Goal: Answer question/provide support: Share knowledge or assist other users

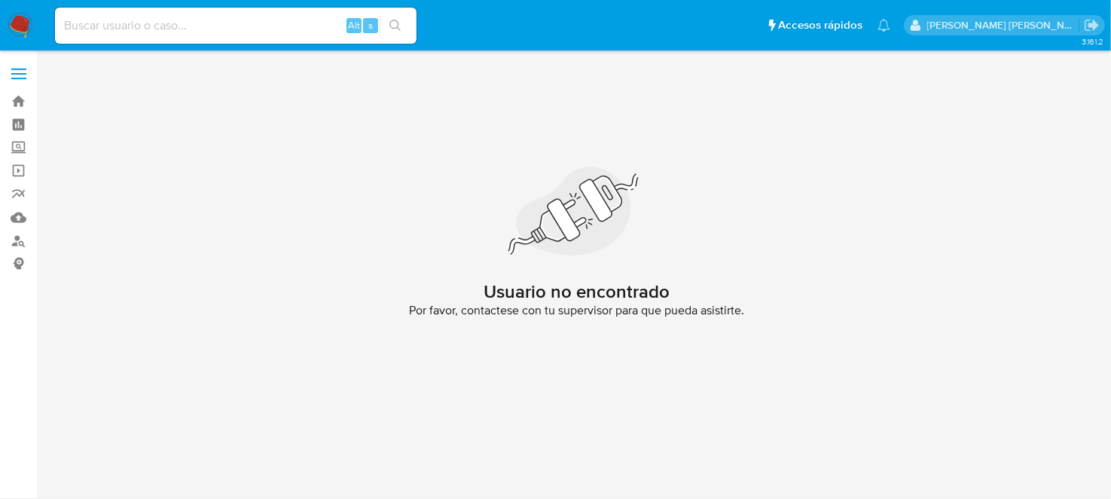
click at [22, 20] on img at bounding box center [21, 26] width 26 height 26
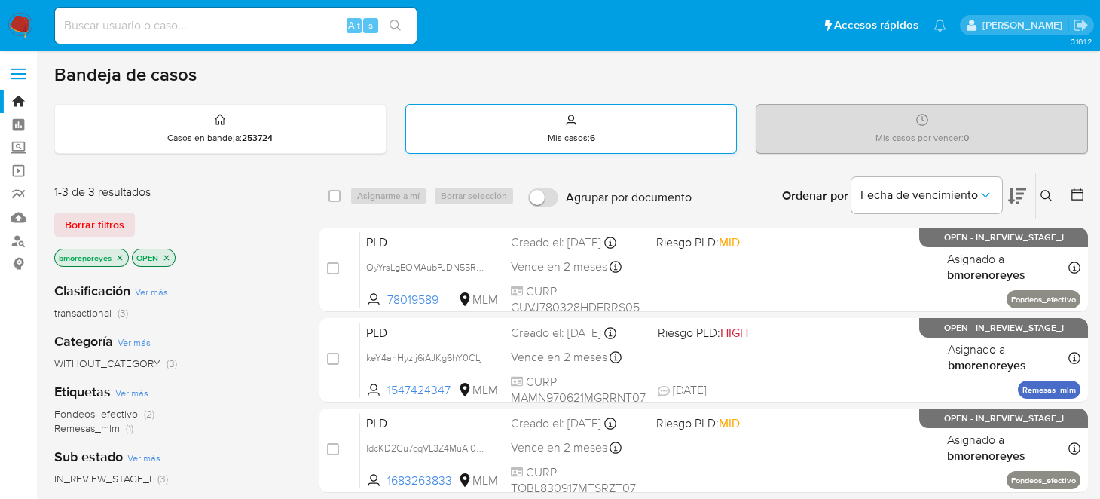
click at [544, 111] on div "Mis casos : 6" at bounding box center [571, 129] width 331 height 48
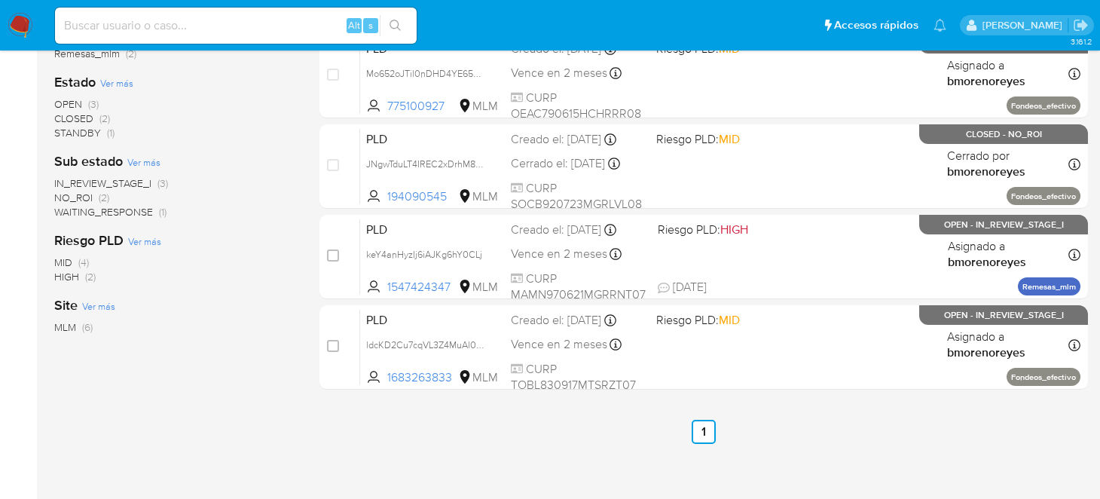
scroll to position [226, 0]
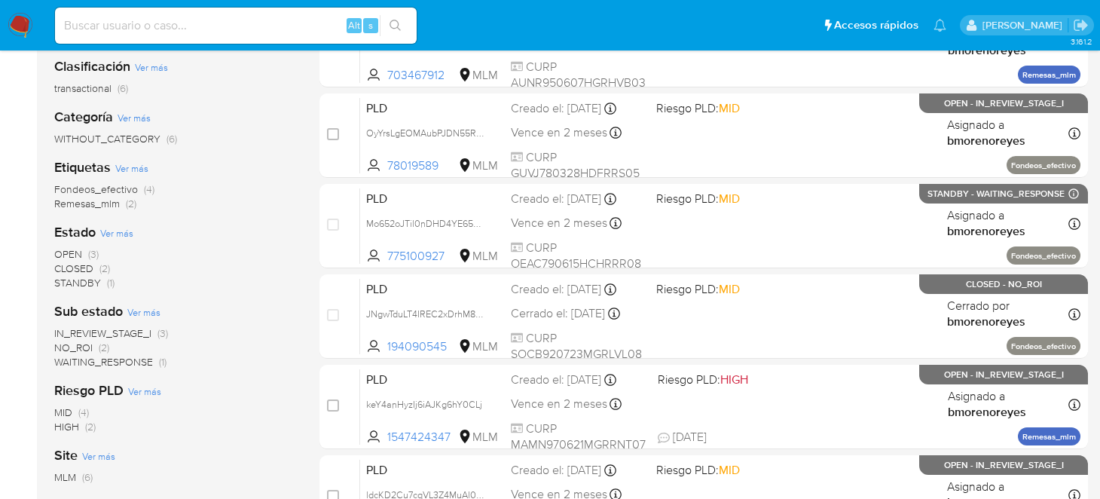
click at [72, 210] on div "Clasificación Ver más transactional (6) Categoría Ver más WITHOUT_CATEGORY (6) …" at bounding box center [174, 301] width 241 height 512
click at [77, 200] on span "Remesas_mlm" at bounding box center [87, 203] width 66 height 15
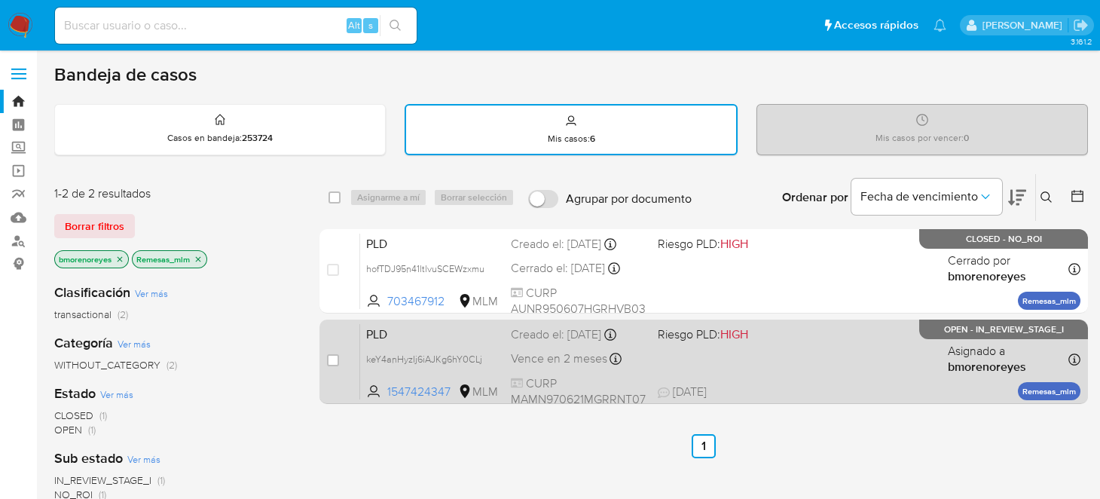
click at [832, 368] on div "PLD keY4anHyzIj6iAJKg6hY0CLj 1547424347 MLM Riesgo PLD: HIGH Creado el: 12/09/2…" at bounding box center [720, 361] width 720 height 76
click at [433, 355] on span "keY4anHyzIj6iAJKg6hY0CLj" at bounding box center [424, 357] width 116 height 17
click at [430, 336] on span "PLD" at bounding box center [432, 333] width 133 height 20
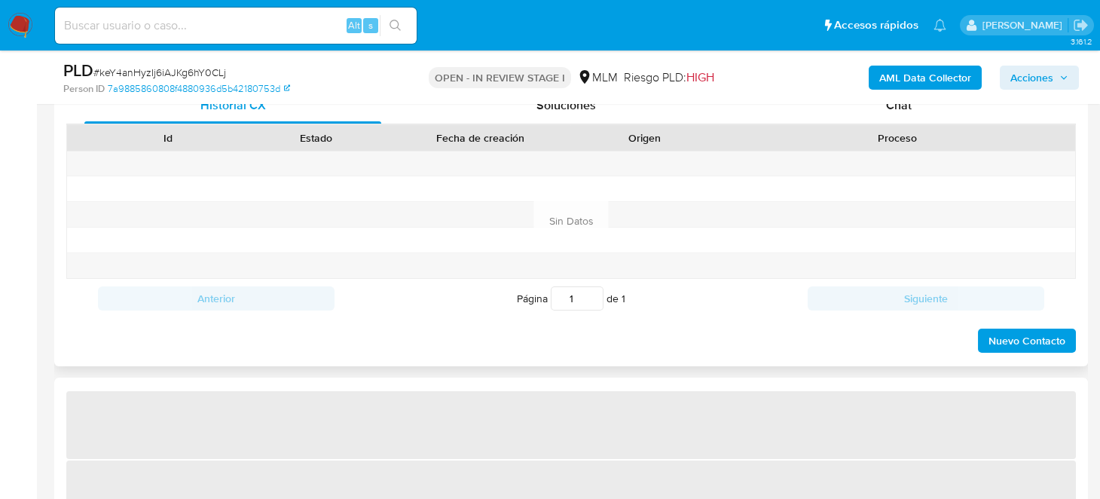
select select "10"
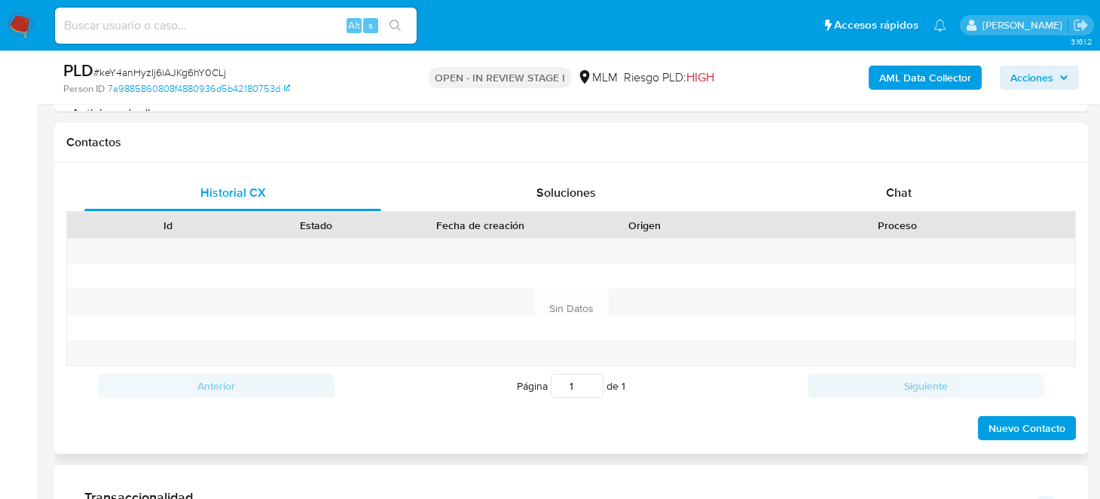
scroll to position [602, 0]
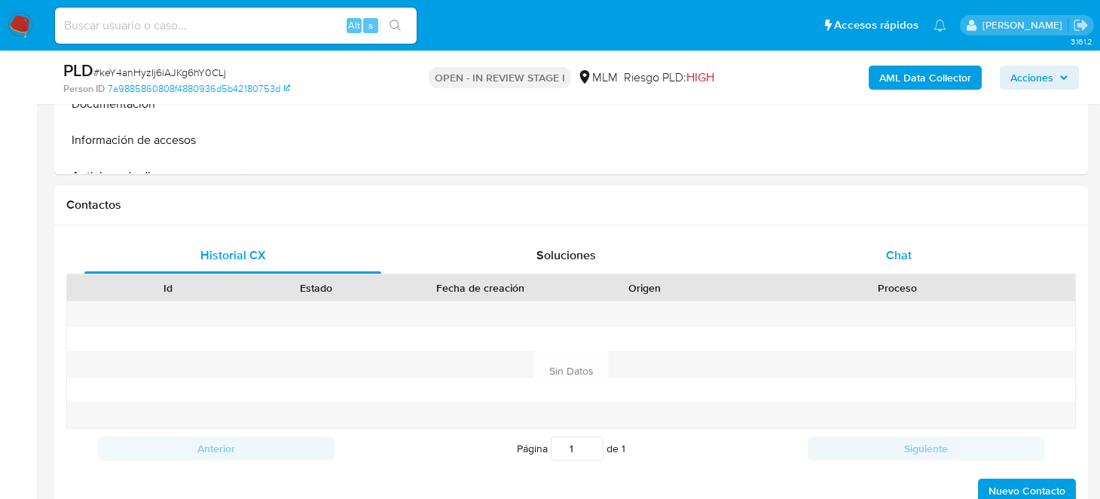
click at [896, 249] on span "Chat" at bounding box center [899, 254] width 26 height 17
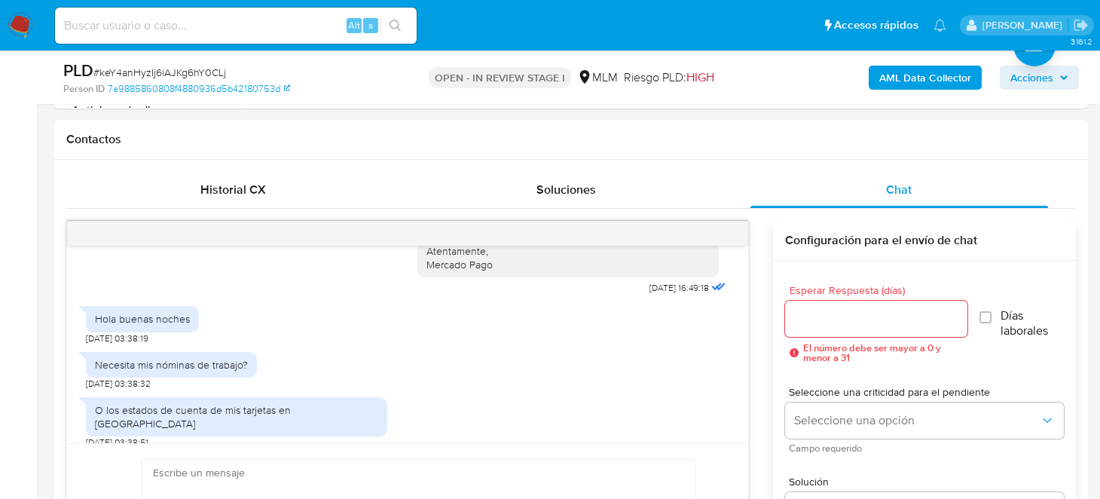
scroll to position [752, 0]
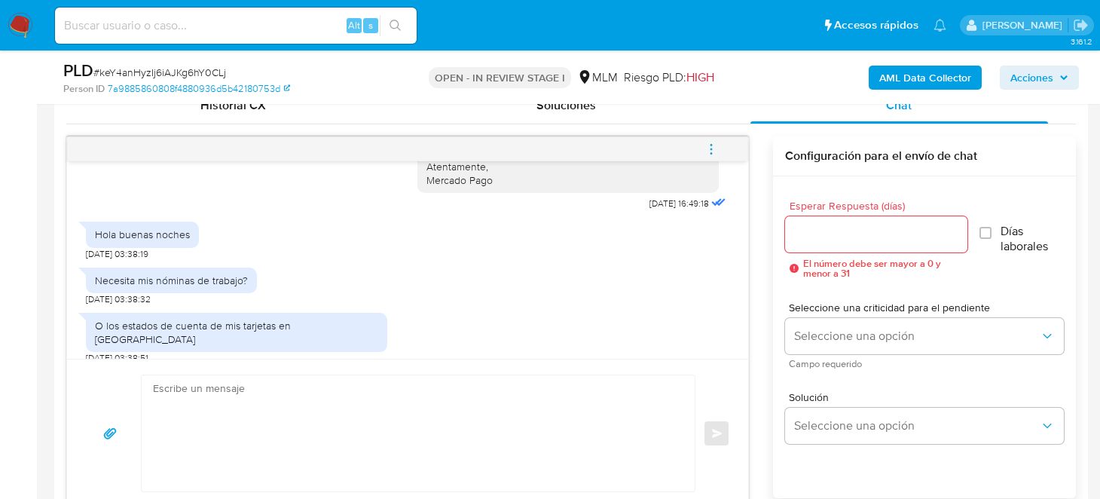
click at [405, 419] on textarea at bounding box center [414, 433] width 523 height 116
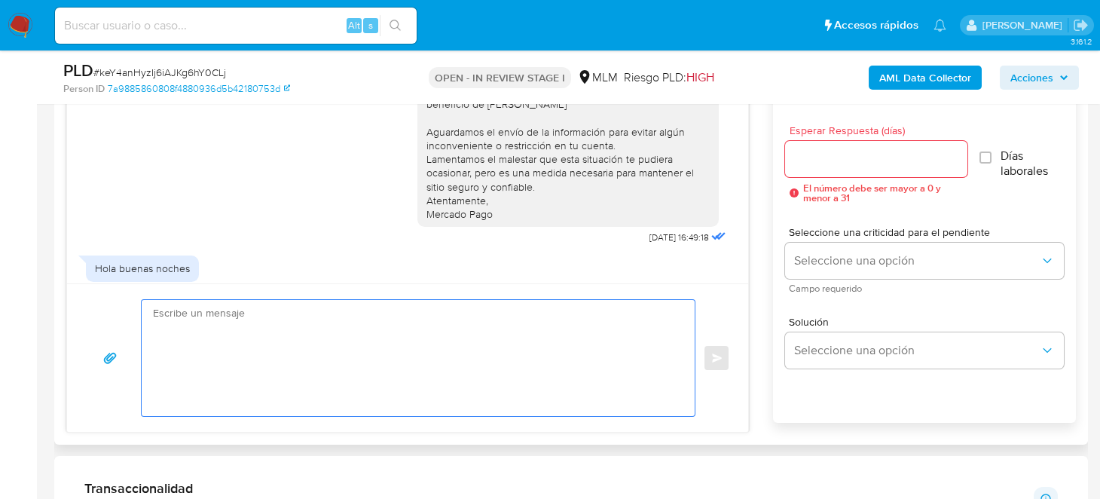
scroll to position [258, 0]
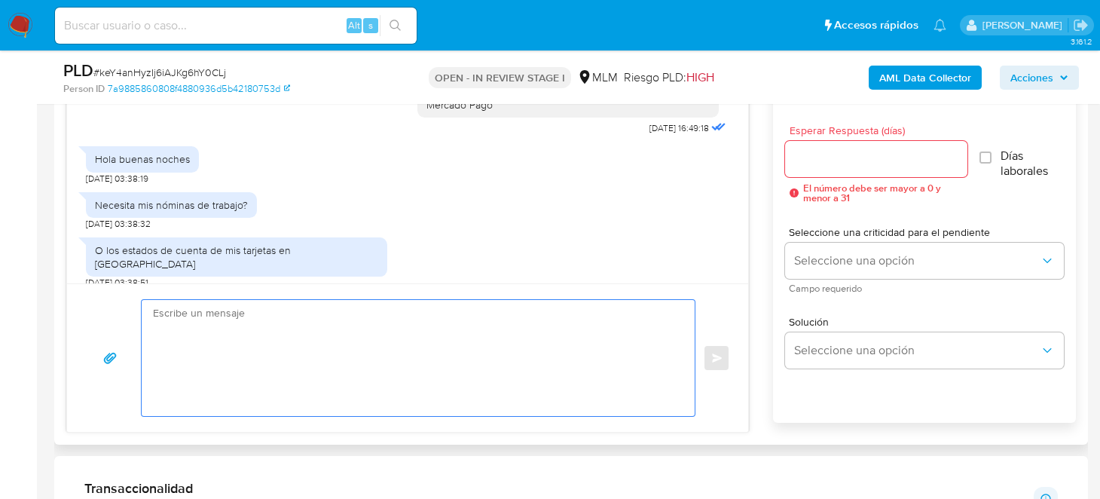
type textarea "C"
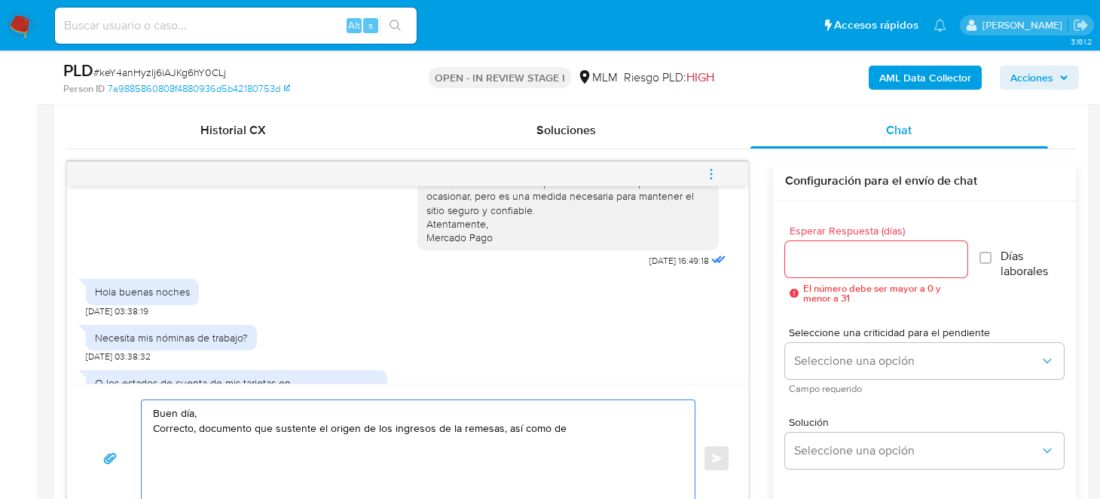
scroll to position [752, 0]
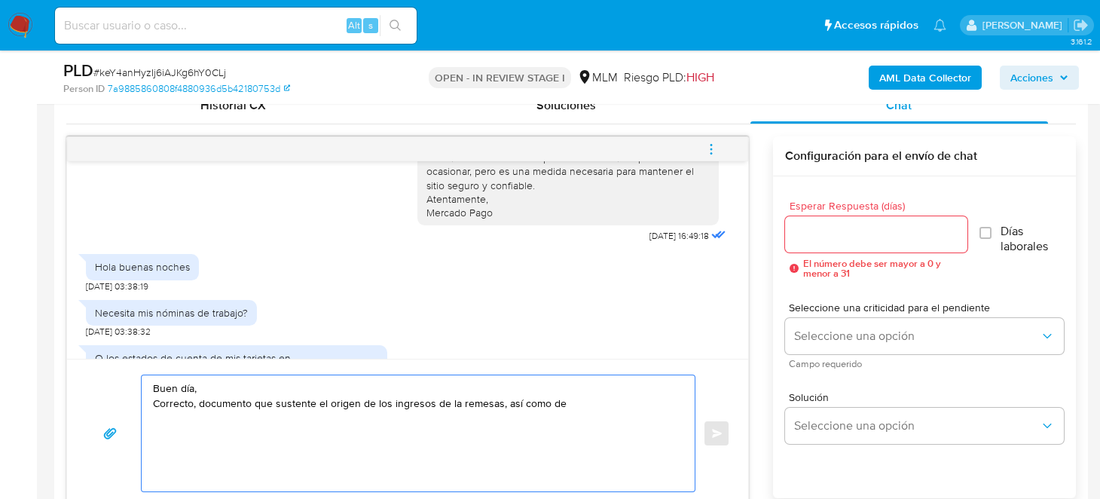
click at [194, 401] on textarea "Buen día, Correcto, documento que sustente el origen de los ingresos de la reme…" at bounding box center [414, 433] width 523 height 116
click at [602, 403] on textarea "Buen día, Correcto, documento que sustente el origen de los ingresos de la reme…" at bounding box center [414, 433] width 523 height 116
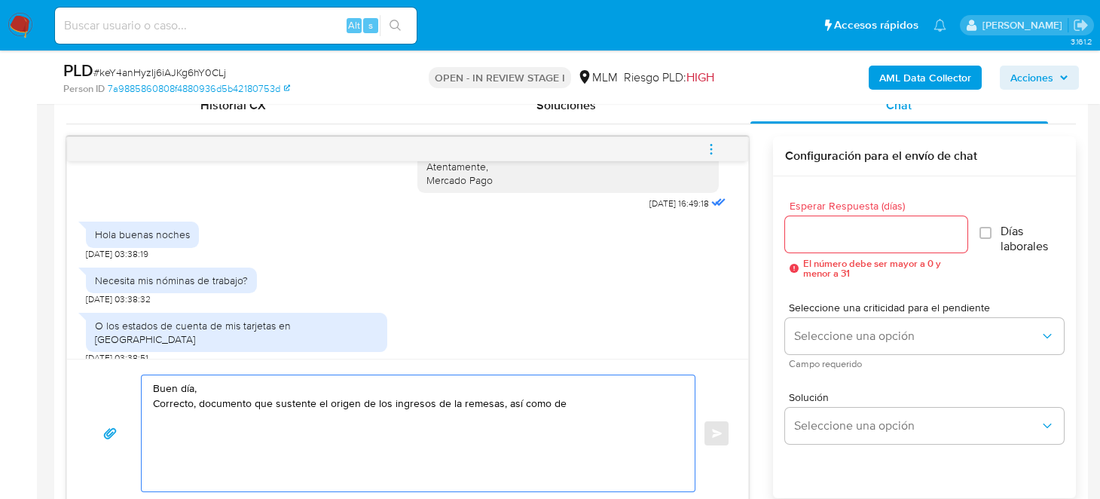
click at [501, 400] on textarea "Buen día, Correcto, documento que sustente el origen de los ingresos de la reme…" at bounding box center [414, 433] width 523 height 116
drag, startPoint x: 200, startPoint y: 397, endPoint x: 673, endPoint y: 410, distance: 472.4
click at [673, 410] on textarea "Buen día, Correcto, documento que sustente el origen de los ingresos de la reme…" at bounding box center [414, 433] width 523 height 116
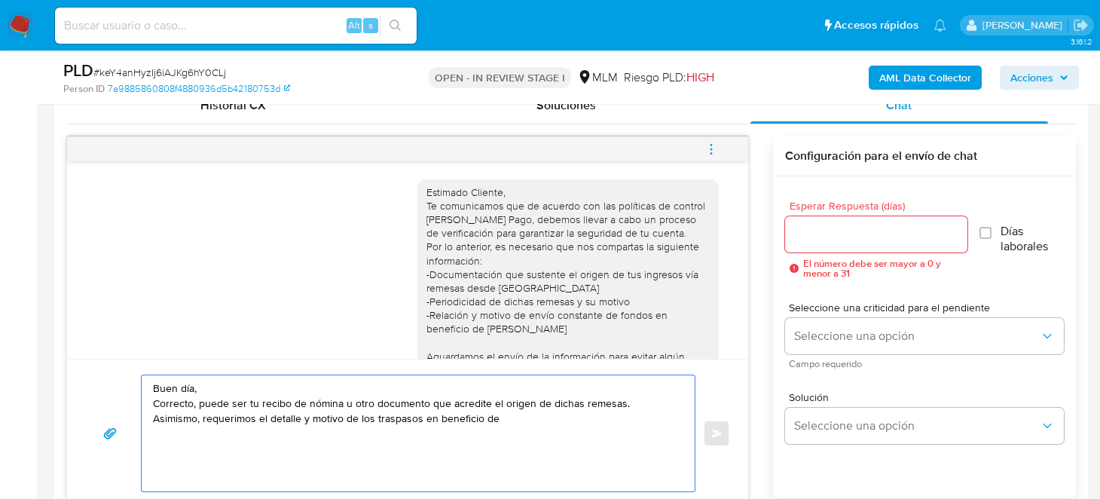
scroll to position [75, 0]
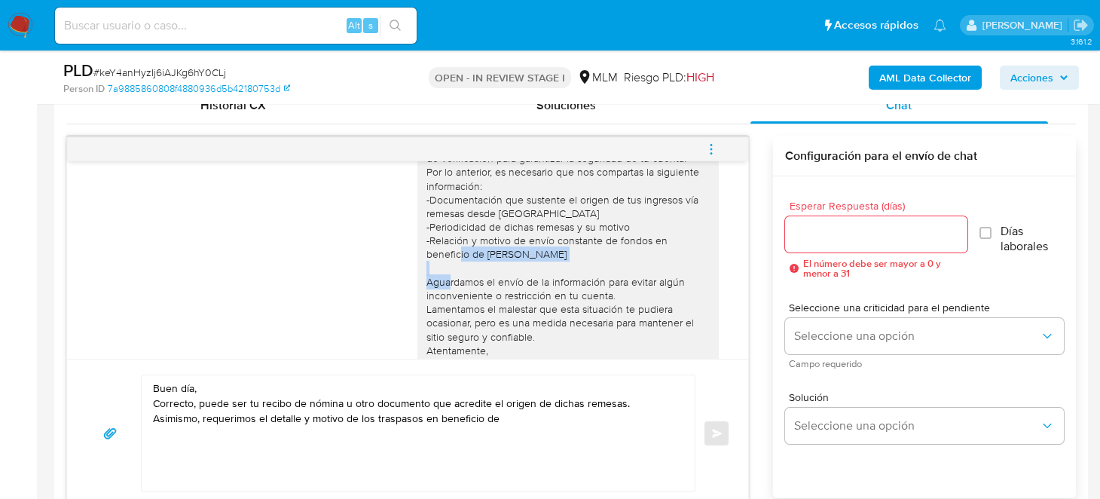
drag, startPoint x: 569, startPoint y: 258, endPoint x: 429, endPoint y: 256, distance: 139.3
click at [429, 256] on div "Estimado Cliente, Te comunicamos que de acuerdo con las políticas de control de…" at bounding box center [567, 241] width 283 height 261
copy div "Héctor Daniel Peña Guzmán"
click at [477, 432] on textarea "Buen día, Correcto, puede ser tu recibo de nómina u otro documento que acredite…" at bounding box center [414, 433] width 523 height 116
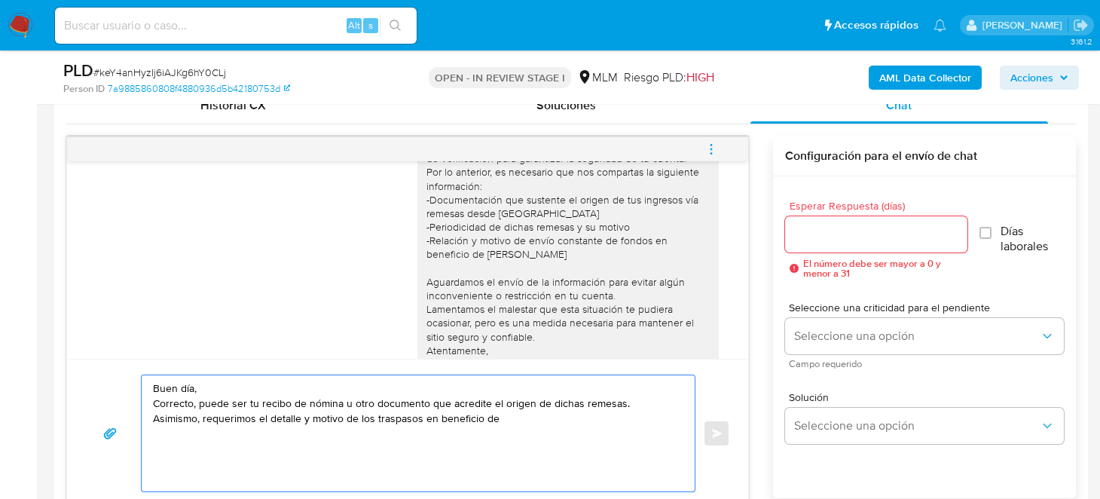
paste textarea "Héctor Daniel Peña Guzmán"
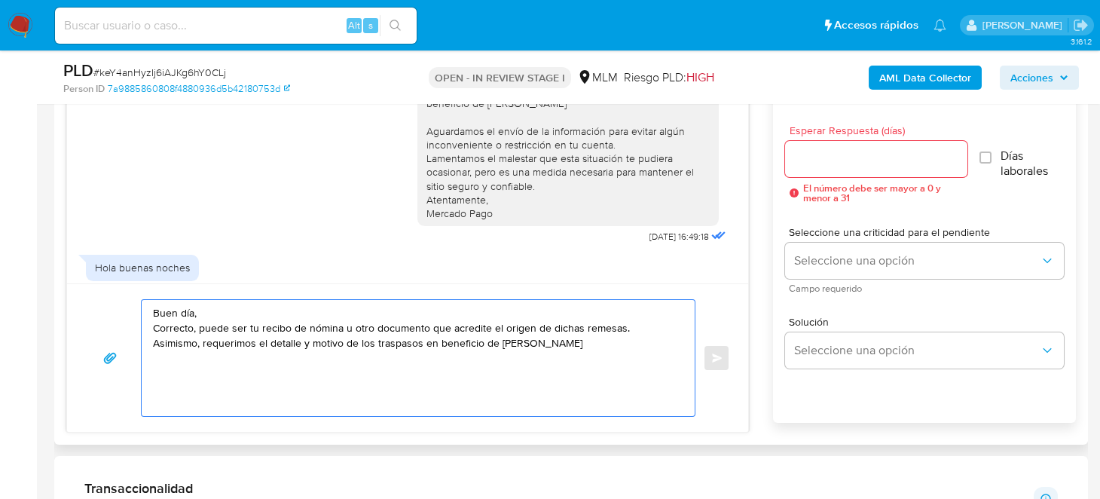
scroll to position [258, 0]
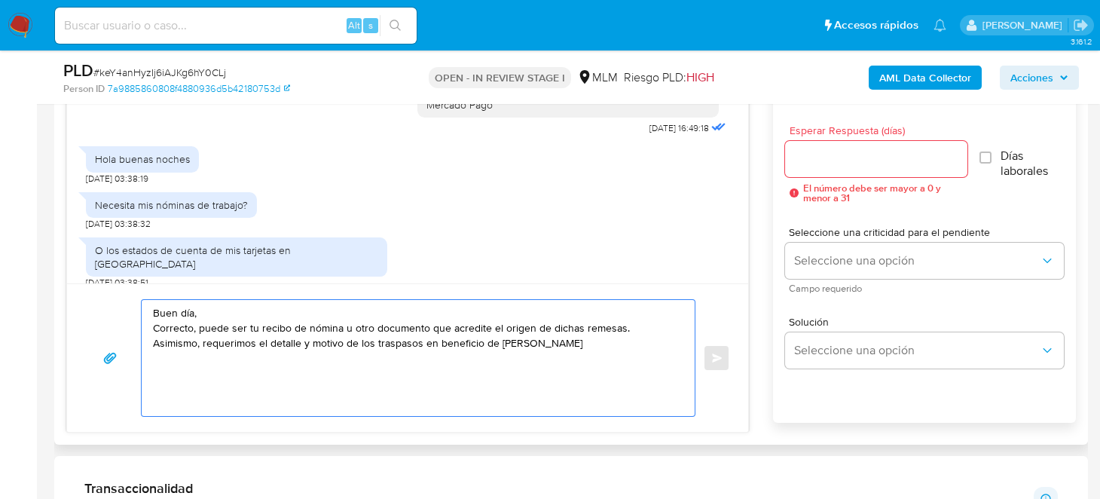
click at [616, 328] on textarea "Buen día, Correcto, puede ser tu recibo de nómina u otro documento que acredite…" at bounding box center [414, 358] width 523 height 116
click at [395, 377] on textarea "Buen día, Correcto, puede ser tu recibo de nómina u otro documento que acredite…" at bounding box center [414, 358] width 523 height 116
click at [156, 328] on textarea "Buen día, Correcto, puede ser tu recibo de nómina u otro documento que acredite…" at bounding box center [414, 358] width 523 height 116
click at [165, 337] on textarea "Buen día, Es correcto, puede ser tu recibo de nómina u otro documento que acred…" at bounding box center [414, 358] width 523 height 116
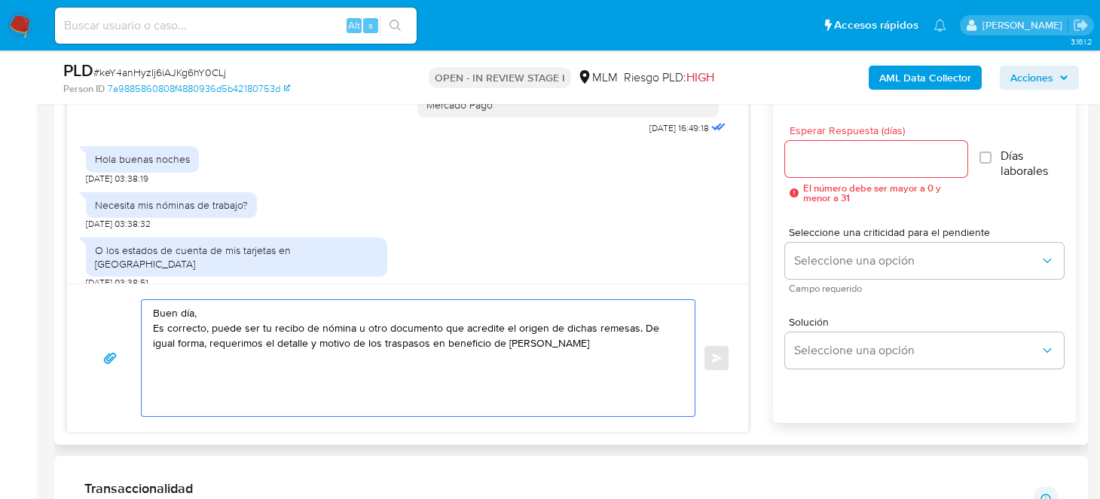
click at [612, 347] on textarea "Buen día, Es correcto, puede ser tu recibo de nómina u otro documento que acred…" at bounding box center [414, 358] width 523 height 116
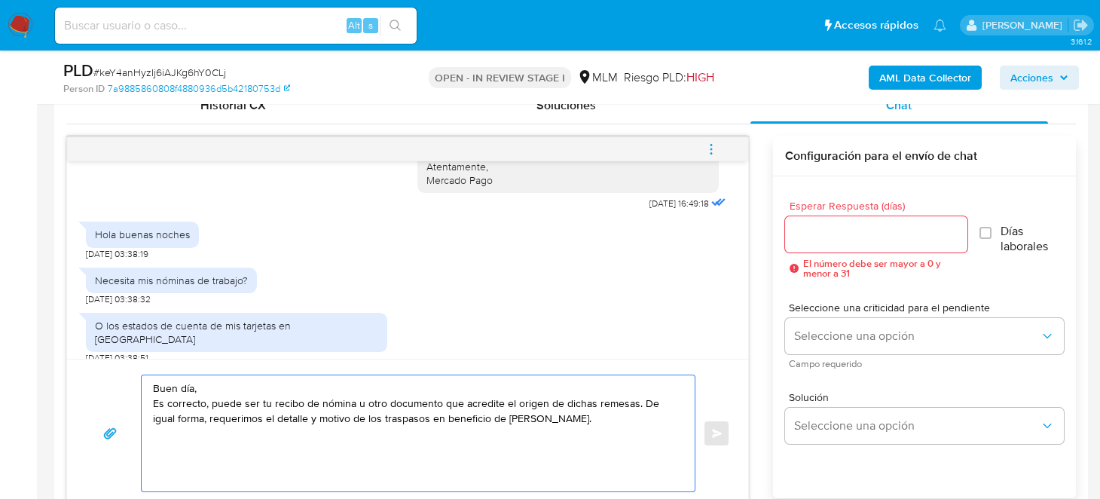
scroll to position [828, 0]
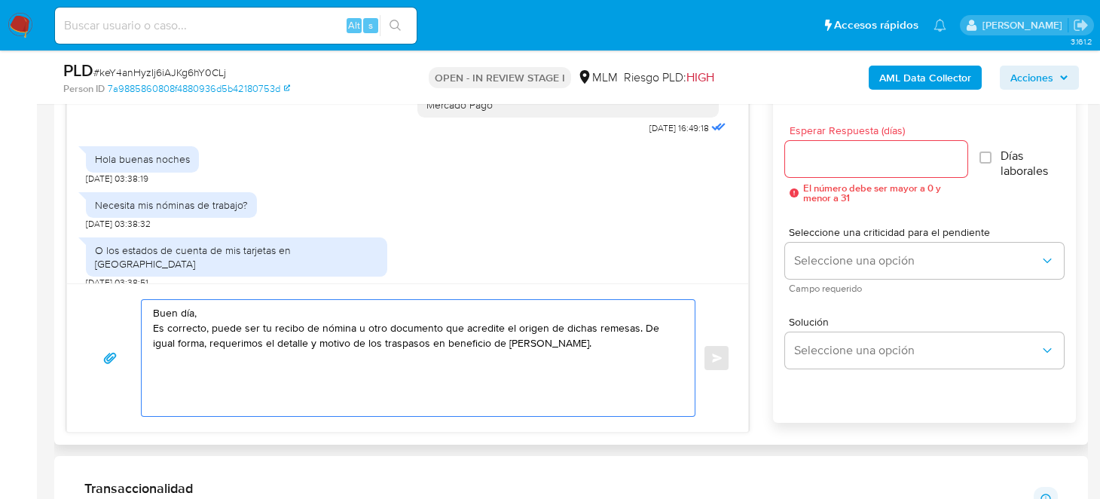
click at [310, 376] on textarea "Buen día, Es correcto, puede ser tu recibo de nómina u otro documento que acred…" at bounding box center [414, 358] width 523 height 116
click at [354, 328] on textarea "Buen día, Es correcto, puede ser tu recibo de nómina u otro documento que acred…" at bounding box center [414, 358] width 523 height 116
click at [542, 357] on textarea "Buen día, Es correcto, puede ser tu recibo de nómina o bien, otro documento que…" at bounding box center [414, 358] width 523 height 116
click at [491, 367] on textarea "Buen día, Es correcto, puede ser tu recibo de nómina o bien, otro documento que…" at bounding box center [414, 358] width 523 height 116
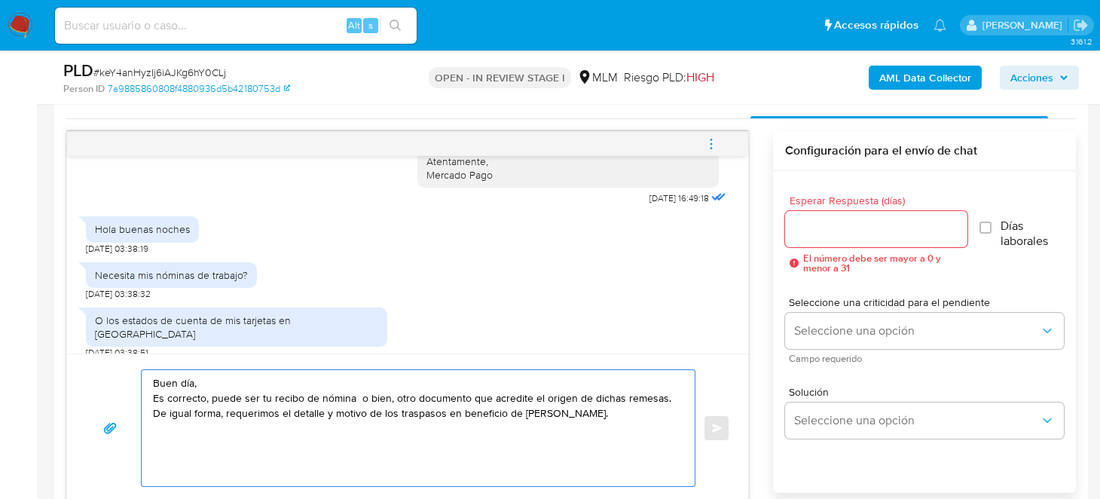
scroll to position [678, 0]
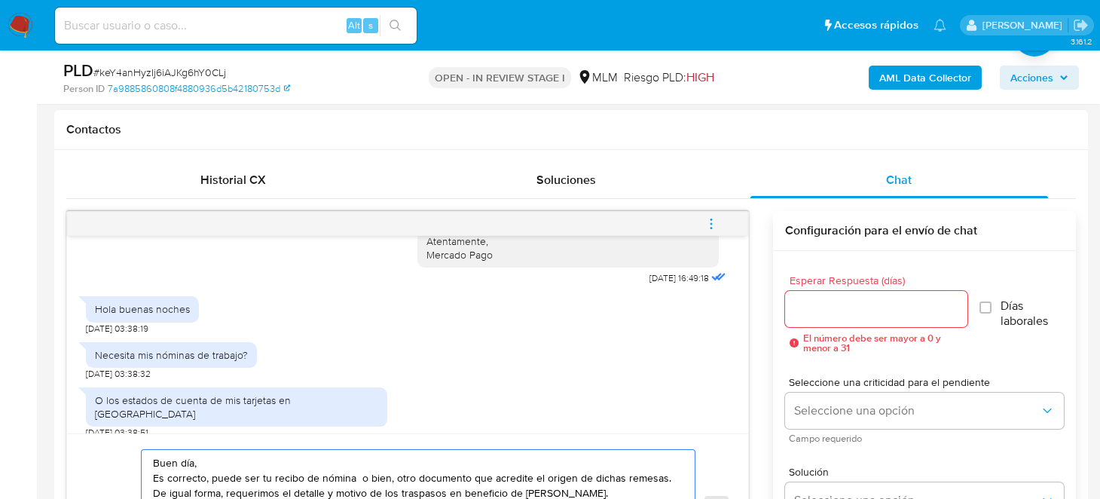
type textarea "Buen día, Es correcto, puede ser tu recibo de nómina o bien, otro documento que…"
click at [890, 288] on div "Esperar Respuesta (días) El número debe ser mayor a 0 y menor a 31" at bounding box center [876, 314] width 183 height 78
click at [847, 315] on input "Esperar Respuesta (días)" at bounding box center [876, 309] width 183 height 20
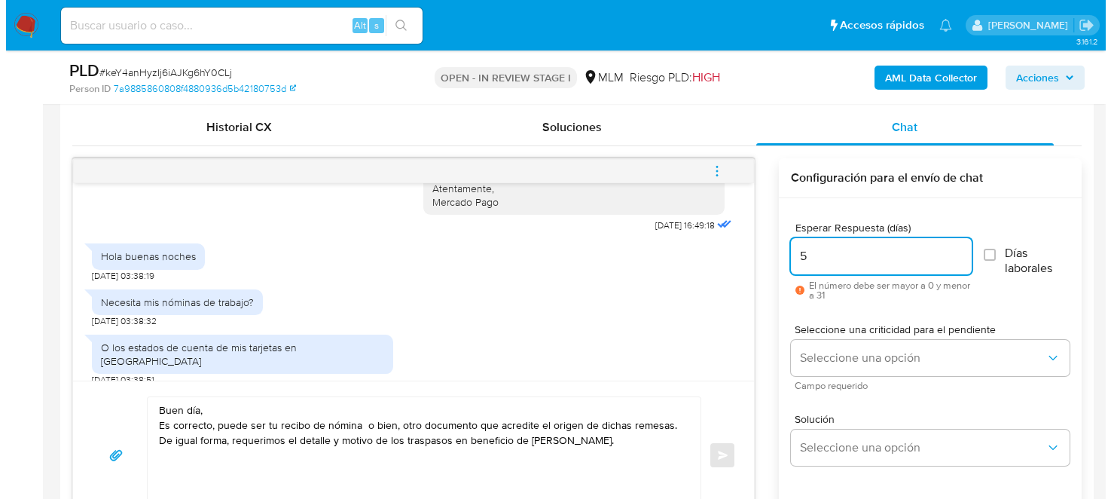
scroll to position [828, 0]
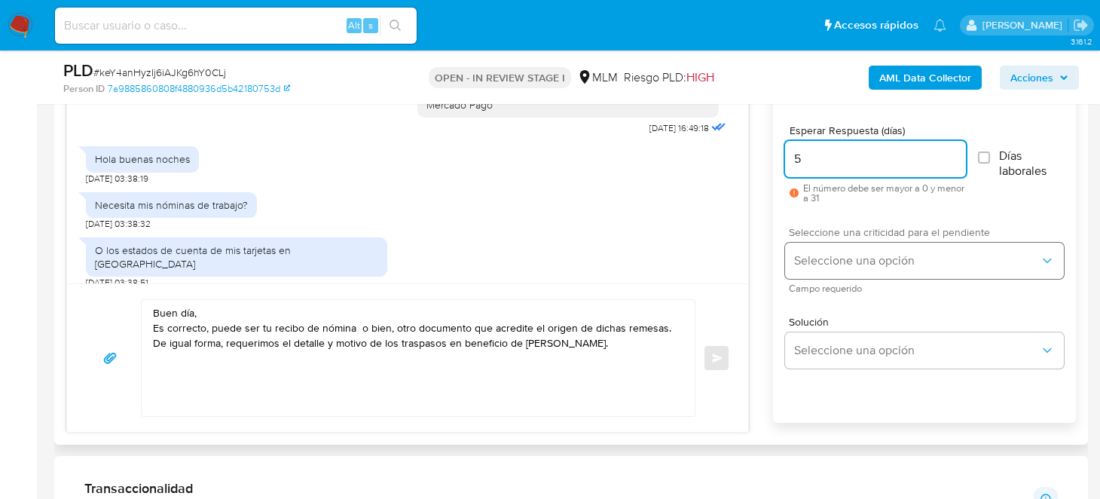
type input "5"
click at [862, 273] on button "Seleccione una opción" at bounding box center [924, 260] width 279 height 36
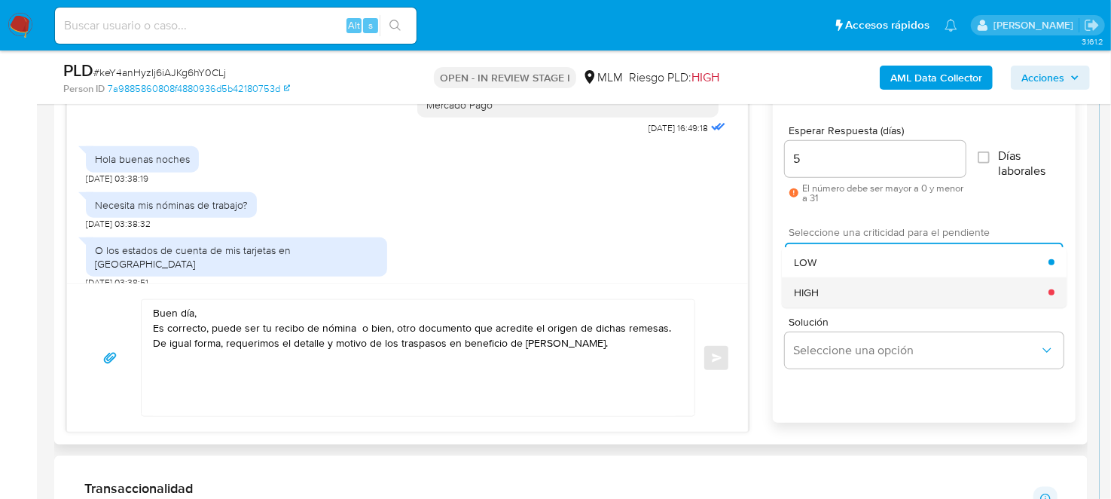
click at [862, 282] on div "HIGH" at bounding box center [921, 292] width 255 height 30
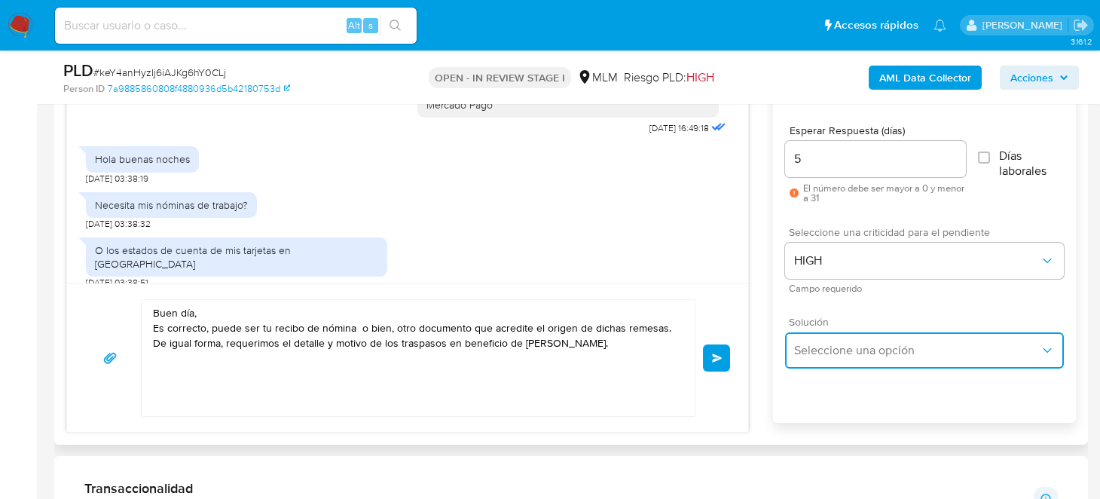
click at [846, 359] on button "Seleccione una opción" at bounding box center [924, 350] width 279 height 36
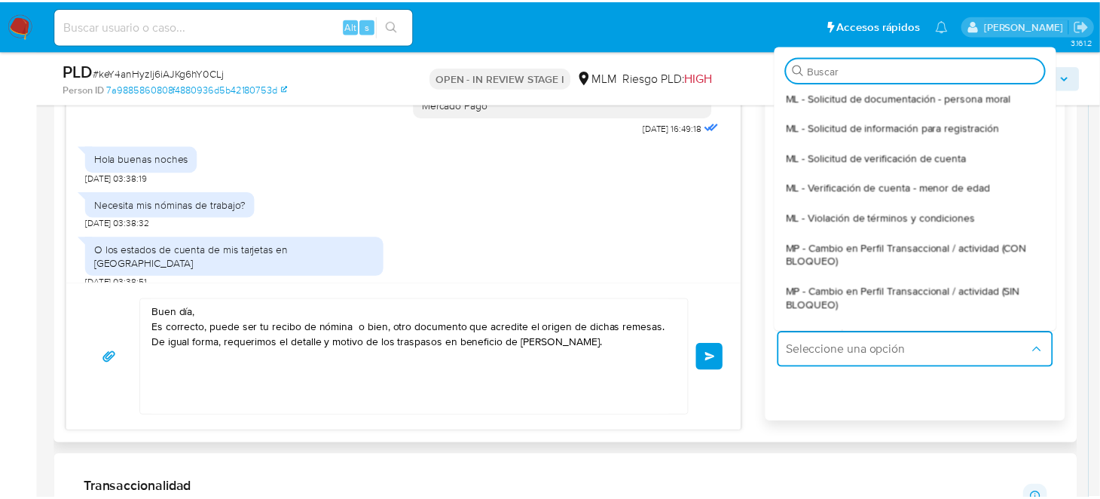
scroll to position [0, 0]
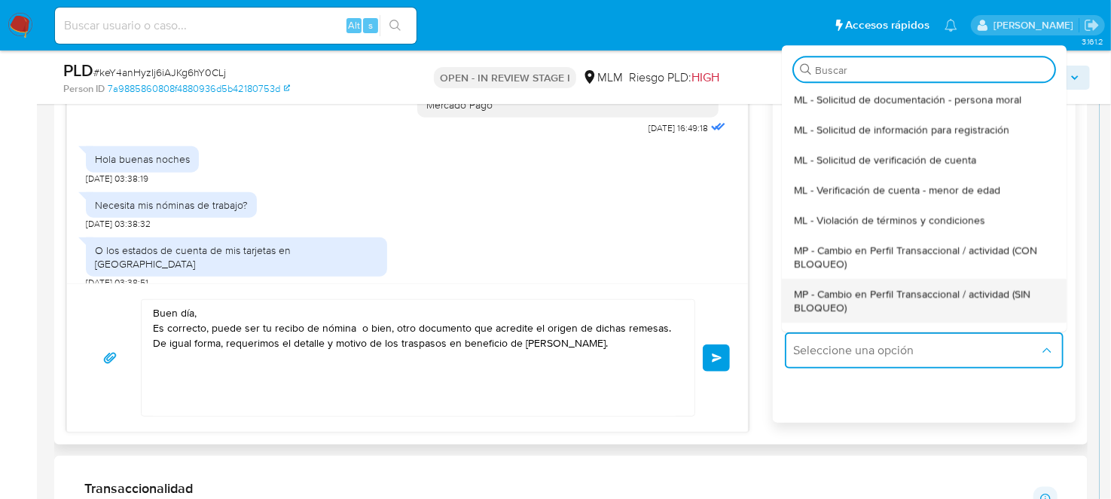
click at [856, 296] on span "MP - Cambio en Perfil Transaccional / actividad (SIN BLOQUEO)" at bounding box center [924, 300] width 261 height 27
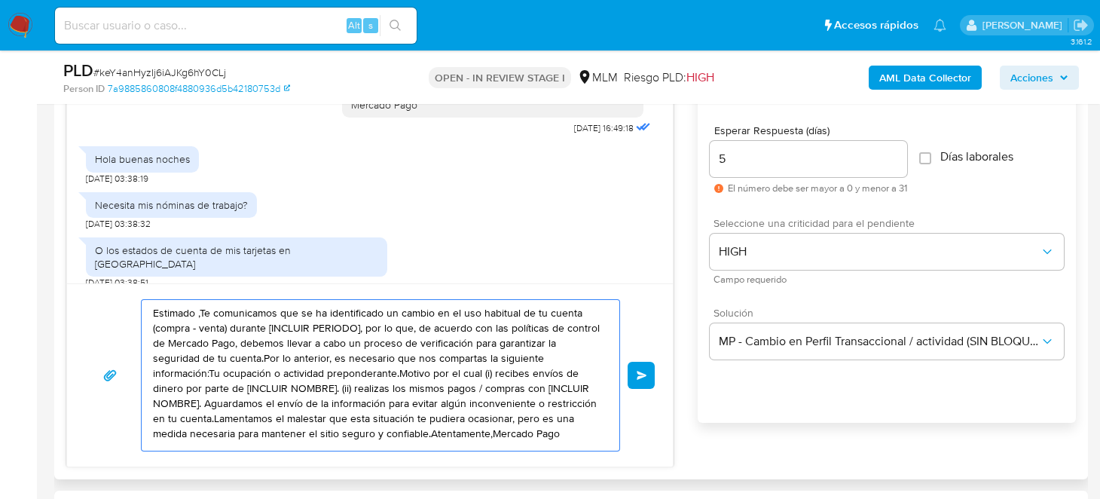
drag, startPoint x: 204, startPoint y: 444, endPoint x: 151, endPoint y: 285, distance: 167.7
click at [151, 285] on div "Estimado ,Te comunicamos que se ha identificado un cambio en el uso habitual de…" at bounding box center [369, 374] width 605 height 183
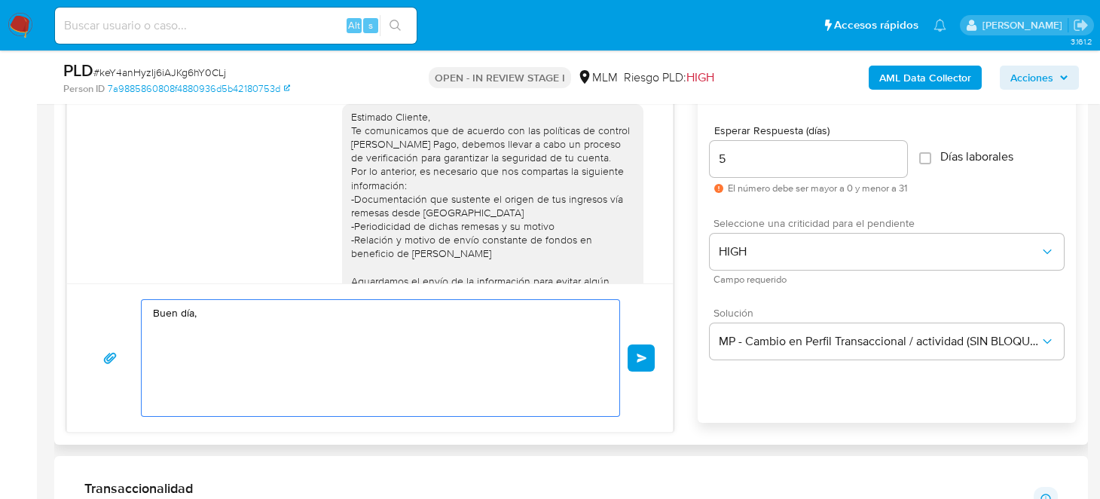
drag, startPoint x: 210, startPoint y: 307, endPoint x: 108, endPoint y: 310, distance: 101.7
click at [110, 310] on div "Buen día, Enviar" at bounding box center [369, 357] width 569 height 117
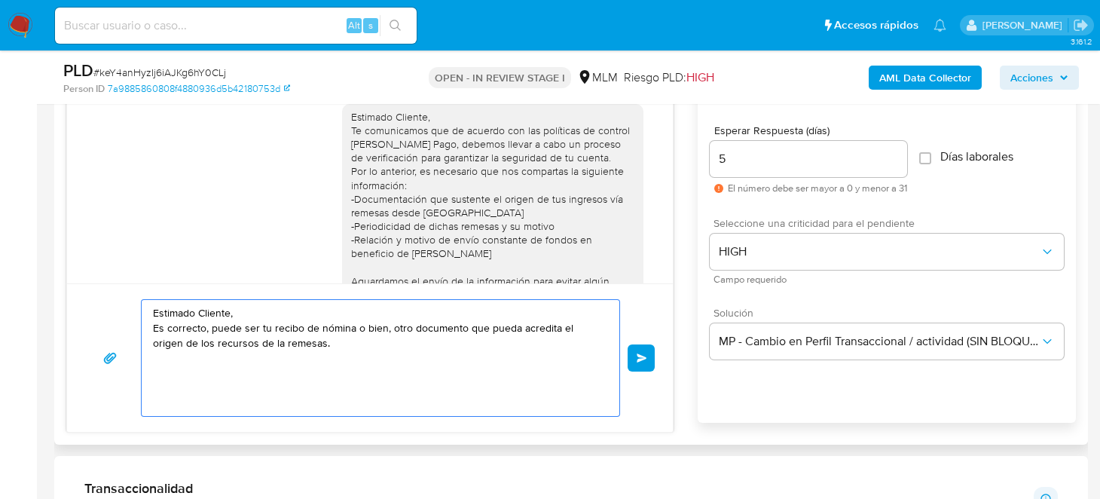
click at [556, 323] on textarea "Estimado Cliente, Es correcto, puede ser tu recibo de nómina o bien, otro docum…" at bounding box center [376, 358] width 447 height 116
click at [334, 340] on textarea "Estimado Cliente, Es correcto, puede ser tu recibo de nómina o bien, otro docum…" at bounding box center [376, 358] width 447 height 116
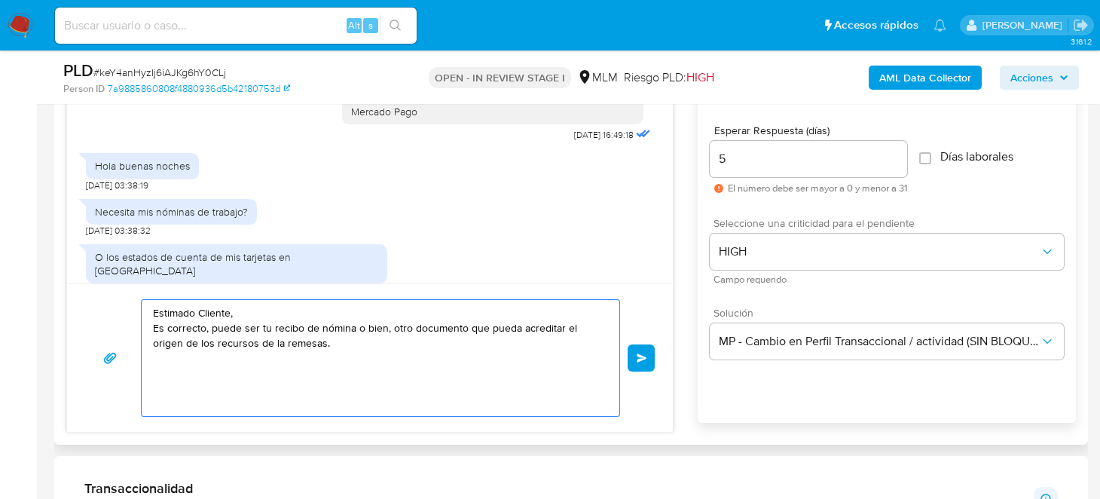
scroll to position [258, 0]
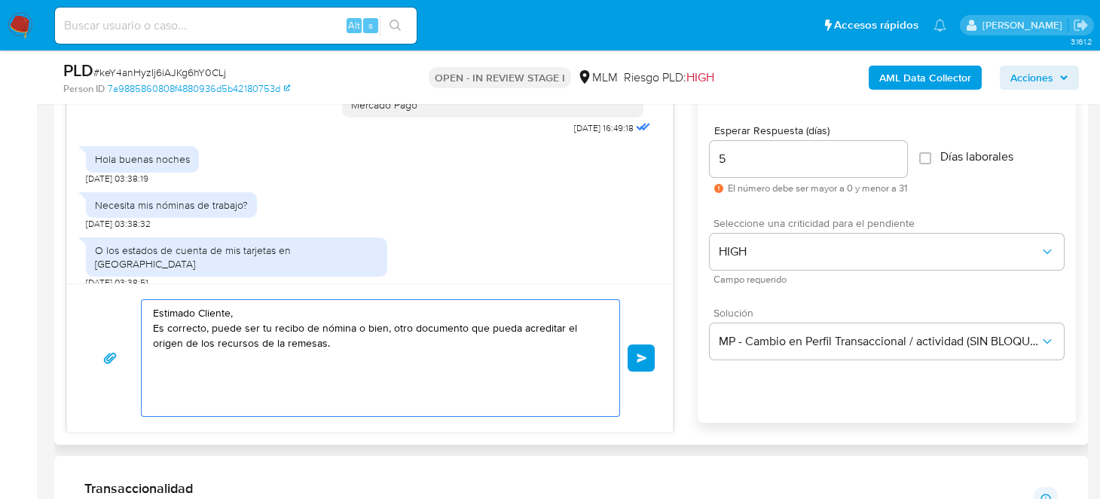
click at [366, 357] on textarea "Estimado Cliente, Es correcto, puede ser tu recibo de nómina o bien, otro docum…" at bounding box center [376, 358] width 447 height 116
click at [344, 345] on textarea "Estimado Cliente, Es correcto, puede ser tu recibo de nómina o bien, otro docum…" at bounding box center [376, 358] width 447 height 116
click at [355, 349] on textarea "Estimado Cliente, Es correcto, puede ser tu recibo de nómina o bien, otro docum…" at bounding box center [376, 358] width 447 height 116
click at [558, 324] on textarea "Estimado Cliente, Es correcto, puede ser tu recibo de nómina o bien, otro docum…" at bounding box center [376, 358] width 447 height 116
click at [351, 340] on textarea "Estimado Cliente, Es correcto, puede ser tu recibo de nómina o bien, otro docum…" at bounding box center [376, 358] width 447 height 116
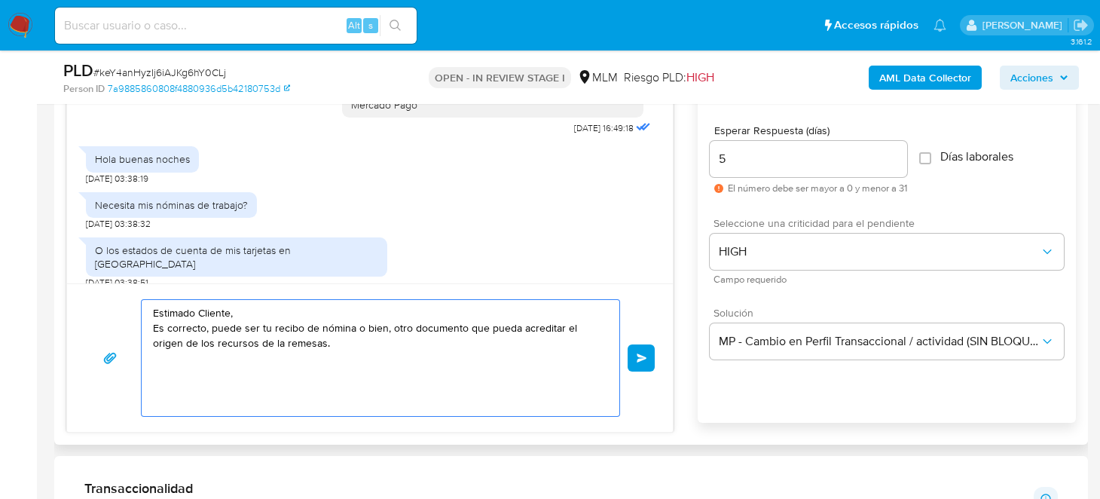
click at [443, 343] on textarea "Estimado Cliente, Es correcto, puede ser tu recibo de nómina o bien, otro docum…" at bounding box center [376, 358] width 447 height 116
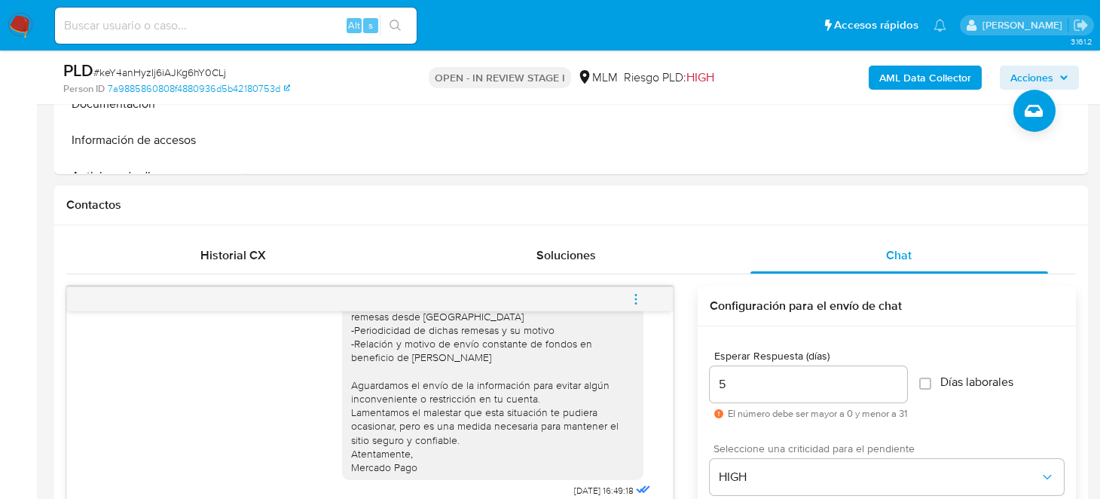
scroll to position [108, 0]
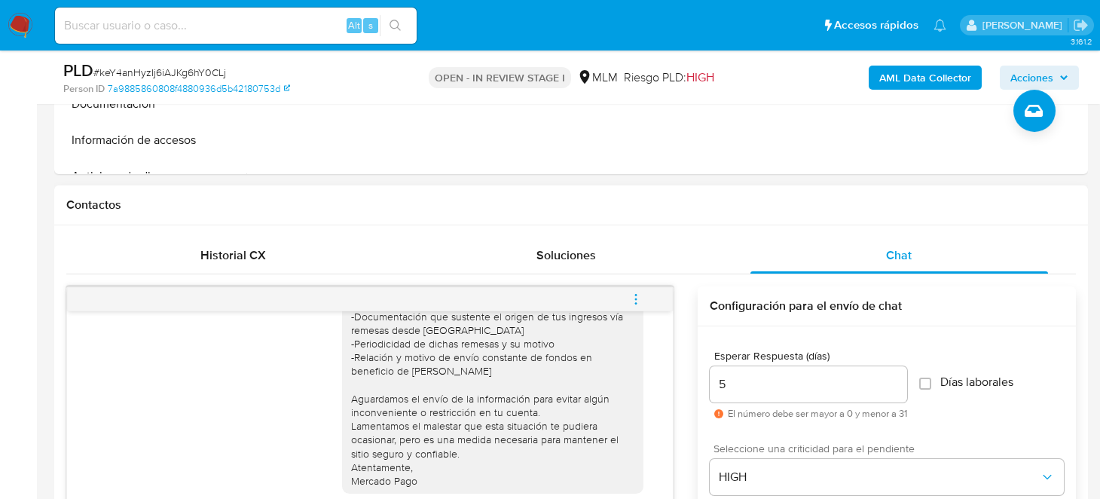
drag, startPoint x: 353, startPoint y: 371, endPoint x: 491, endPoint y: 368, distance: 137.9
click at [491, 368] on div "Estimado Cliente, Te comunicamos que de acuerdo con las políticas de control de…" at bounding box center [492, 357] width 283 height 261
click at [488, 368] on div "Estimado Cliente, Te comunicamos que de acuerdo con las políticas de control de…" at bounding box center [492, 357] width 283 height 261
drag, startPoint x: 483, startPoint y: 370, endPoint x: 356, endPoint y: 374, distance: 126.6
click at [356, 374] on div "Estimado Cliente, Te comunicamos que de acuerdo con las políticas de control de…" at bounding box center [492, 357] width 283 height 261
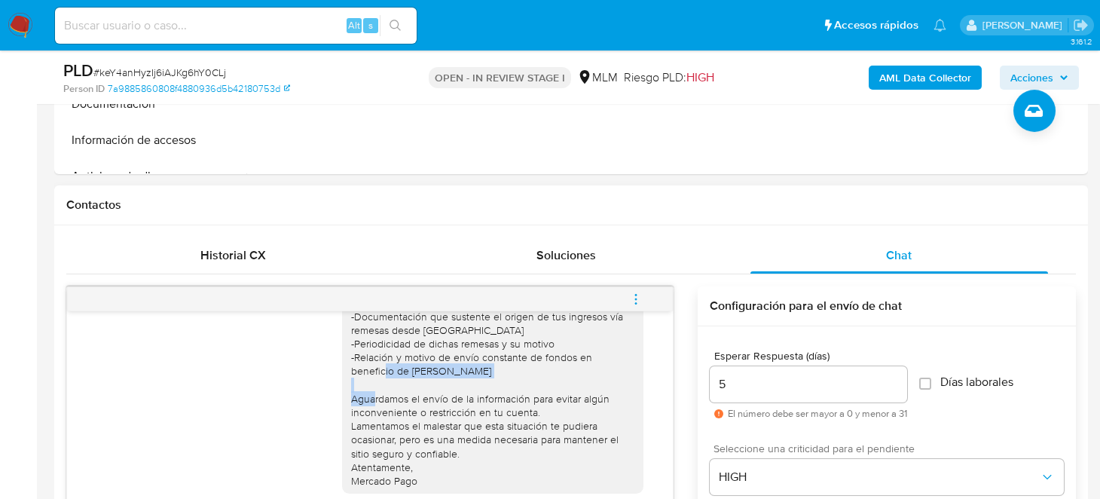
copy div "Héctor Daniel Peña Guzmán"
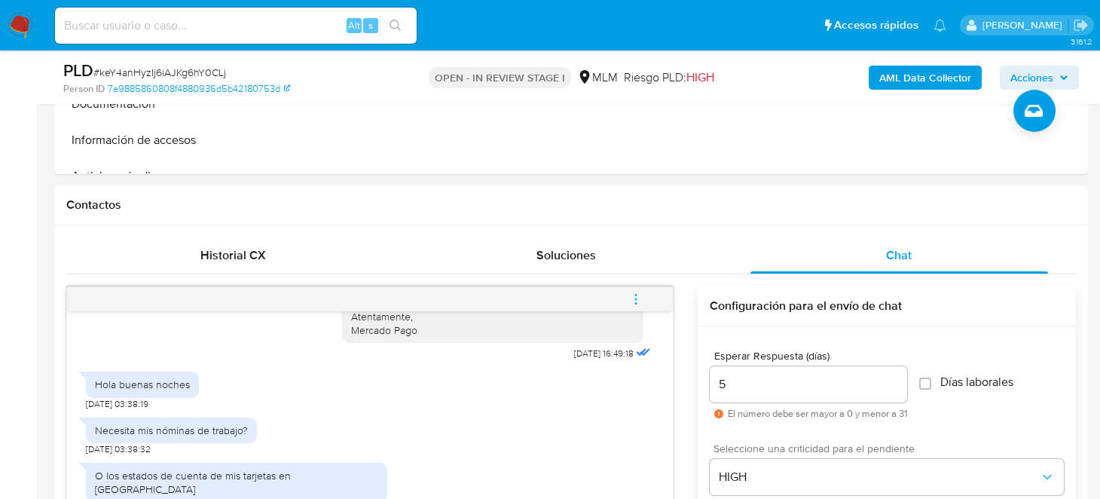
scroll to position [752, 0]
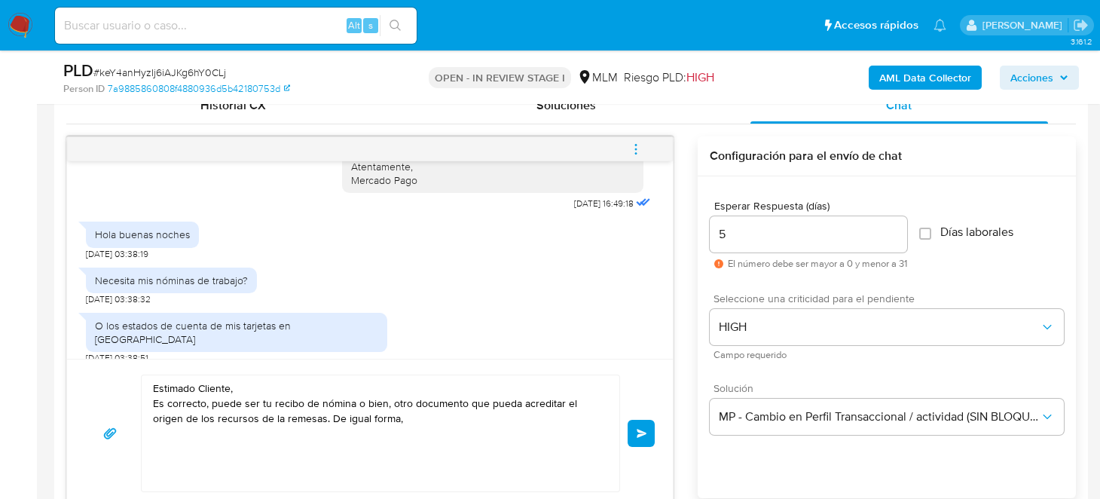
click at [413, 417] on textarea "Estimado Cliente, Es correcto, puede ser tu recibo de nómina o bien, otro docum…" at bounding box center [376, 433] width 447 height 116
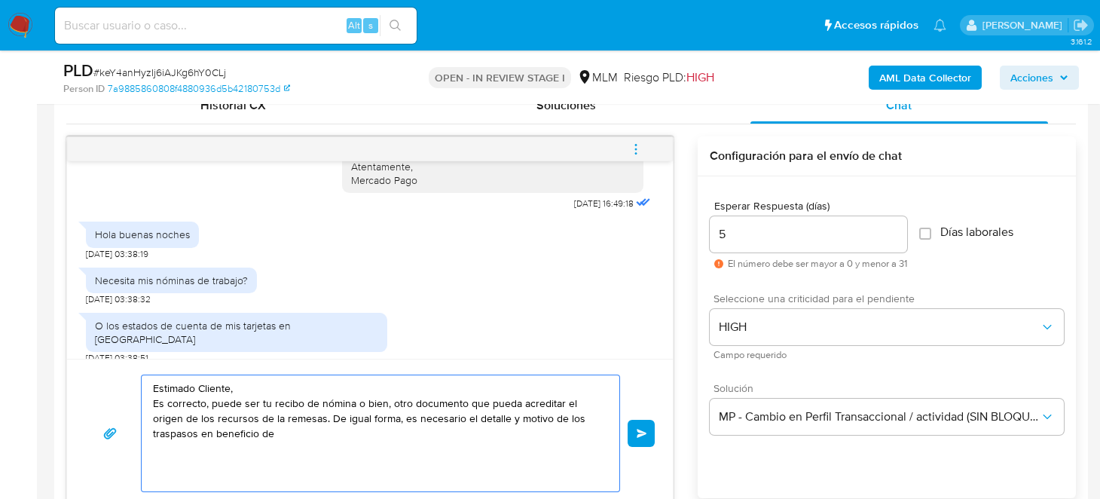
paste textarea "Héctor Daniel Peña Guzmán"
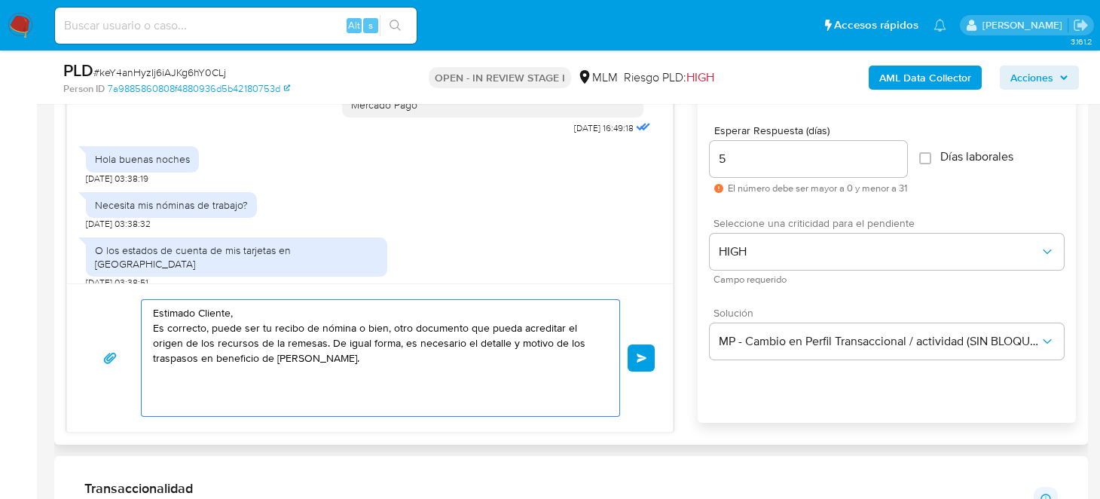
click at [299, 313] on textarea "Estimado Cliente, Es correcto, puede ser tu recibo de nómina o bien, otro docum…" at bounding box center [376, 358] width 447 height 116
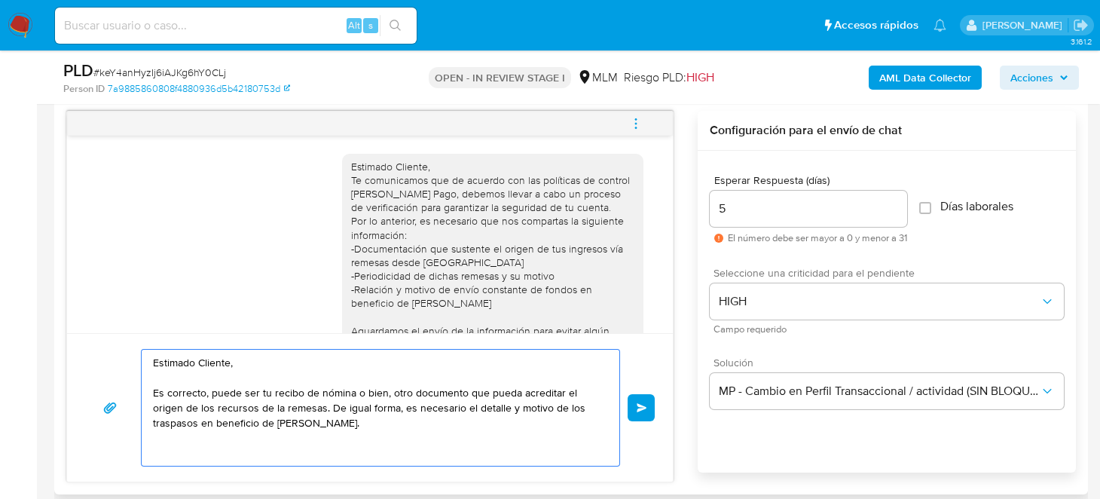
scroll to position [752, 0]
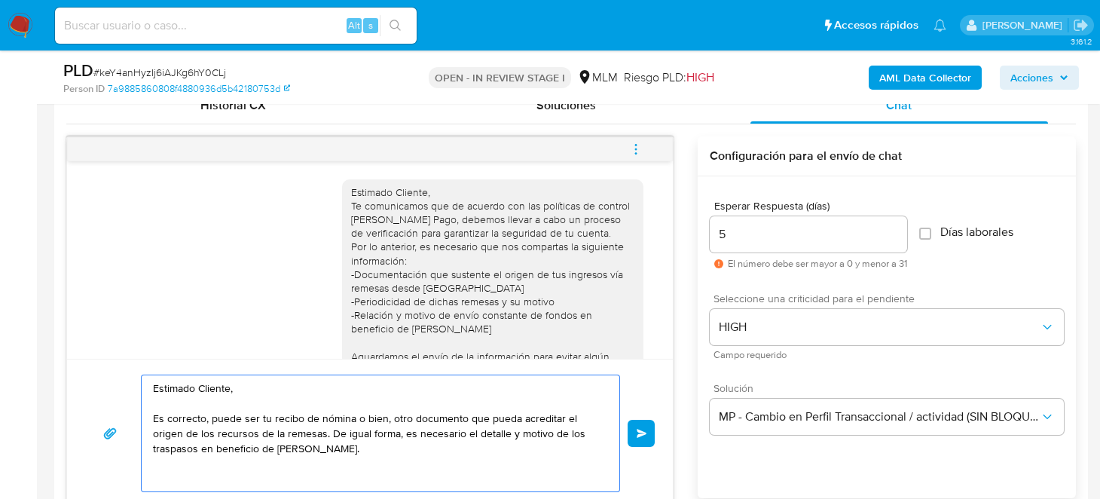
click at [156, 419] on textarea "Estimado Cliente, Es correcto, puede ser tu recibo de nómina o bien, otro docum…" at bounding box center [376, 433] width 447 height 116
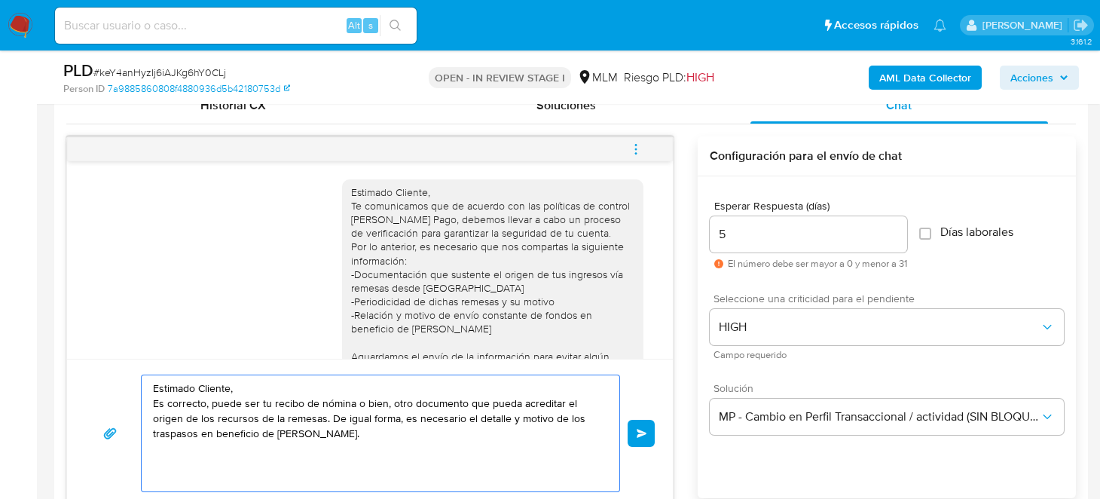
click at [478, 287] on div "Estimado Cliente, Te comunicamos que de acuerdo con las políticas de control de…" at bounding box center [492, 315] width 283 height 261
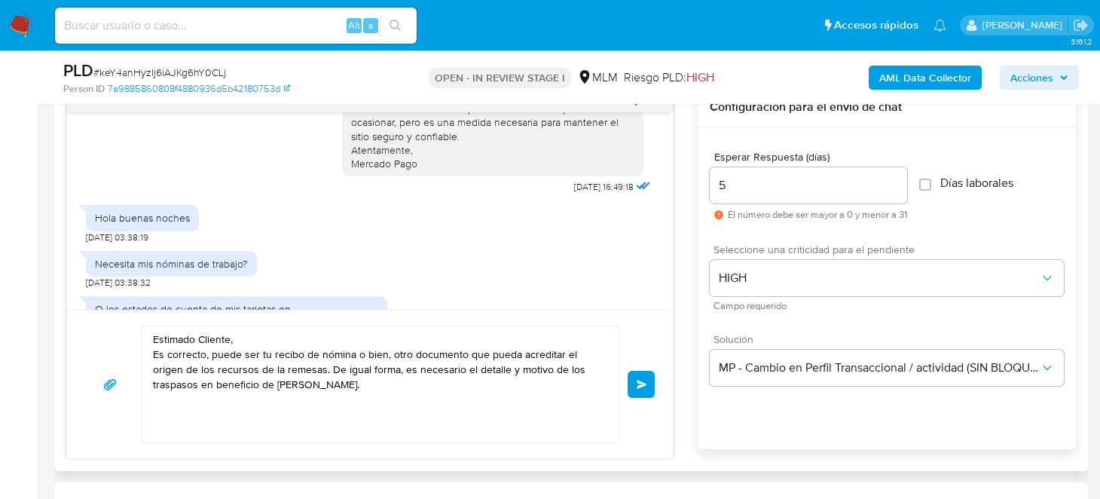
scroll to position [828, 0]
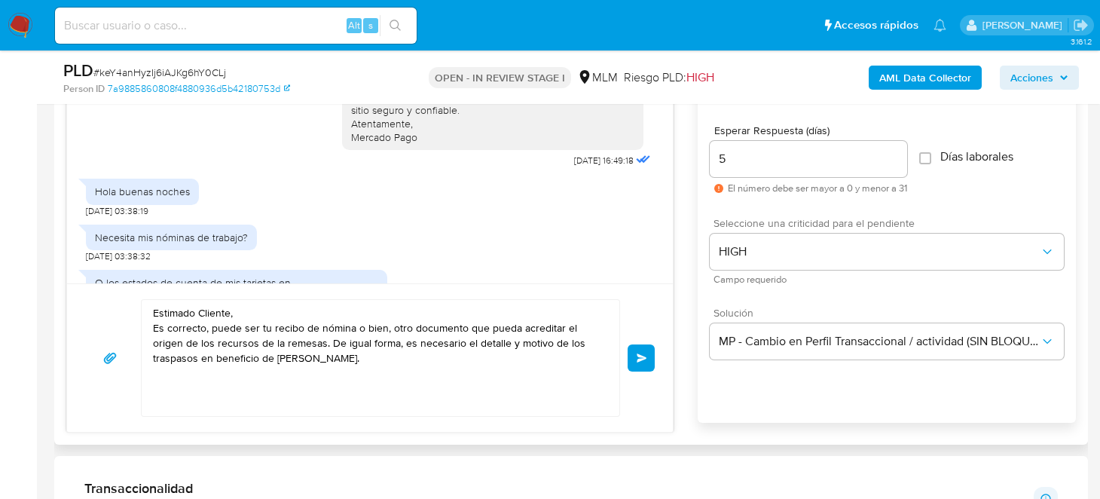
click at [413, 371] on textarea "Estimado Cliente, Es correcto, puede ser tu recibo de nómina o bien, otro docum…" at bounding box center [376, 358] width 447 height 116
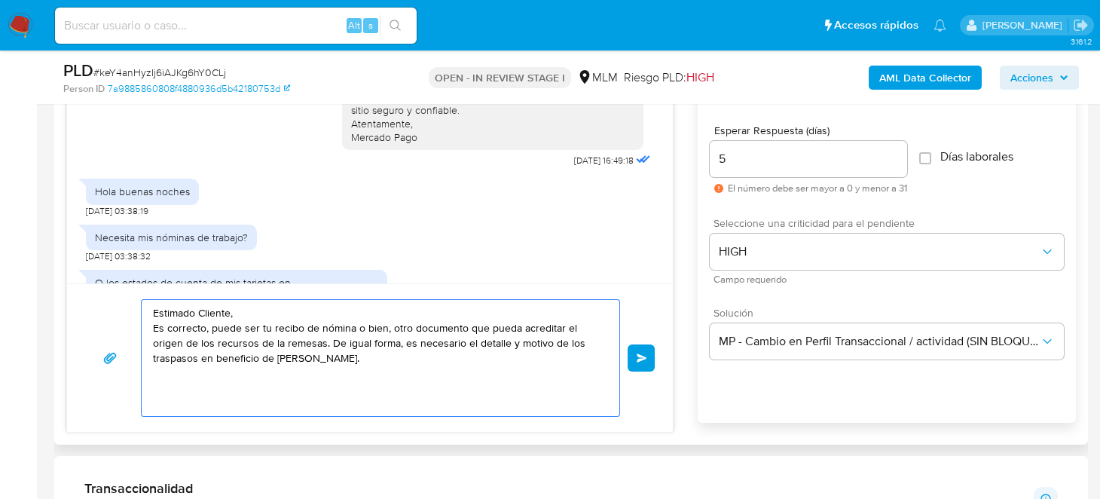
click at [279, 340] on textarea "Estimado Cliente, Es correcto, puede ser tu recibo de nómina o bien, otro docum…" at bounding box center [376, 358] width 447 height 116
click at [193, 341] on textarea "Estimado Cliente, Es correcto, puede ser tu recibo de nómina o bien, otro docum…" at bounding box center [376, 358] width 447 height 116
click at [209, 343] on textarea "Estimado Cliente, Es correcto, puede ser tu recibo de nómina o bien, otro docum…" at bounding box center [376, 358] width 447 height 116
click at [279, 340] on textarea "Estimado Cliente, Es correcto, puede ser tu recibo de nómina o bien, otro docum…" at bounding box center [376, 358] width 447 height 116
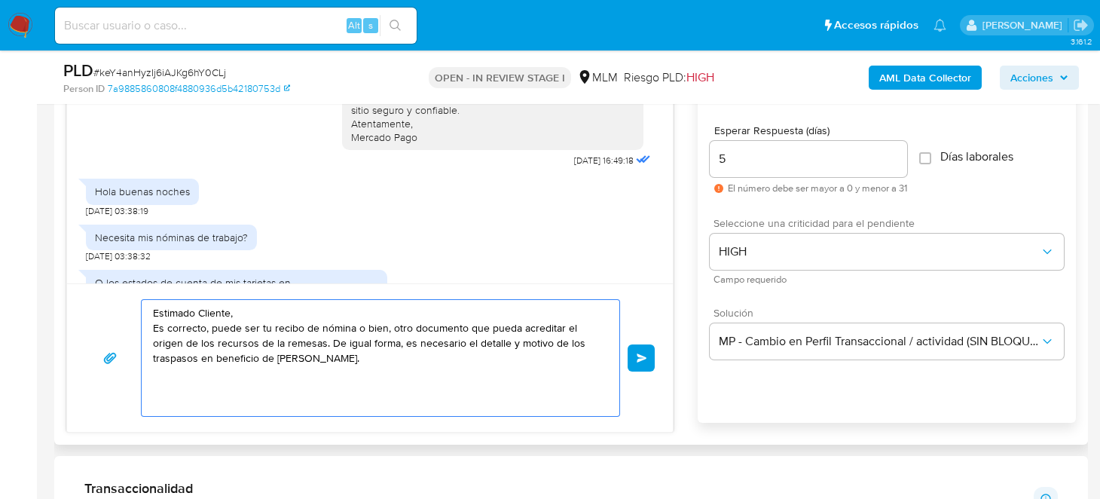
click at [279, 342] on textarea "Estimado Cliente, Es correcto, puede ser tu recibo de nómina o bien, otro docum…" at bounding box center [376, 358] width 447 height 116
click at [273, 337] on textarea "Estimado Cliente, Es correcto, puede ser tu recibo de nómina o bien, otro docum…" at bounding box center [376, 358] width 447 height 116
click at [453, 355] on textarea "Estimado Cliente, Es correcto, puede ser tu recibo de nómina o bien, otro docum…" at bounding box center [376, 358] width 447 height 116
click at [484, 339] on textarea "Estimado Cliente, Es correcto, puede ser tu recibo de nómina o bien, otro docum…" at bounding box center [376, 358] width 447 height 116
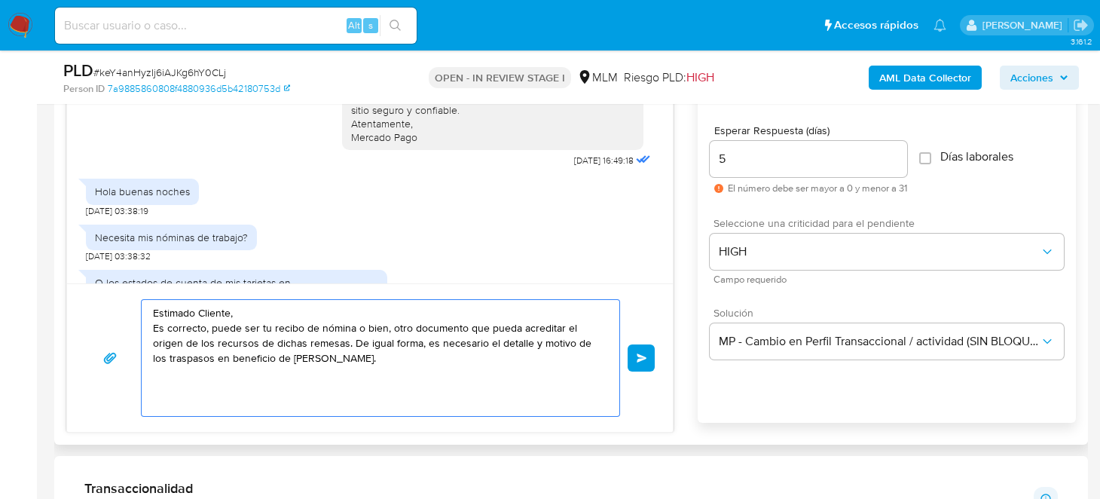
click at [466, 358] on textarea "Estimado Cliente, Es correcto, puede ser tu recibo de nómina o bien, otro docum…" at bounding box center [376, 358] width 447 height 116
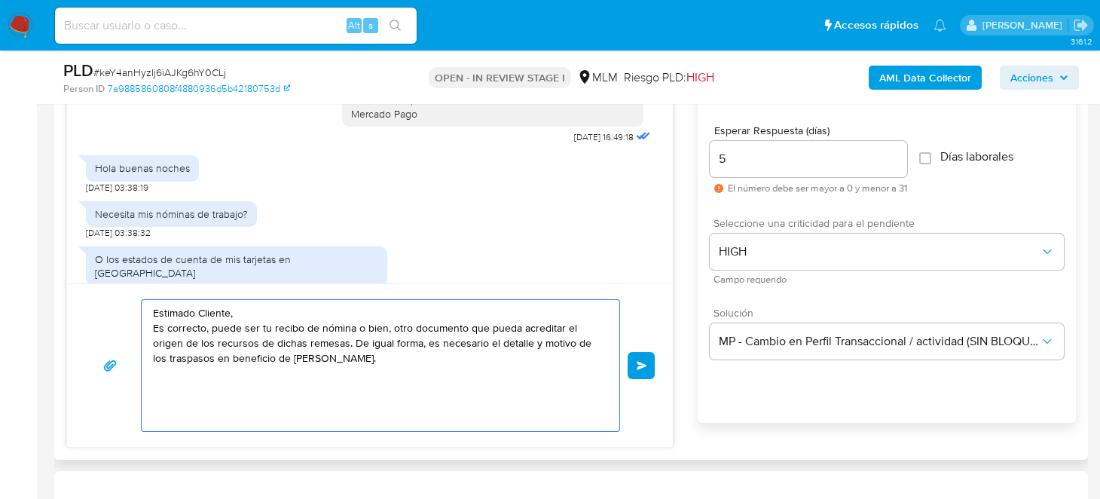
scroll to position [258, 0]
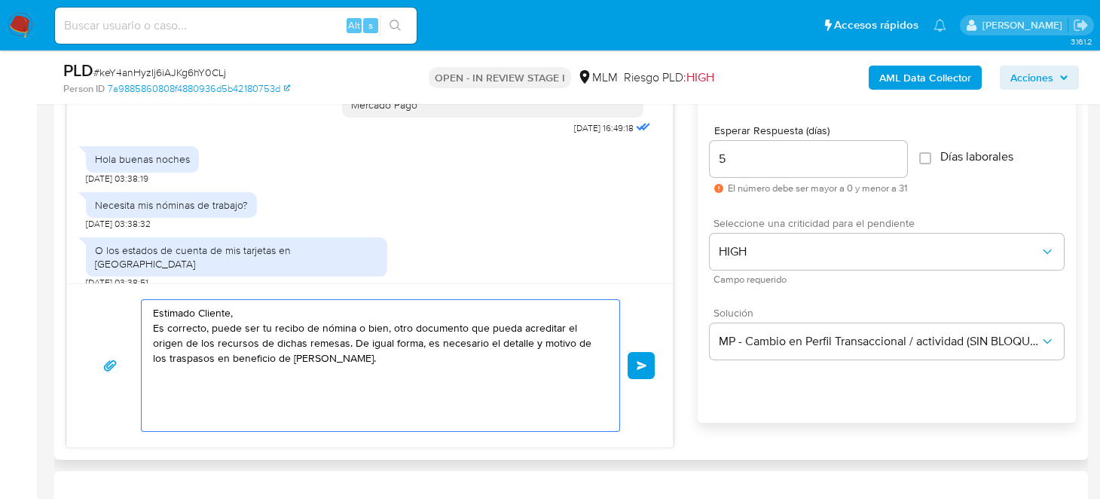
click at [258, 313] on textarea "Estimado Cliente, Es correcto, puede ser tu recibo de nómina o bien, otro docum…" at bounding box center [376, 365] width 447 height 131
drag, startPoint x: 420, startPoint y: 362, endPoint x: 160, endPoint y: 331, distance: 262.4
click at [164, 337] on textarea "Estimado Cliente, Es correcto, puede ser tu recibo de nómina o bien, otro docum…" at bounding box center [376, 365] width 447 height 131
click at [148, 303] on div "Estimado Cliente, Es correcto, puede ser tu recibo de nómina o bien, otro docum…" at bounding box center [377, 365] width 470 height 131
drag, startPoint x: 154, startPoint y: 308, endPoint x: 431, endPoint y: 352, distance: 279.9
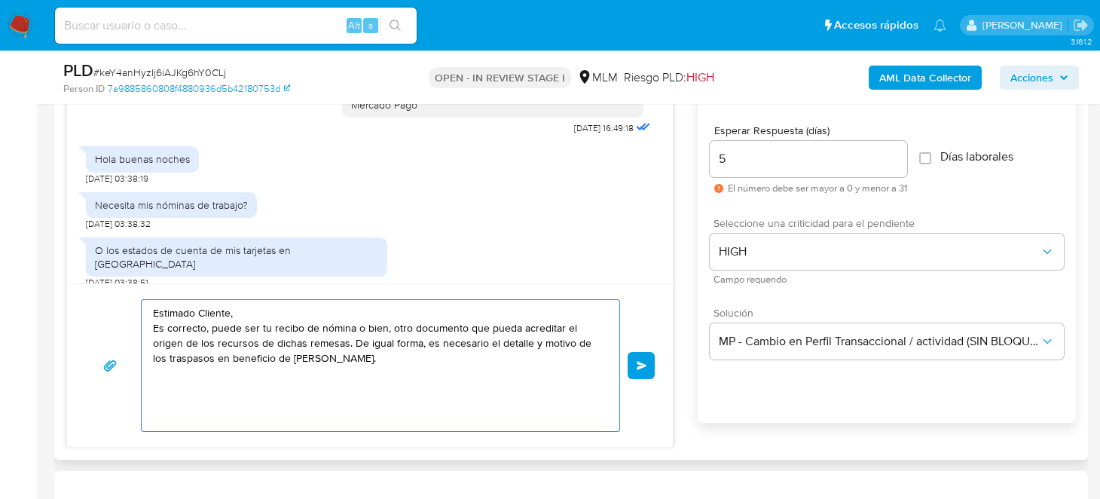
click at [431, 352] on textarea "Estimado Cliente, Es correcto, puede ser tu recibo de nómina o bien, otro docum…" at bounding box center [376, 365] width 447 height 131
click at [114, 363] on icon "button" at bounding box center [110, 365] width 12 height 11
click at [460, 371] on textarea "Estimado Cliente, Es correcto, puede ser tu recibo de nómina o bien, otro docum…" at bounding box center [376, 365] width 447 height 131
click at [459, 365] on textarea "Estimado Cliente, Es correcto, puede ser tu recibo de nómina o bien, otro docum…" at bounding box center [376, 365] width 447 height 131
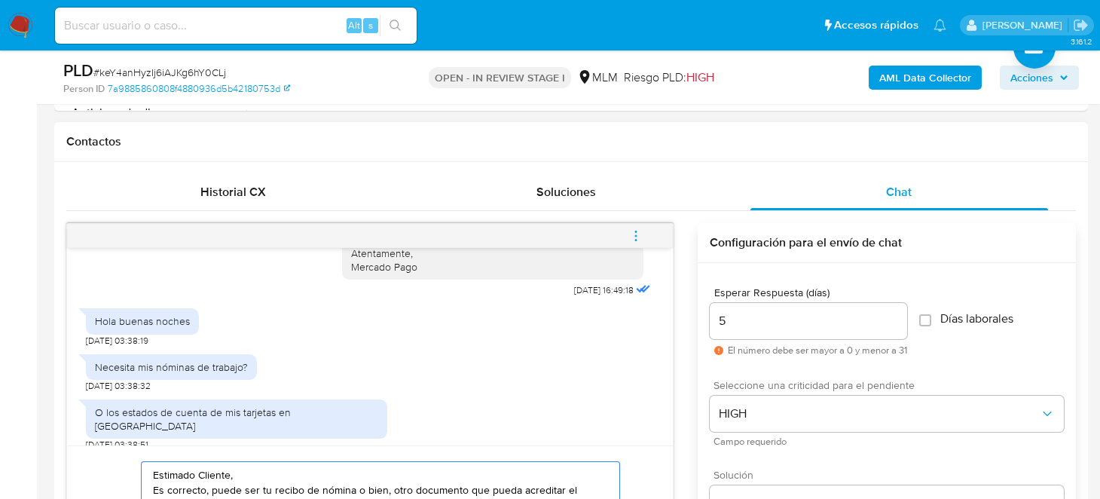
scroll to position [752, 0]
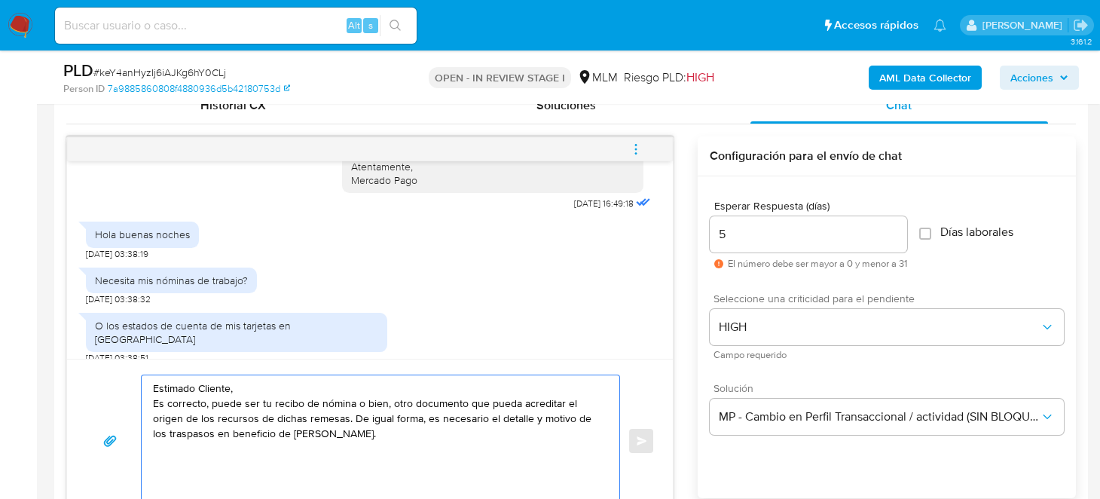
click at [462, 452] on textarea "Estimado Cliente, Es correcto, puede ser tu recibo de nómina o bien, otro docum…" at bounding box center [376, 440] width 447 height 131
click at [246, 390] on textarea "Estimado Cliente, Es correcto, puede ser tu recibo de nómina o bien, otro docum…" at bounding box center [376, 440] width 447 height 131
drag, startPoint x: 153, startPoint y: 400, endPoint x: 209, endPoint y: 401, distance: 56.5
click at [209, 401] on textarea "Estimado Cliente, Es correcto, puede ser tu recibo de nómina o bien, otro docum…" at bounding box center [376, 440] width 447 height 131
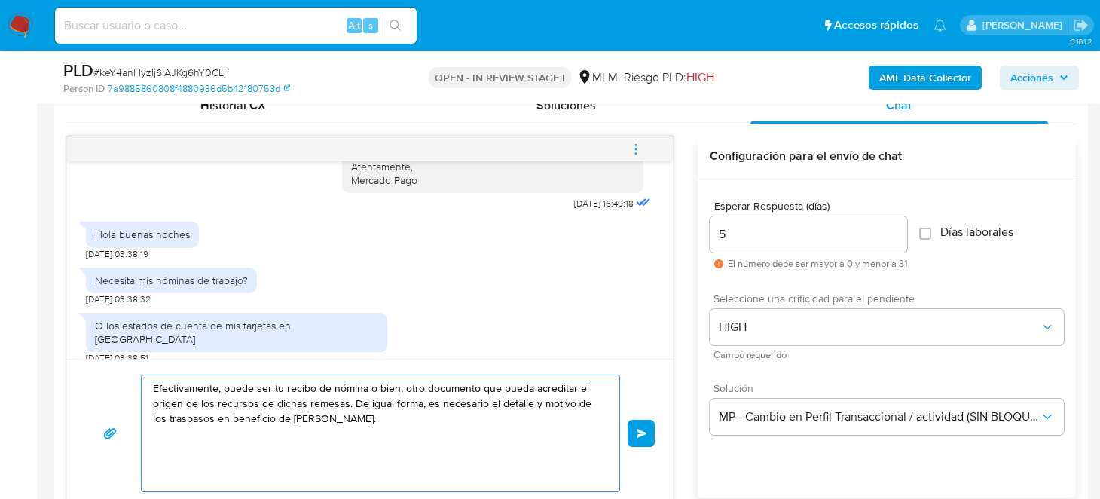
click at [446, 430] on textarea "Efectivamente, puede ser tu recibo de nómina o bien, otro documento que pueda a…" at bounding box center [376, 433] width 447 height 116
click at [441, 425] on textarea "Efectivamente, puede ser tu recibo de nómina o bien, otro documento que pueda a…" at bounding box center [376, 433] width 447 height 116
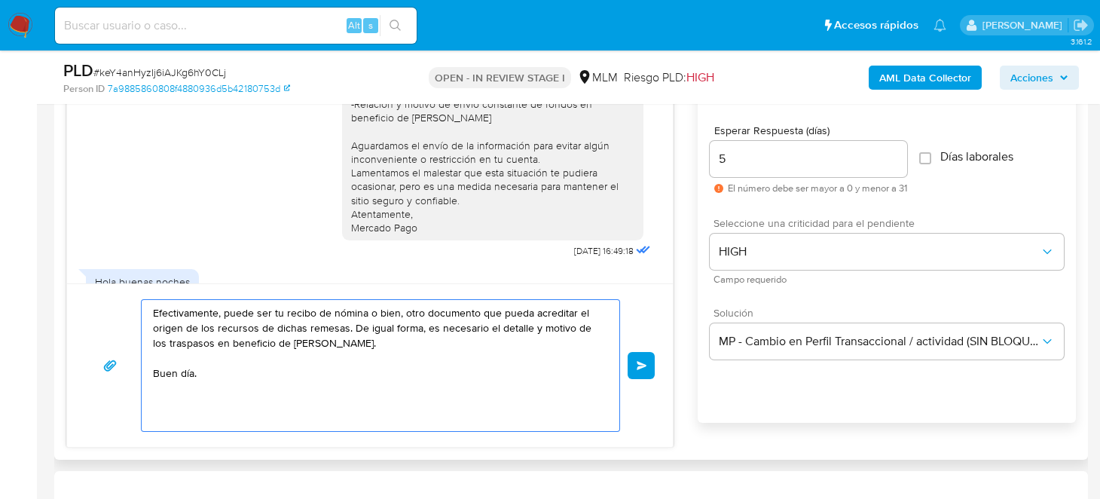
scroll to position [150, 0]
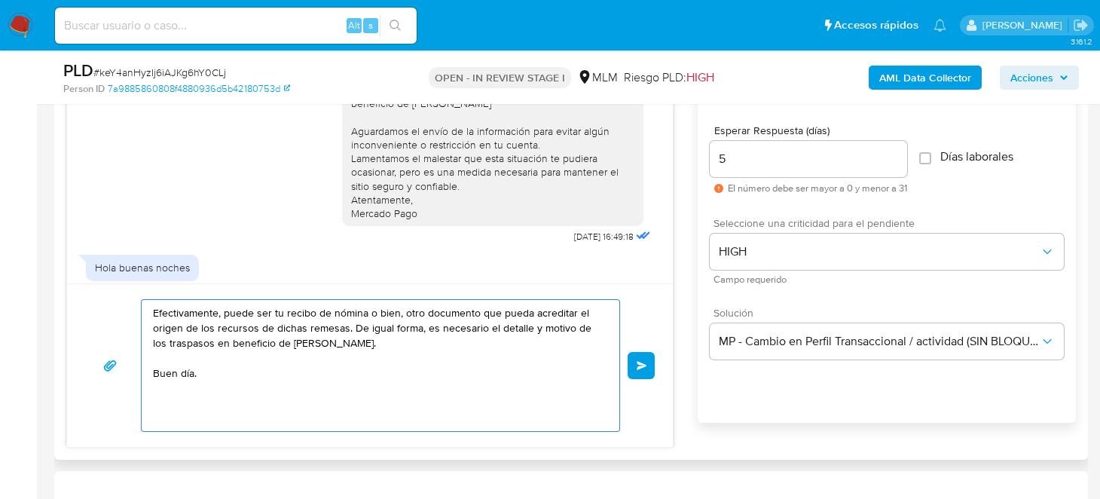
click at [274, 312] on textarea "Efectivamente, puede ser tu recibo de nómina o bien, otro documento que pueda a…" at bounding box center [376, 365] width 447 height 131
click at [435, 355] on textarea "Efectivamente, puede ser un recibo de nómina o bien, otro documento que pueda a…" at bounding box center [376, 365] width 447 height 131
drag, startPoint x: 352, startPoint y: 324, endPoint x: 419, endPoint y: 323, distance: 67.0
click at [419, 323] on textarea "Efectivamente, puede ser un recibo de nómina o bien, otro documento que pueda a…" at bounding box center [376, 365] width 447 height 131
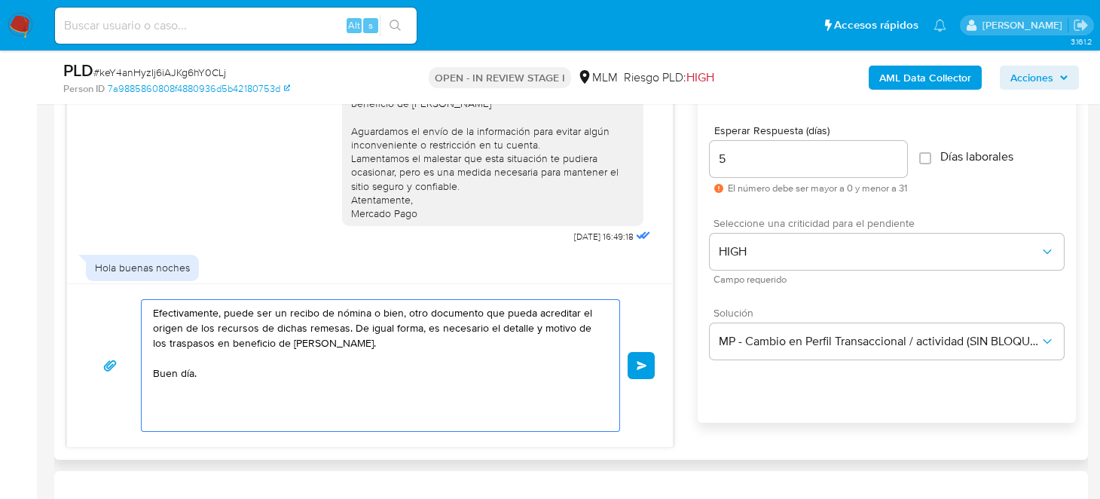
click at [443, 363] on textarea "Efectivamente, puede ser un recibo de nómina o bien, otro documento que pueda a…" at bounding box center [376, 365] width 447 height 131
drag, startPoint x: 483, startPoint y: 325, endPoint x: 539, endPoint y: 328, distance: 56.5
click at [539, 328] on textarea "Efectivamente, puede ser un recibo de nómina o bien, otro documento que pueda a…" at bounding box center [376, 365] width 447 height 131
click at [497, 362] on textarea "Efectivamente, puede ser un recibo de nómina o bien, otro documento que pueda a…" at bounding box center [376, 365] width 447 height 131
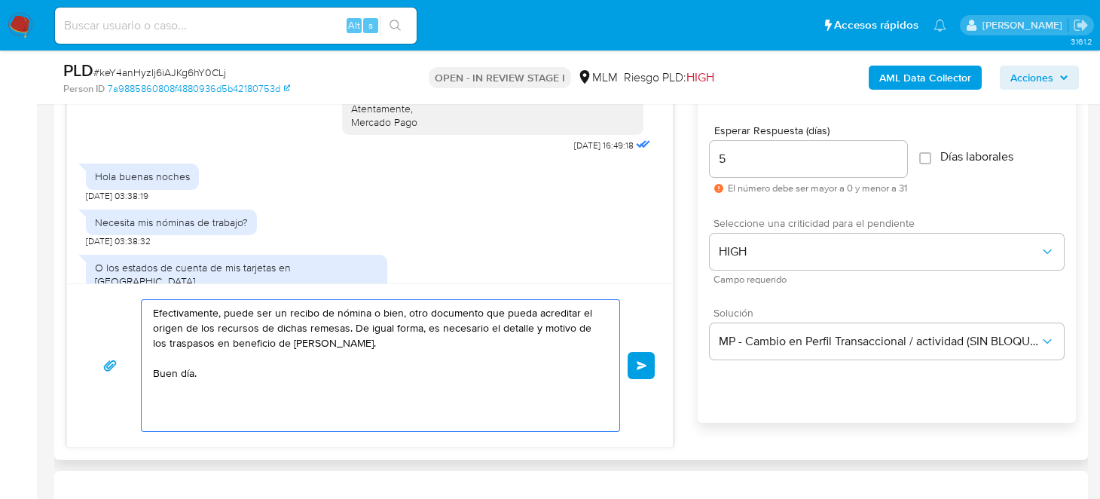
scroll to position [258, 0]
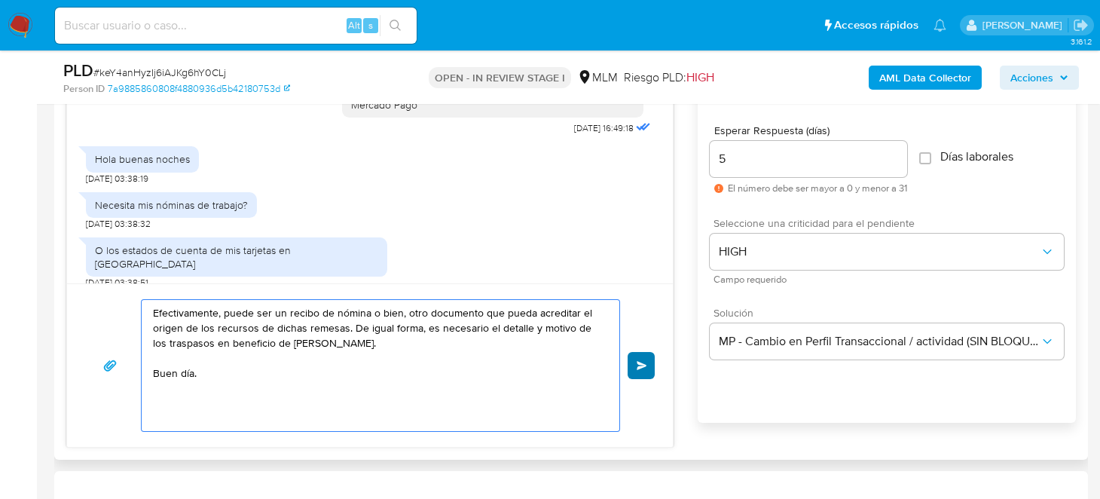
type textarea "Efectivamente, puede ser un recibo de nómina o bien, otro documento que pueda a…"
click at [631, 362] on button "Enviar" at bounding box center [640, 365] width 27 height 27
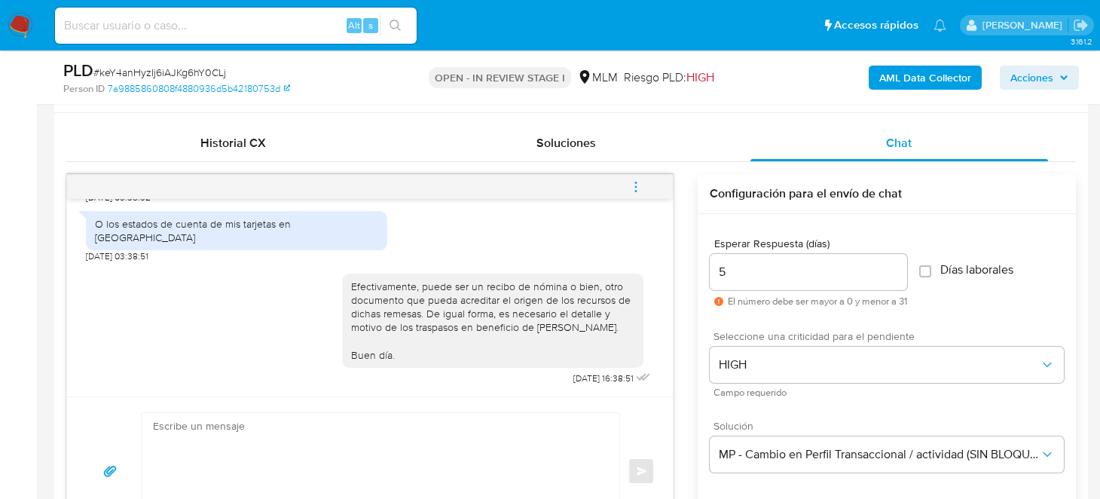
scroll to position [678, 0]
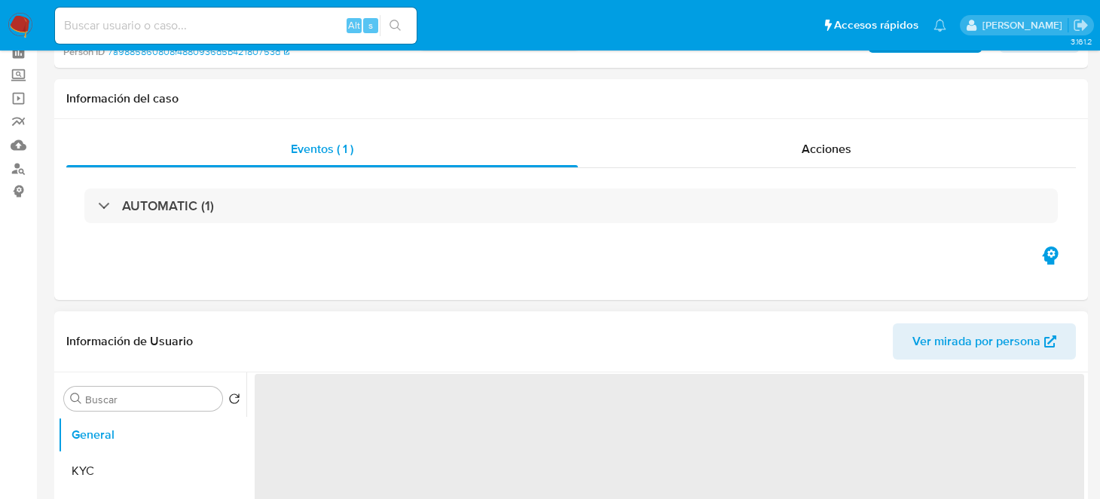
select select "10"
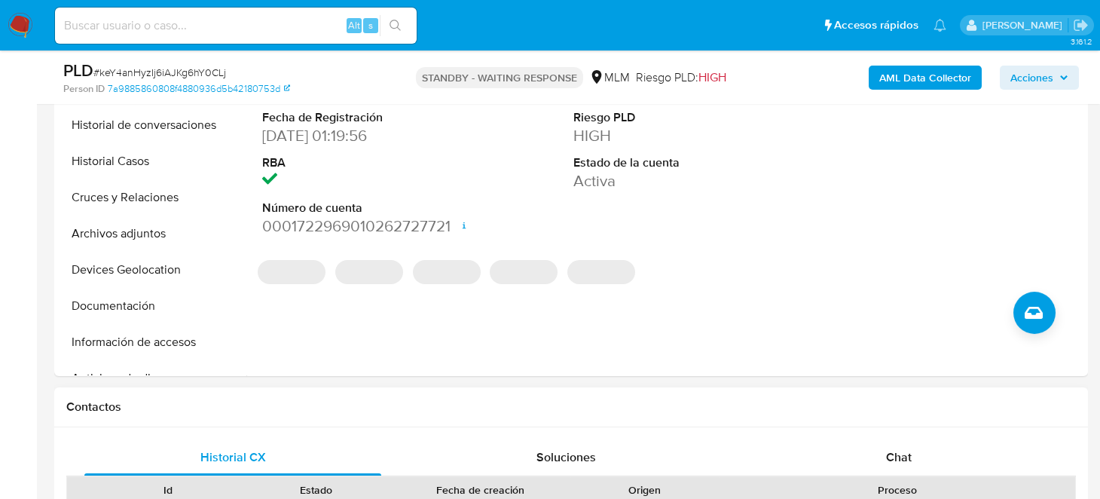
scroll to position [678, 0]
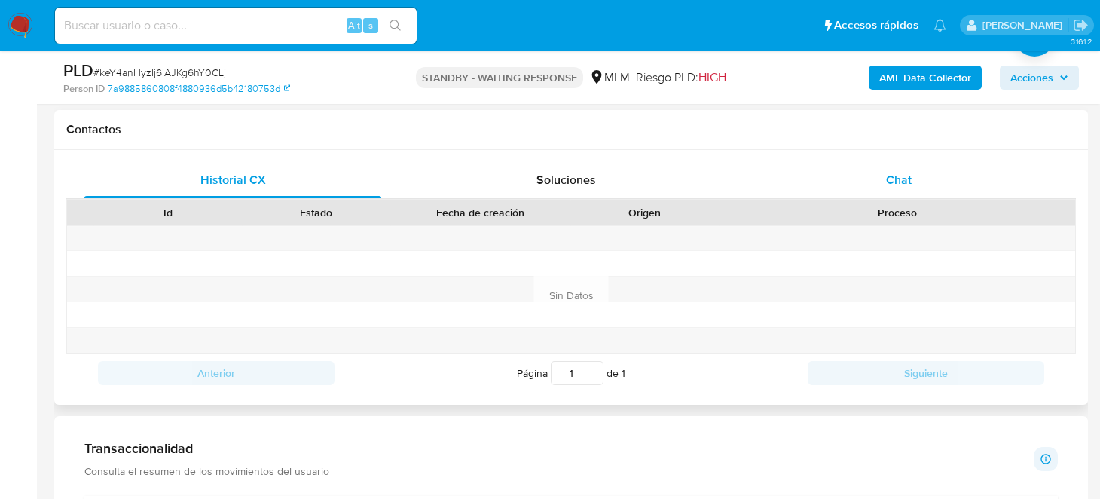
click at [914, 171] on div "Chat" at bounding box center [898, 180] width 297 height 36
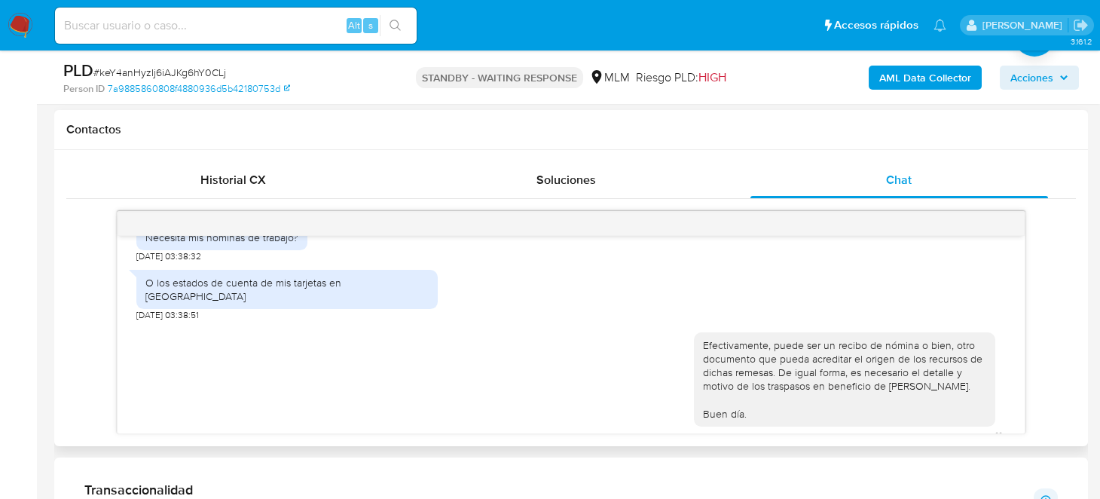
scroll to position [425, 0]
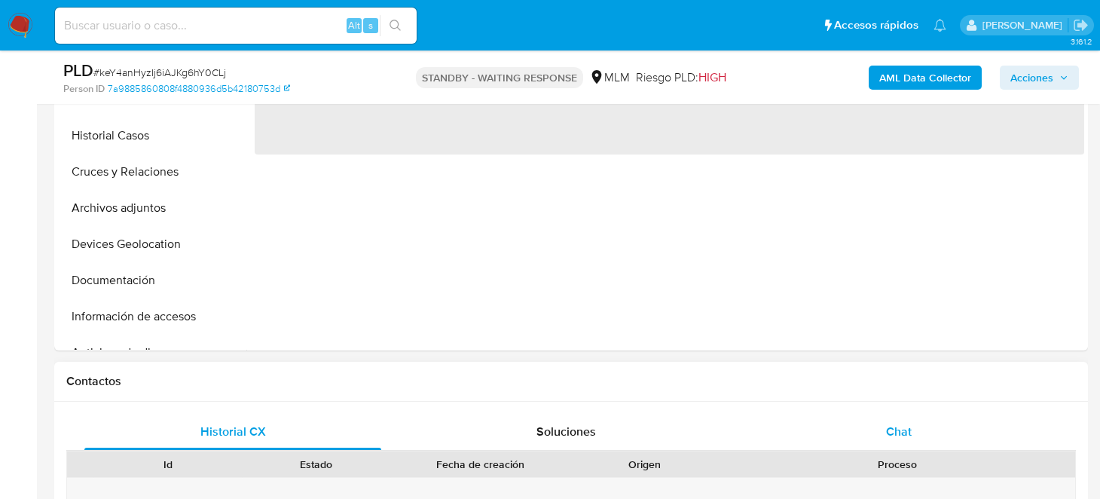
scroll to position [451, 0]
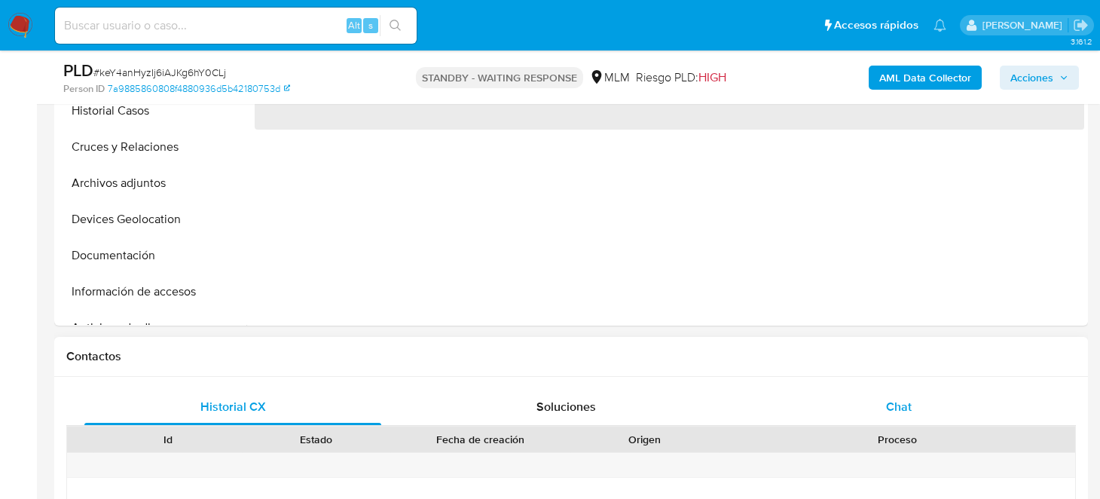
select select "10"
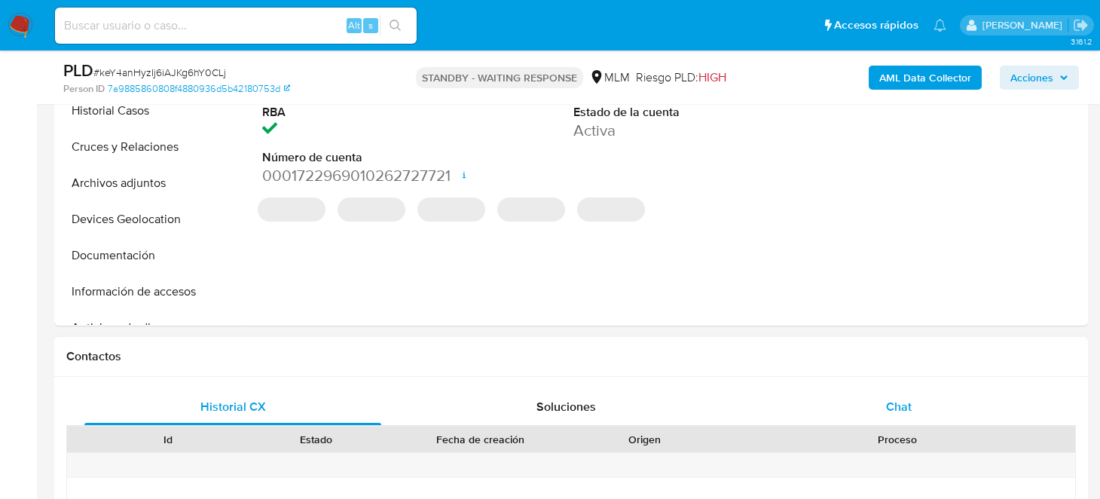
click at [923, 410] on div "Chat" at bounding box center [898, 407] width 297 height 36
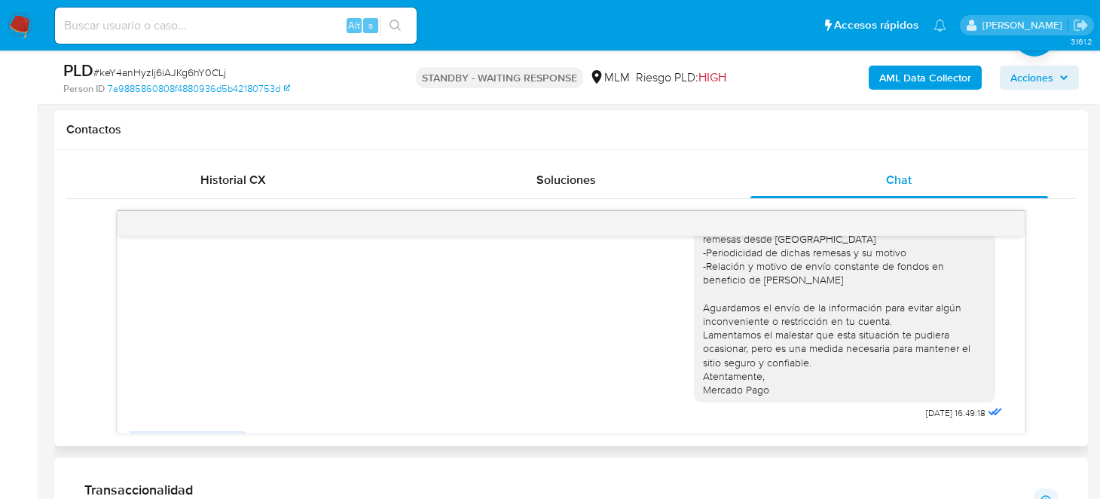
scroll to position [0, 0]
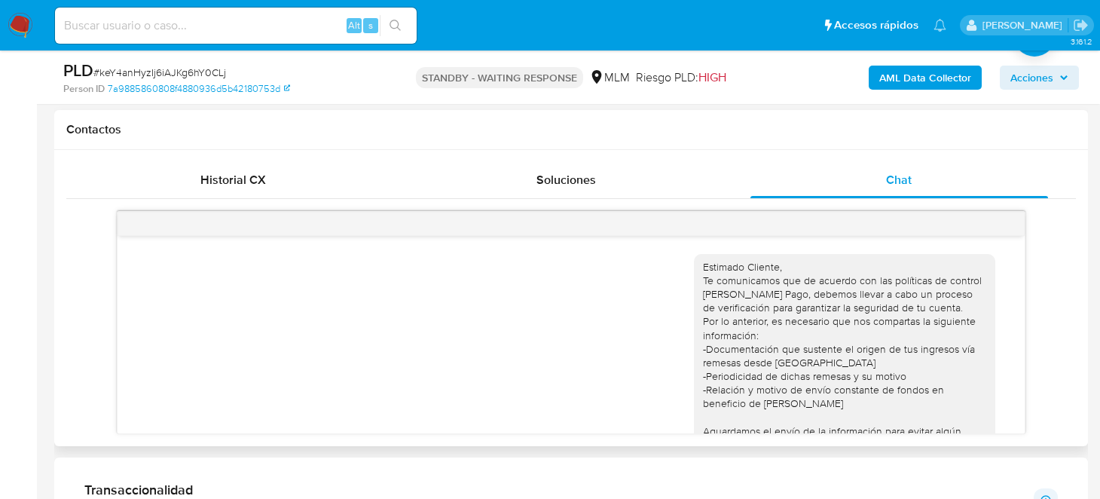
drag, startPoint x: 762, startPoint y: 389, endPoint x: 687, endPoint y: 263, distance: 147.2
click at [694, 263] on div "Estimado Cliente, Te comunicamos que de acuerdo con las políticas de control de…" at bounding box center [844, 390] width 301 height 273
copy div "Estimado Cliente, Te comunicamos que de acuerdo con las políticas de control de…"
click at [23, 24] on img at bounding box center [21, 26] width 26 height 26
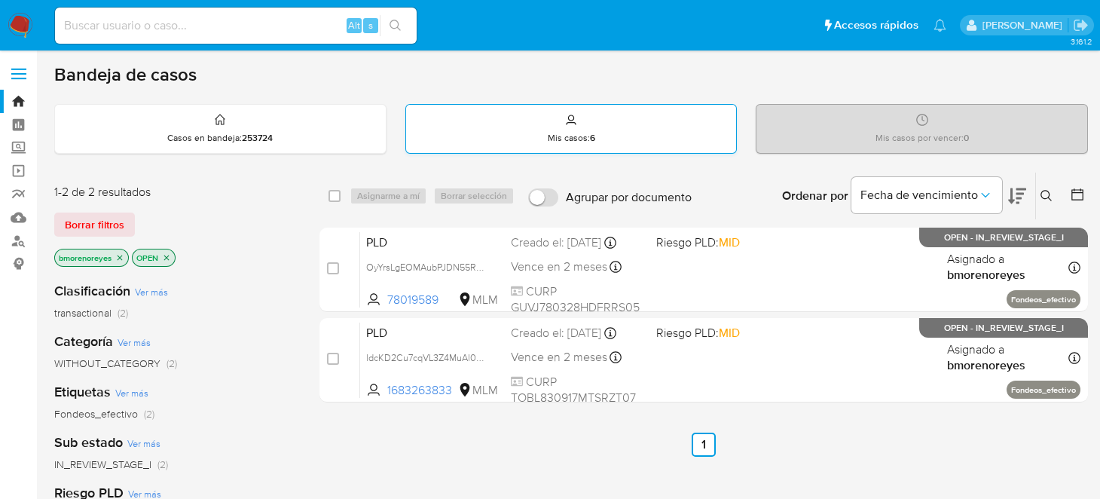
click at [584, 132] on p "Mis casos : 6" at bounding box center [571, 138] width 47 height 12
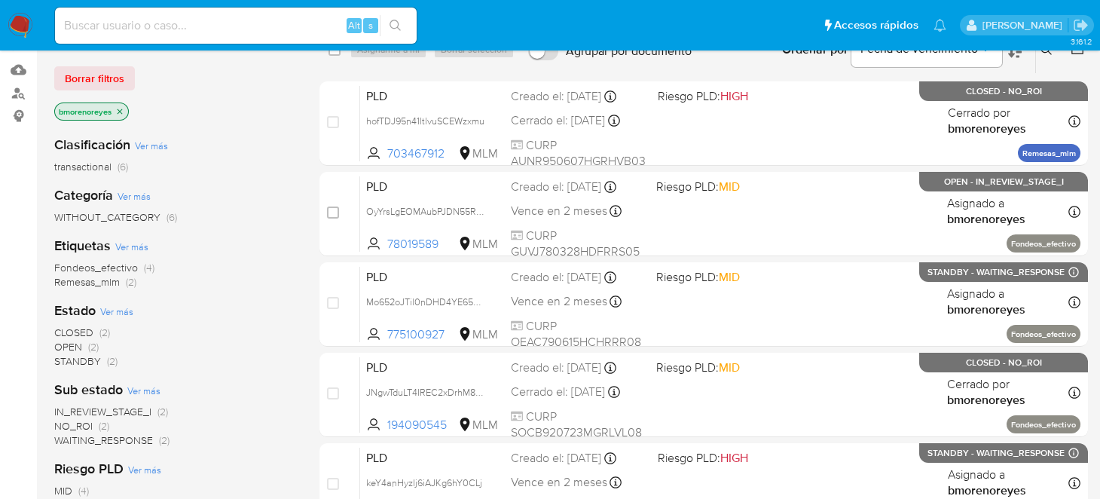
scroll to position [150, 0]
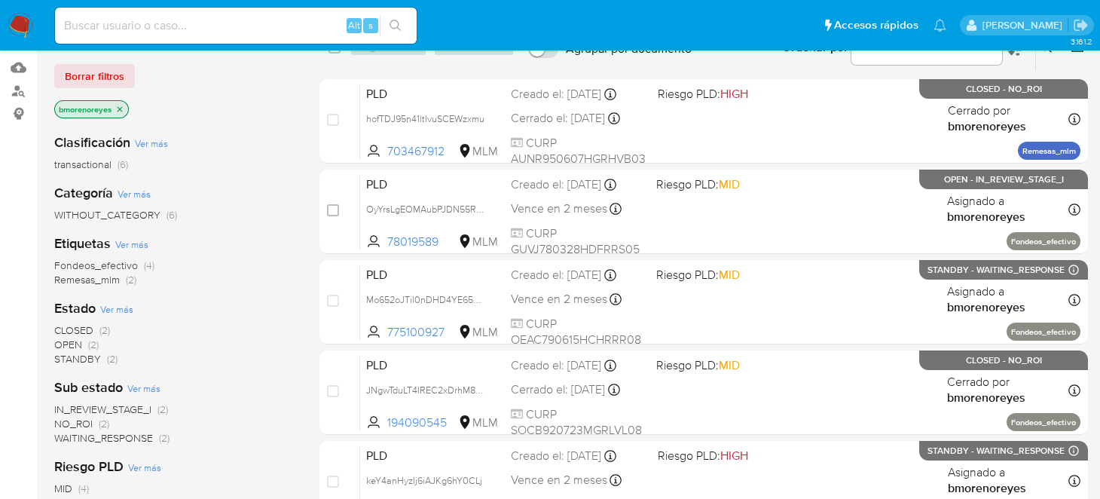
click at [92, 264] on span "Fondeos_efectivo" at bounding box center [96, 265] width 84 height 15
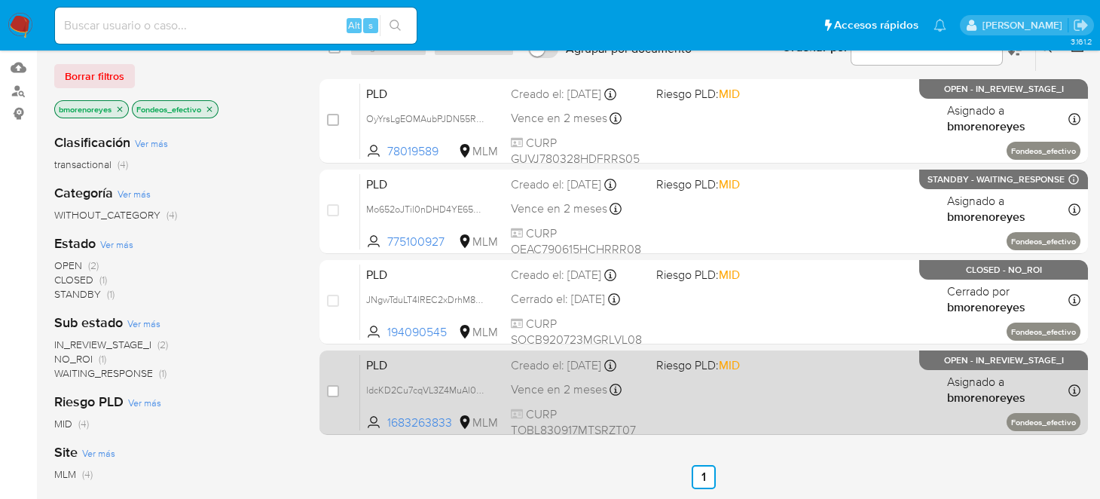
click at [764, 404] on div "PLD ldcKD2Cu7cqVL3Z4MuAl0o5t 1683263833 MLM Riesgo PLD: MID Creado el: [DATE] C…" at bounding box center [720, 392] width 720 height 76
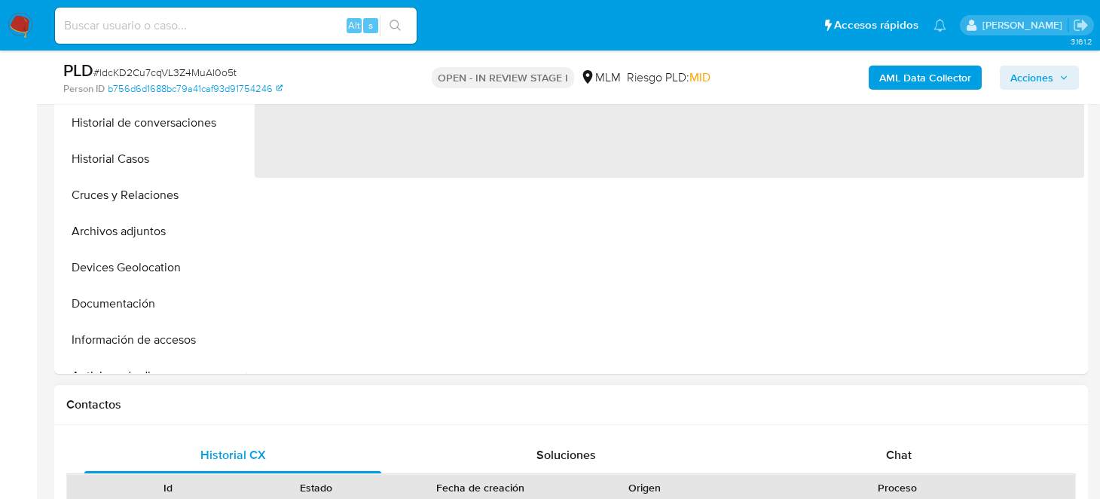
scroll to position [602, 0]
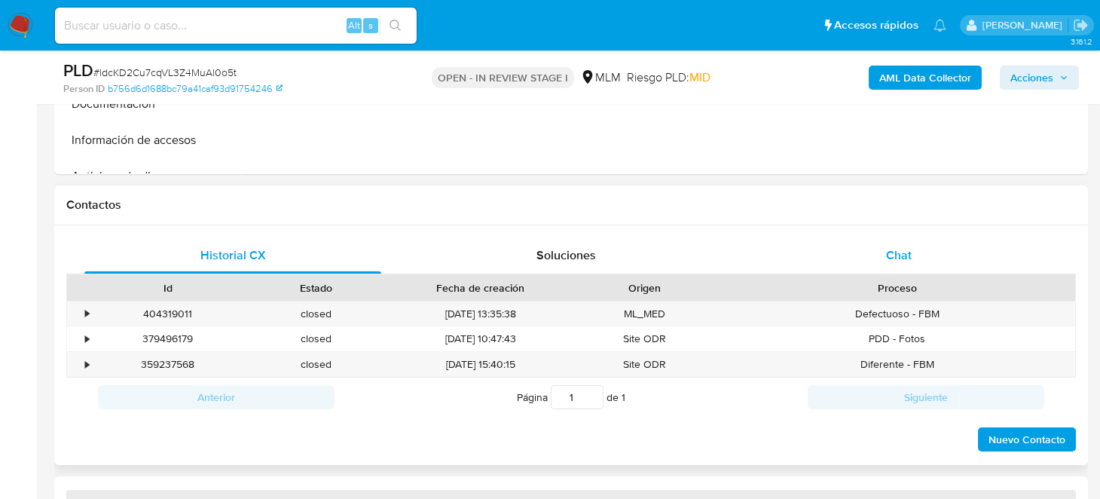
select select "10"
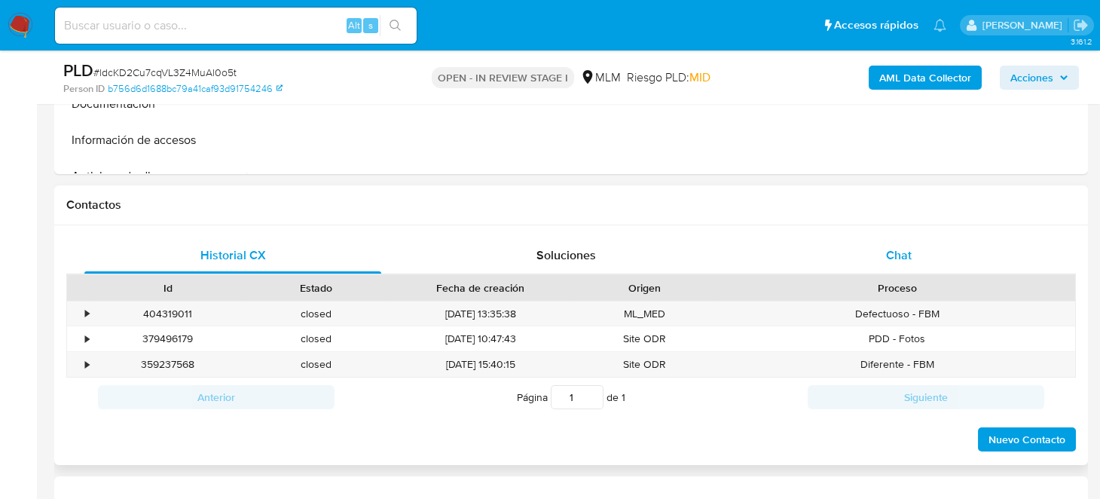
click at [904, 258] on span "Chat" at bounding box center [899, 254] width 26 height 17
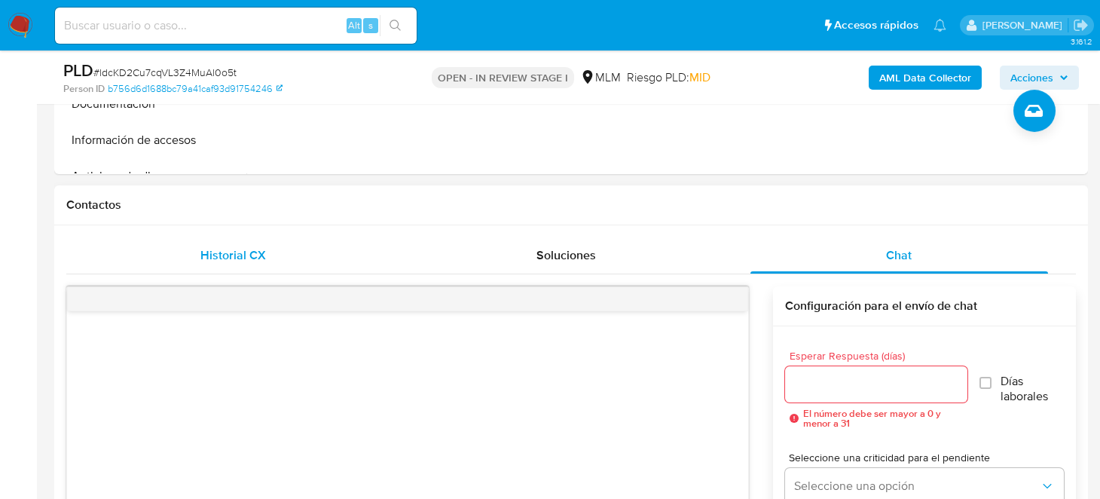
click at [198, 254] on div "Historial CX" at bounding box center [232, 255] width 297 height 36
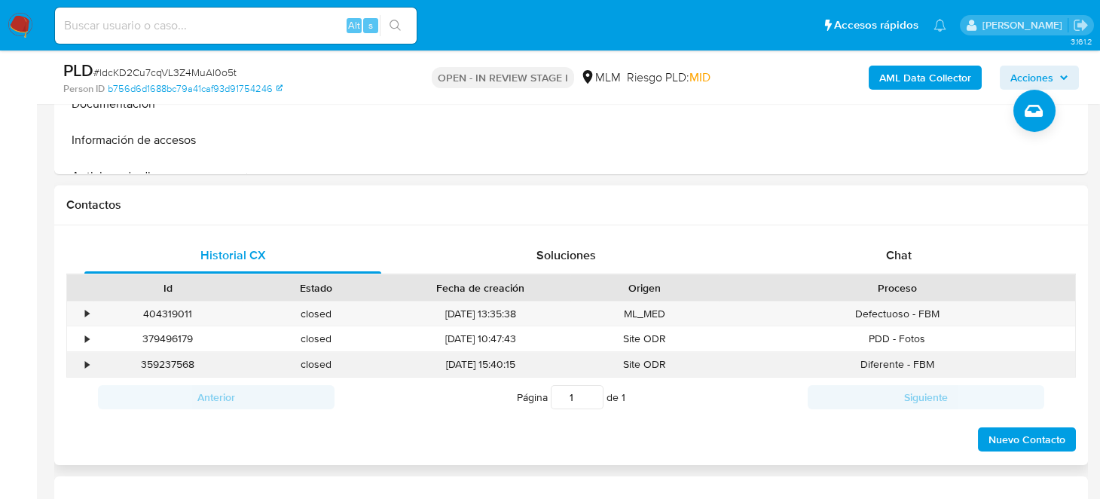
click at [90, 365] on div "•" at bounding box center [80, 364] width 26 height 25
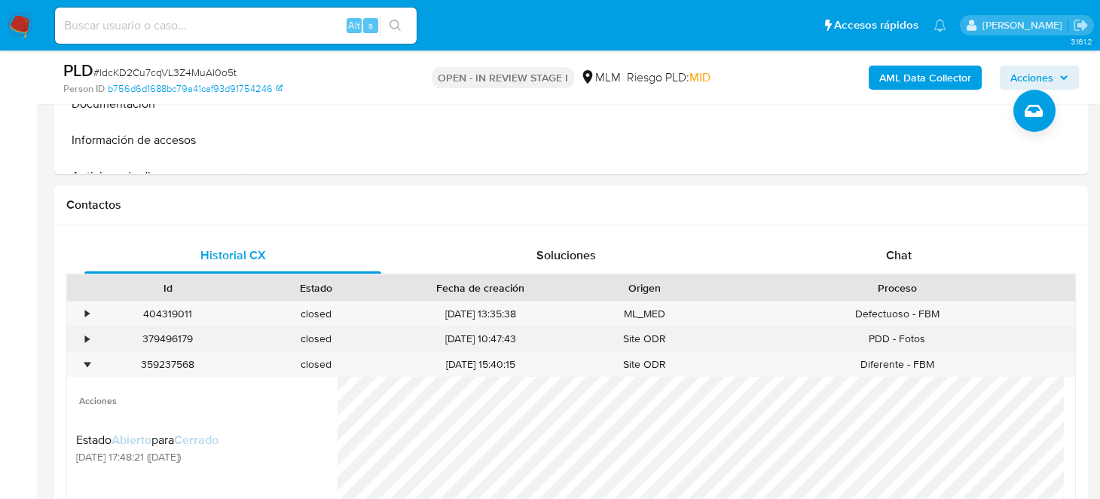
click at [82, 338] on div "•" at bounding box center [80, 338] width 26 height 25
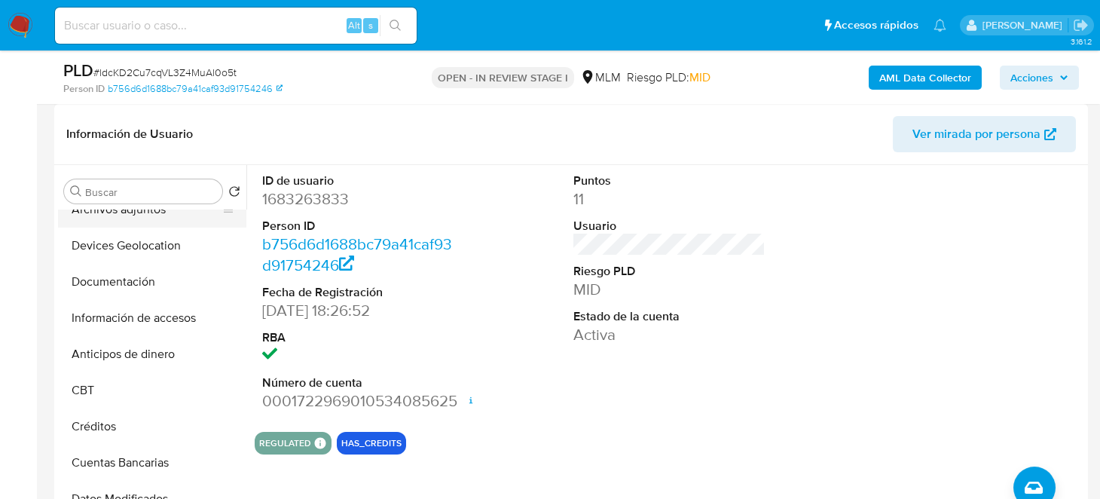
scroll to position [226, 0]
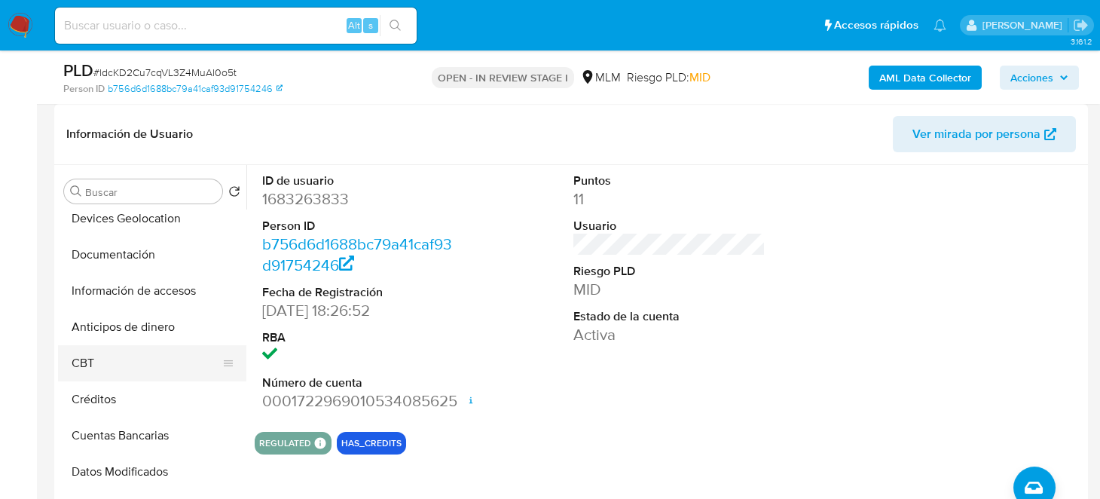
click at [93, 351] on button "CBT" at bounding box center [146, 363] width 176 height 36
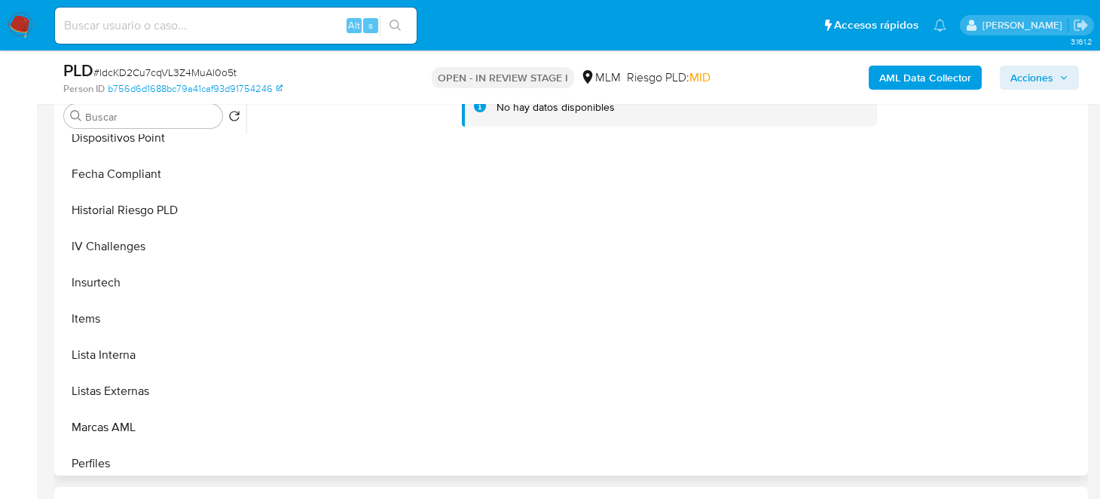
scroll to position [558, 0]
click at [142, 325] on button "Items" at bounding box center [146, 317] width 176 height 36
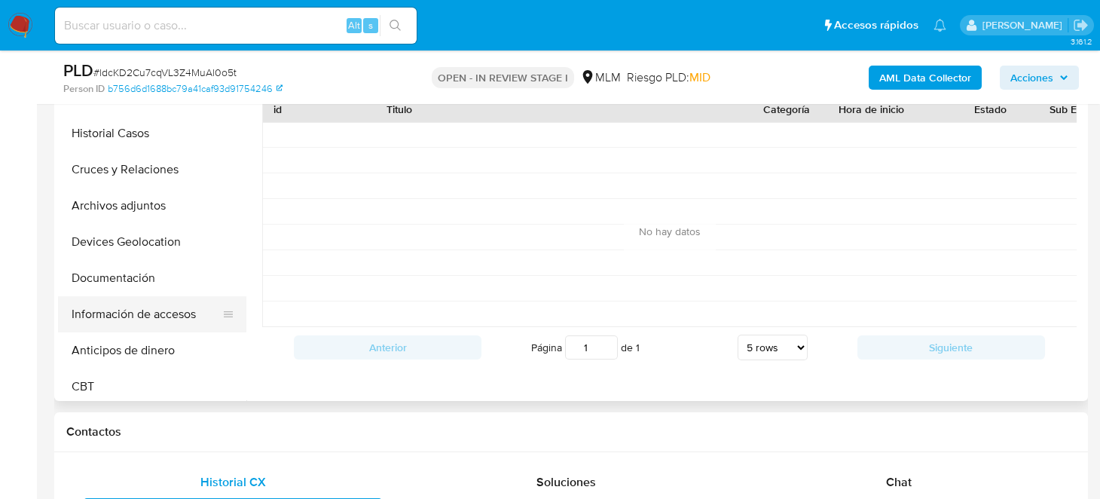
scroll to position [0, 0]
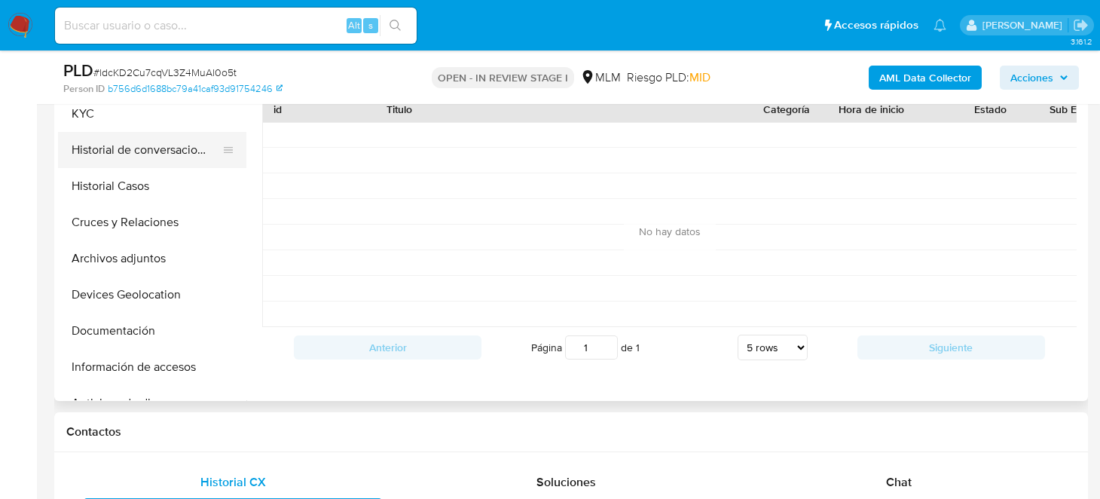
click at [184, 157] on button "Historial de conversaciones" at bounding box center [146, 150] width 176 height 36
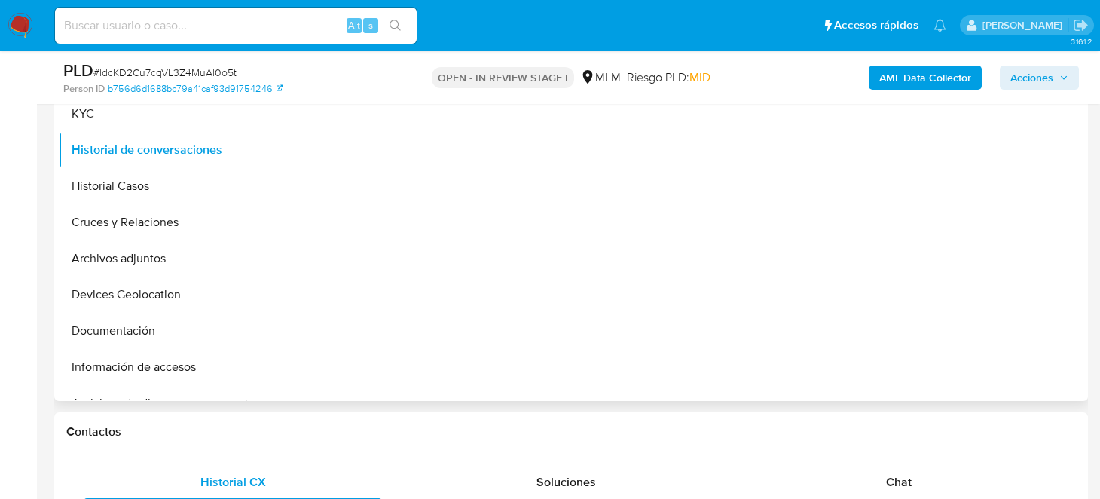
click at [721, 264] on div at bounding box center [664, 208] width 837 height 386
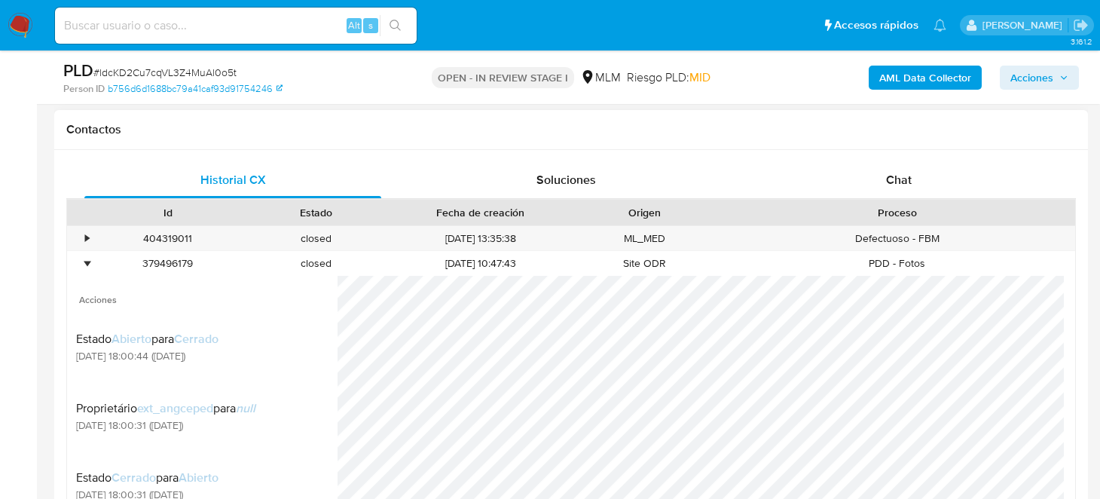
scroll to position [376, 0]
click at [899, 172] on span "Chat" at bounding box center [899, 179] width 26 height 17
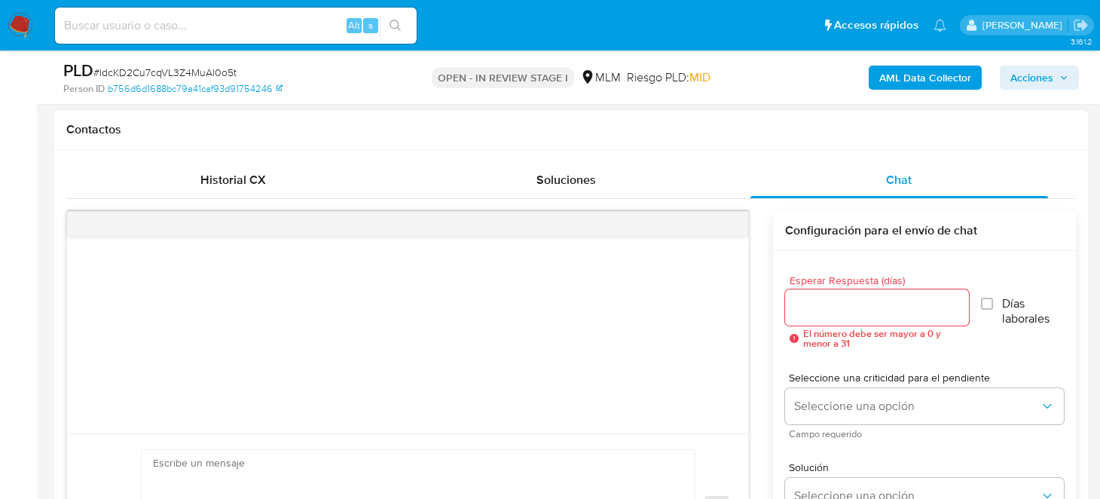
click at [416, 341] on div at bounding box center [407, 334] width 681 height 197
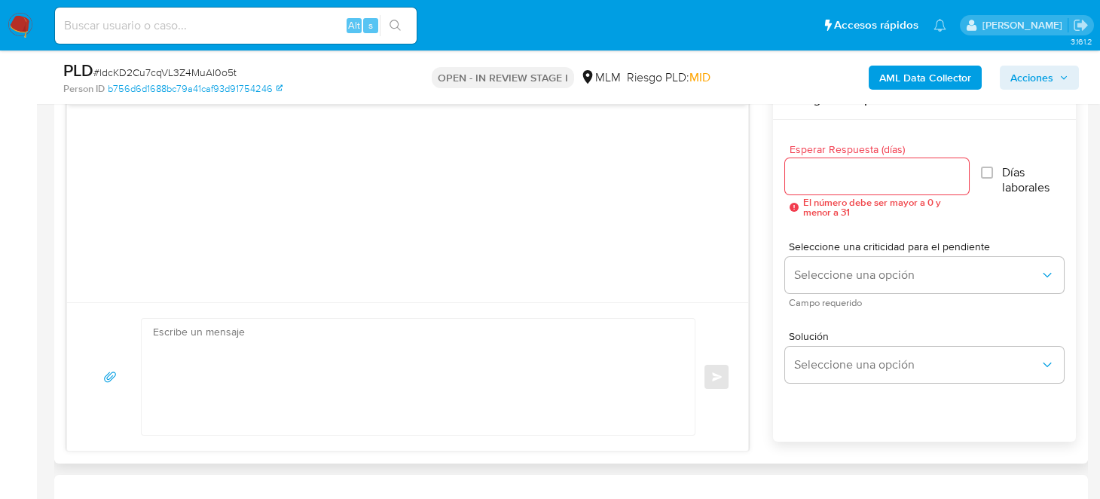
scroll to position [752, 0]
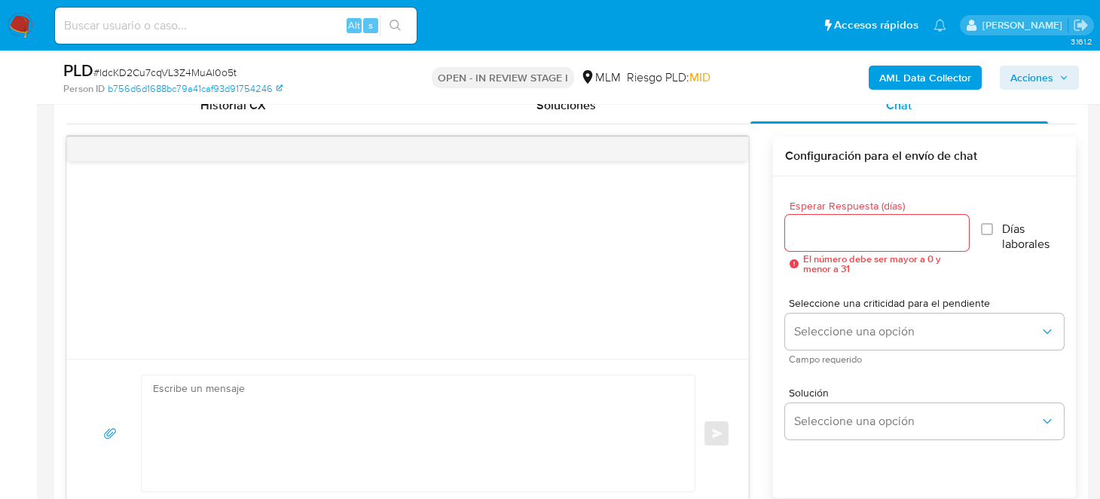
click at [856, 233] on input "Esperar Respuesta (días)" at bounding box center [877, 233] width 184 height 20
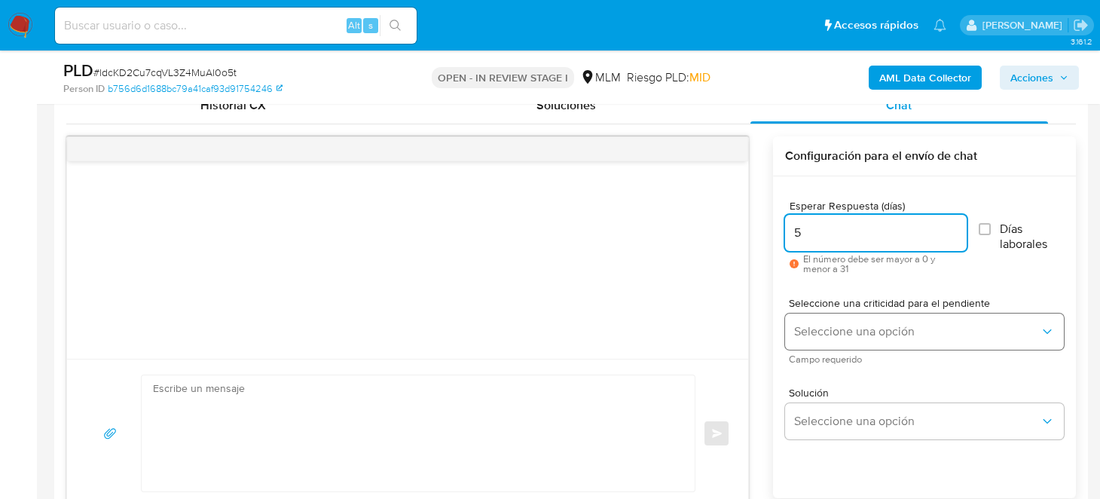
type input "5"
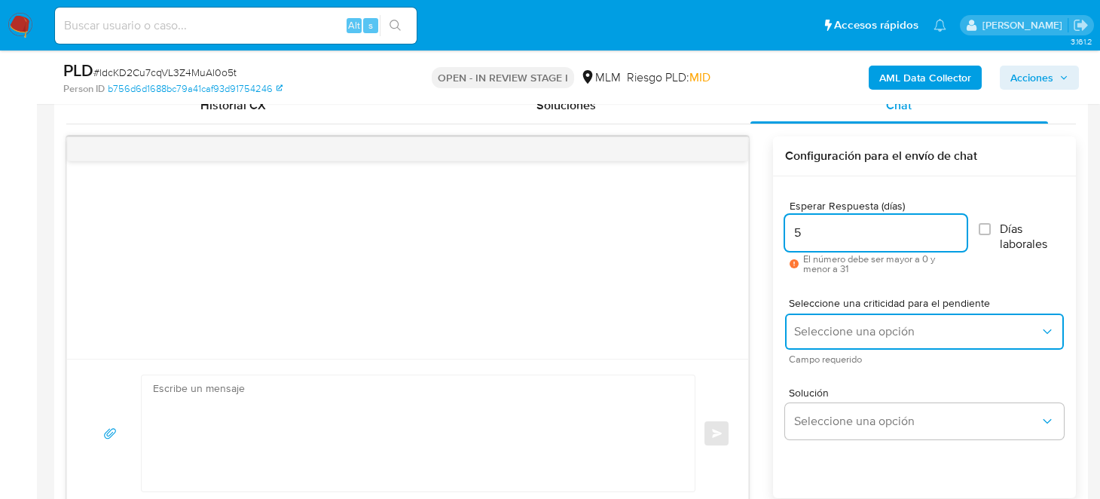
click at [877, 336] on span "Seleccione una opción" at bounding box center [917, 331] width 246 height 15
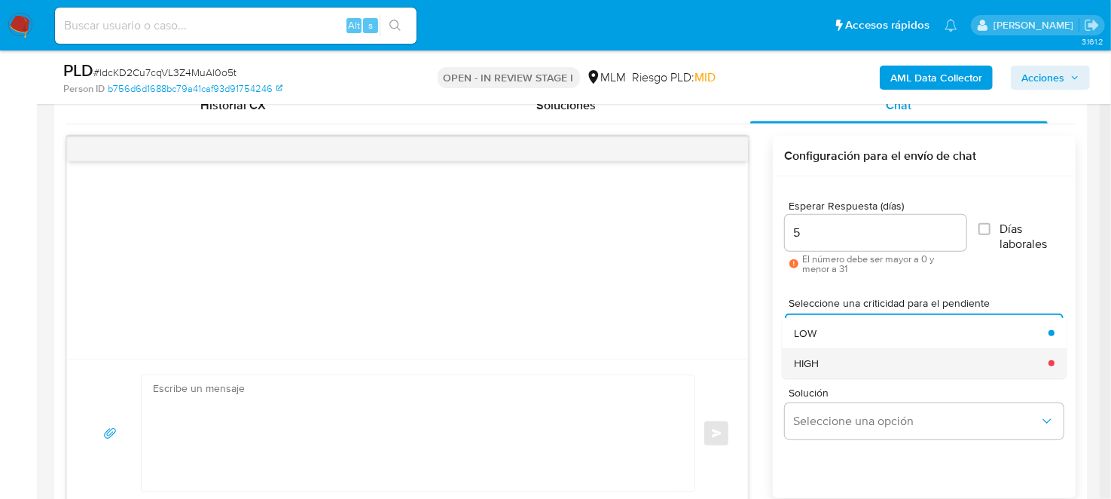
click at [859, 368] on div "HIGH" at bounding box center [917, 363] width 246 height 30
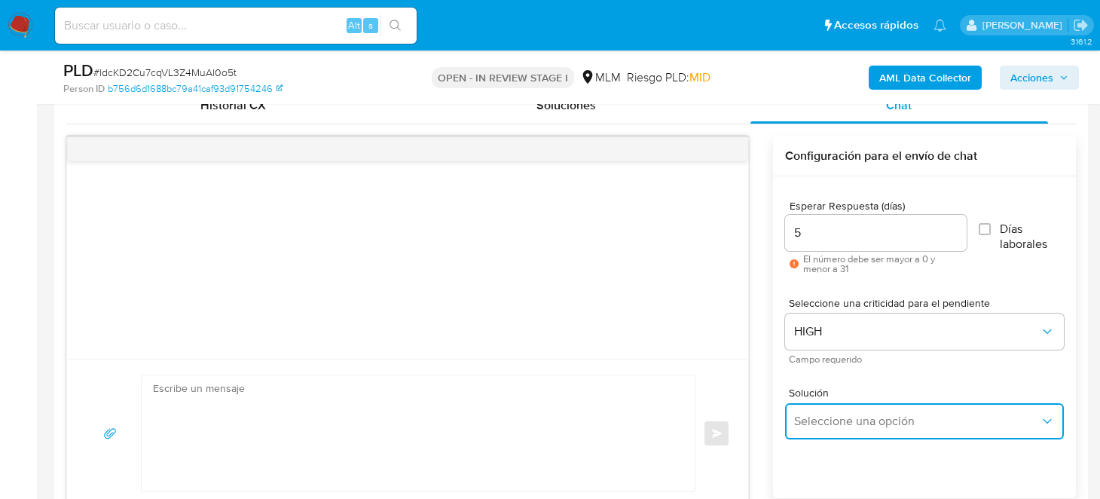
click at [864, 422] on span "Seleccione una opción" at bounding box center [917, 420] width 246 height 15
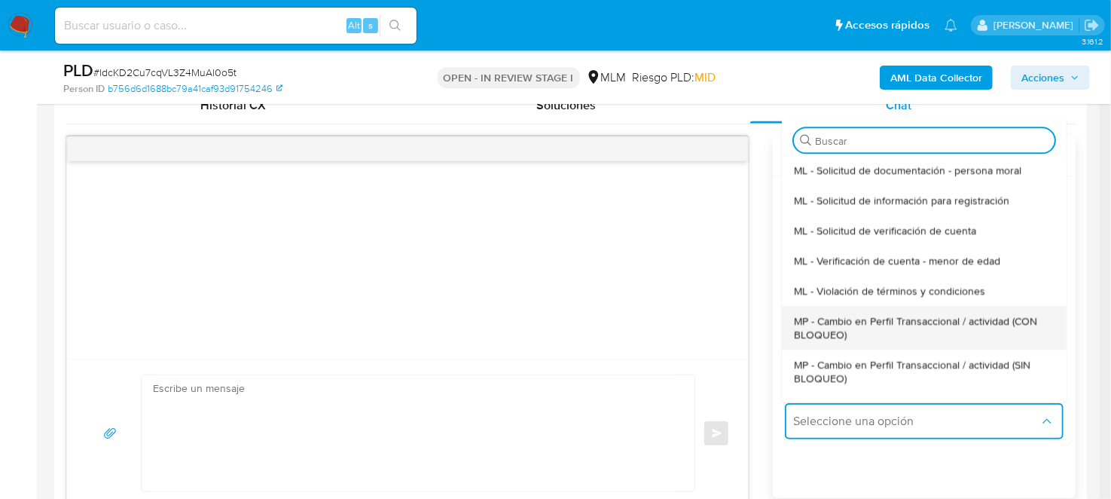
click at [876, 326] on span "MP - Cambio en Perfil Transaccional / actividad (CON BLOQUEO)" at bounding box center [920, 327] width 252 height 27
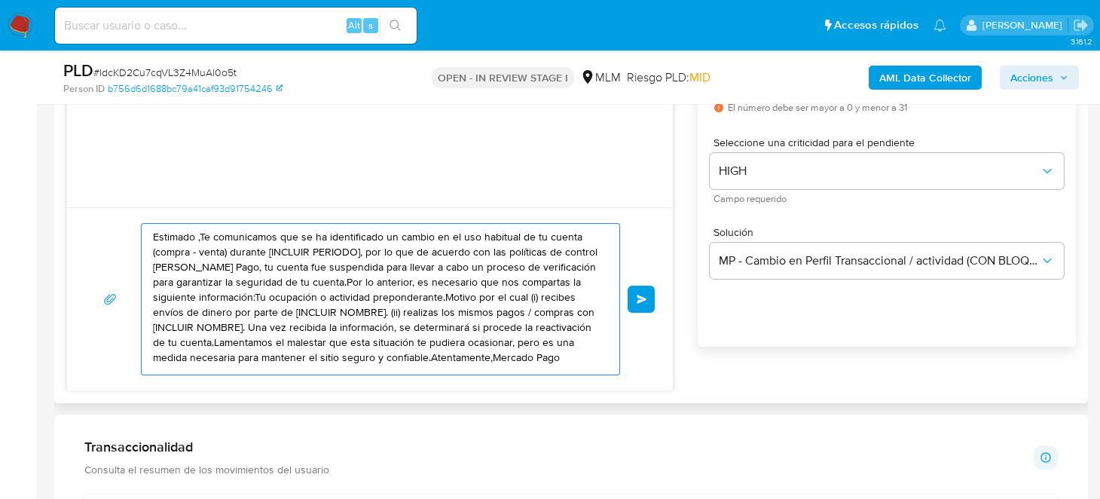
scroll to position [0, 0]
drag, startPoint x: 208, startPoint y: 363, endPoint x: 110, endPoint y: 208, distance: 183.4
click at [110, 208] on div "Estimado ,Te comunicamos que se ha identificado un cambio en el uso habitual de…" at bounding box center [369, 298] width 605 height 183
paste textarea "Cliente, Te comunicamos que de acuerdo con las políticas de control de Mercado …"
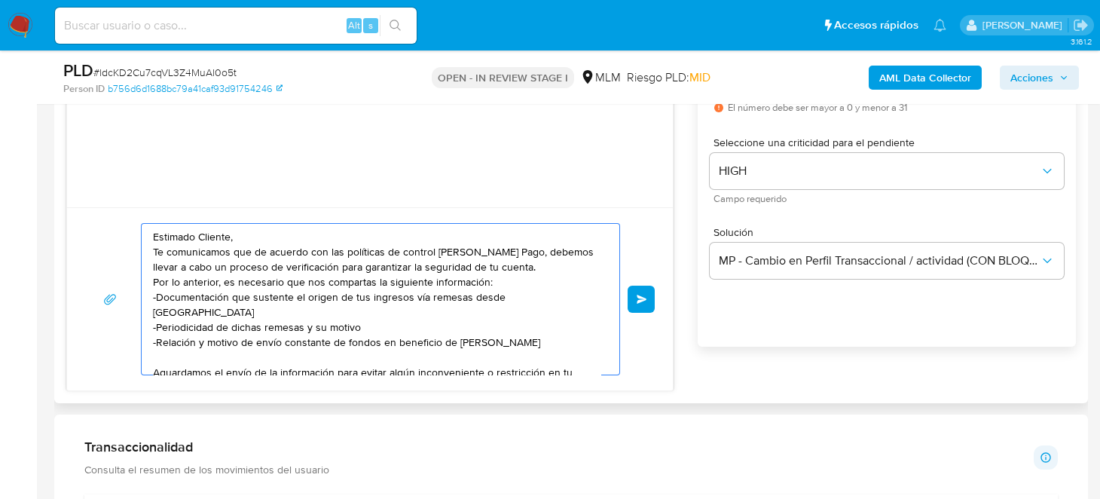
click at [509, 285] on textarea "Estimado Cliente, Te comunicamos que de acuerdo con las políticas de control de…" at bounding box center [376, 299] width 447 height 151
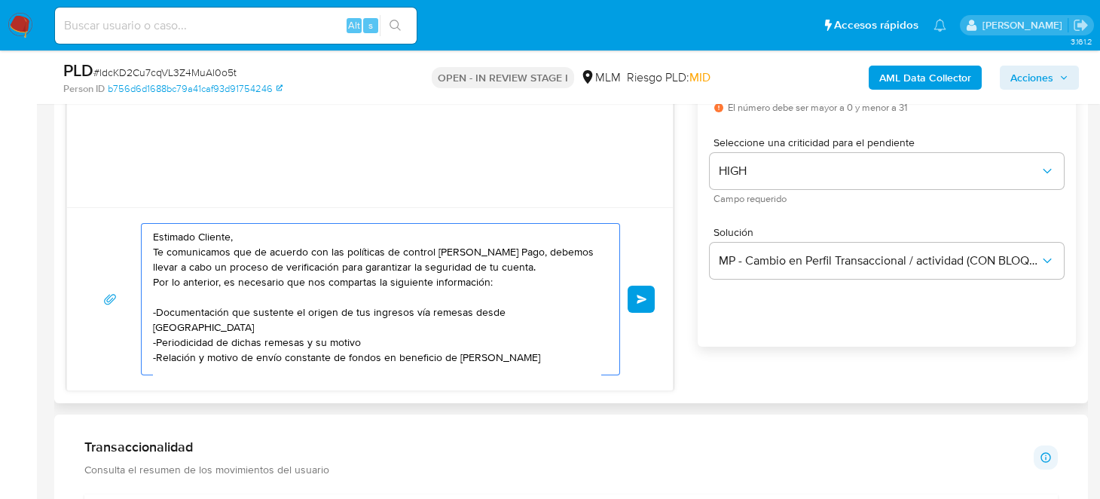
click at [348, 320] on textarea "Estimado Cliente, Te comunicamos que de acuerdo con las políticas de control de…" at bounding box center [376, 299] width 447 height 151
click at [306, 321] on textarea "Estimado Cliente, Te comunicamos que de acuerdo con las políticas de control de…" at bounding box center [376, 299] width 447 height 151
click at [230, 310] on textarea "Estimado Cliente, Te comunicamos que de acuerdo con las políticas de control de…" at bounding box center [376, 299] width 447 height 151
drag, startPoint x: 154, startPoint y: 325, endPoint x: 327, endPoint y: 330, distance: 173.3
click at [327, 330] on textarea "Estimado Cliente, Te comunicamos que de acuerdo con las políticas de control de…" at bounding box center [376, 299] width 447 height 151
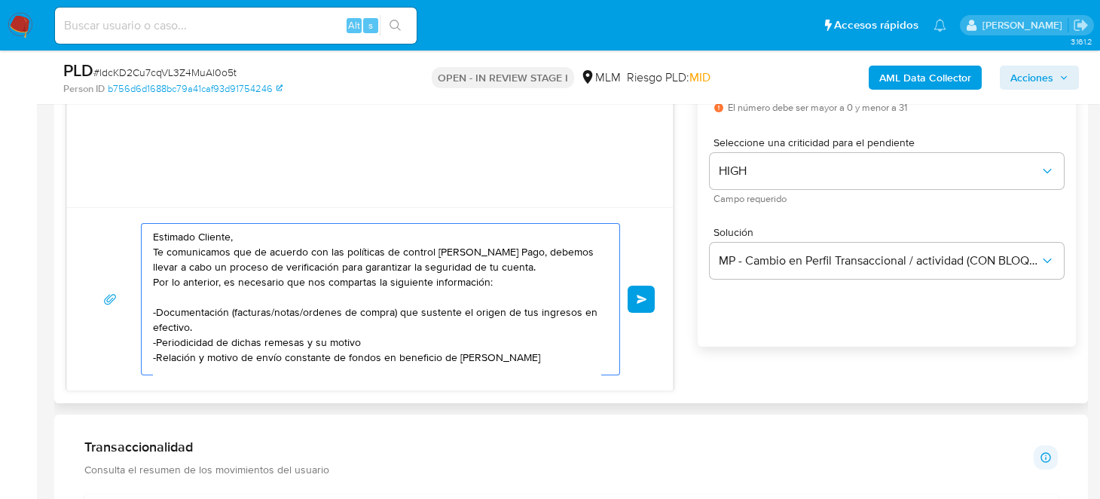
drag, startPoint x: 242, startPoint y: 337, endPoint x: 379, endPoint y: 339, distance: 136.3
click at [379, 339] on textarea "Estimado Cliente, Te comunicamos que de acuerdo con las políticas de control de…" at bounding box center [376, 299] width 447 height 151
click at [363, 348] on textarea "Estimado Cliente, Te comunicamos que de acuerdo con las políticas de control de…" at bounding box center [376, 299] width 447 height 151
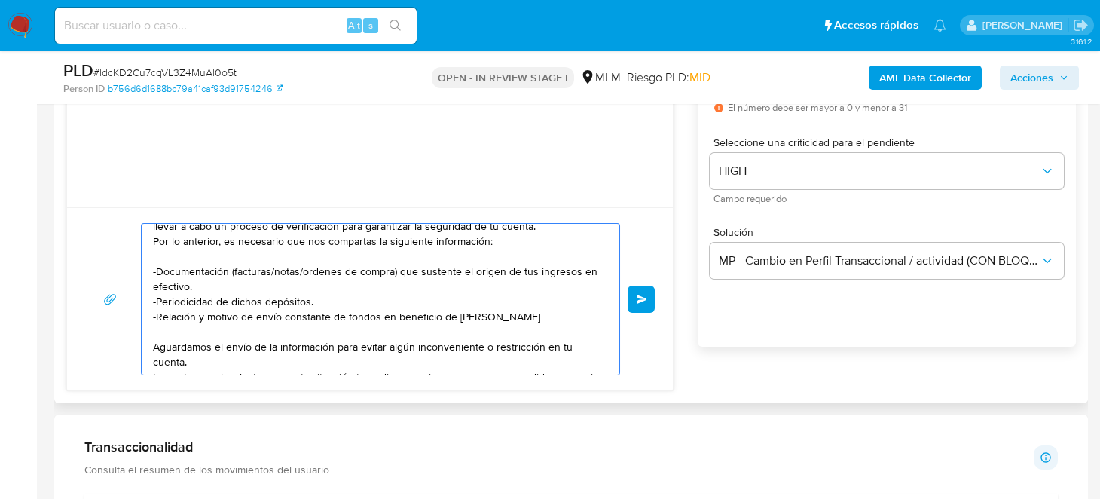
scroll to position [75, 0]
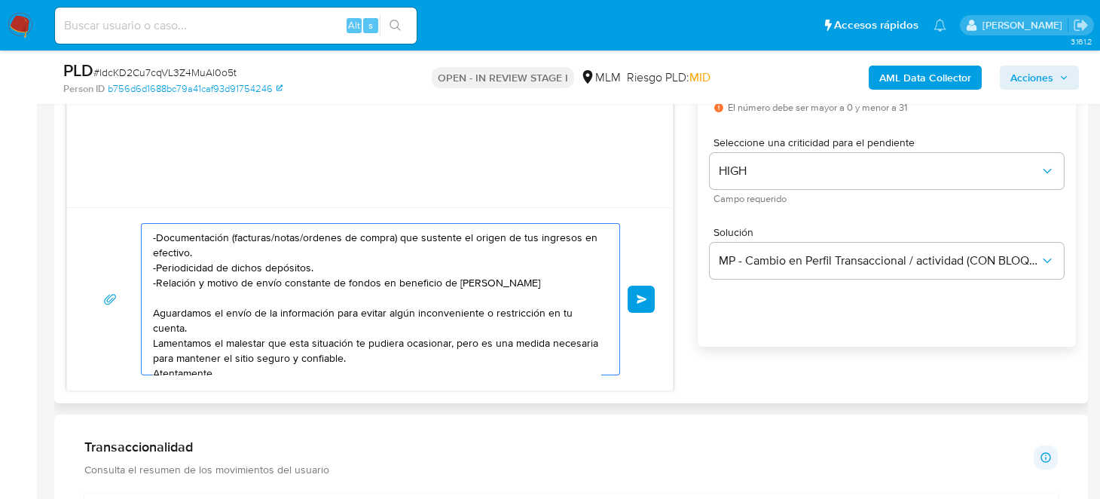
click at [430, 289] on textarea "Estimado Cliente, Te comunicamos que de acuerdo con las políticas de control de…" at bounding box center [376, 299] width 447 height 151
drag, startPoint x: 343, startPoint y: 269, endPoint x: 584, endPoint y: 280, distance: 240.5
click at [584, 280] on textarea "Estimado Cliente, Te comunicamos que de acuerdo con las políticas de control de…" at bounding box center [376, 299] width 447 height 151
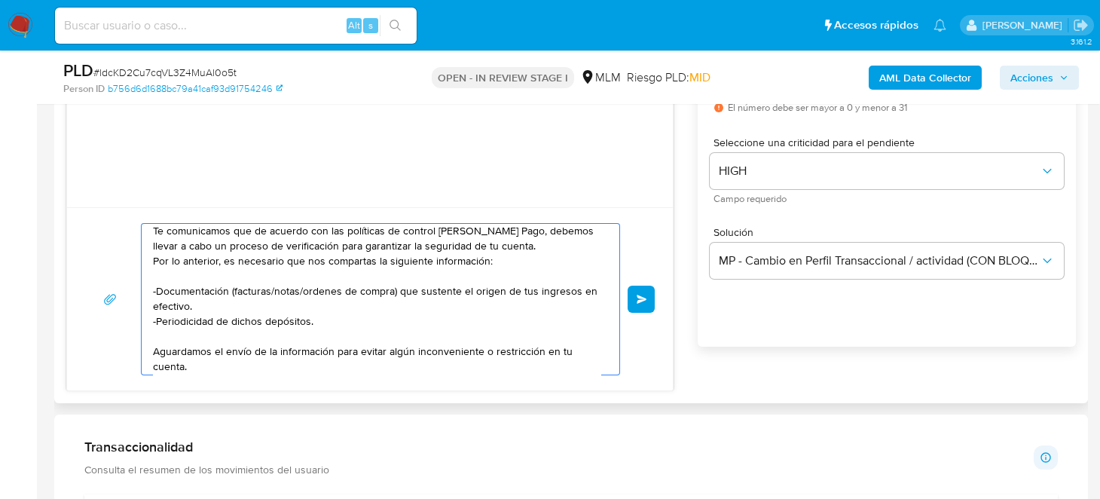
scroll to position [0, 0]
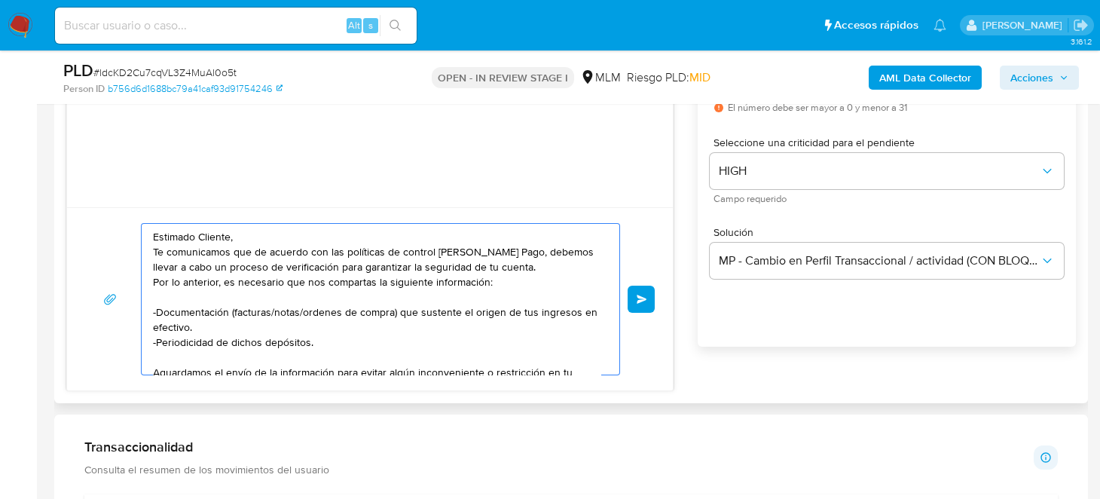
click at [392, 300] on textarea "Estimado Cliente, Te comunicamos que de acuerdo con las políticas de control de…" at bounding box center [376, 299] width 447 height 151
click at [501, 280] on textarea "Estimado Cliente, Te comunicamos que de acuerdo con las políticas de control de…" at bounding box center [376, 299] width 447 height 151
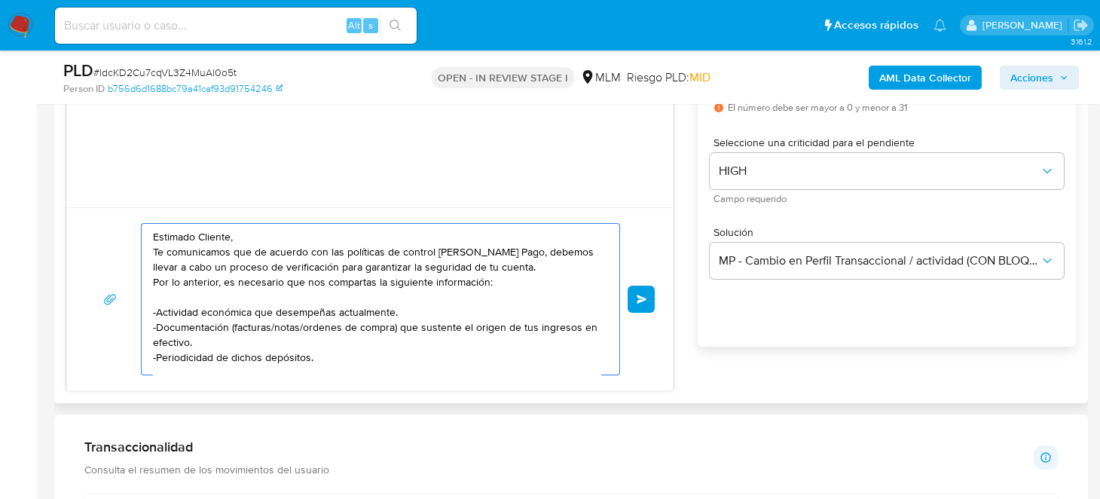
click at [236, 325] on textarea "Estimado Cliente, Te comunicamos que de acuerdo con las políticas de control de…" at bounding box center [376, 299] width 447 height 151
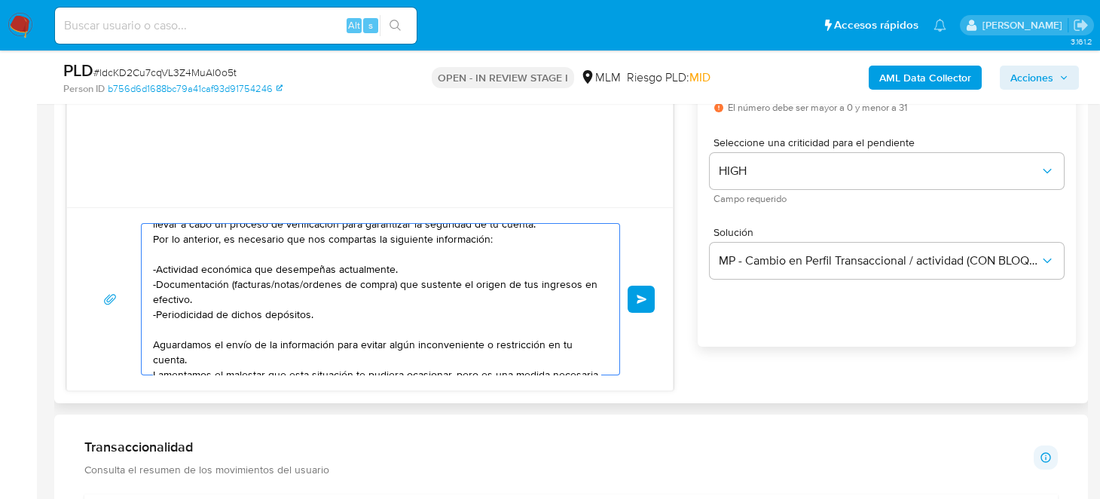
scroll to position [75, 0]
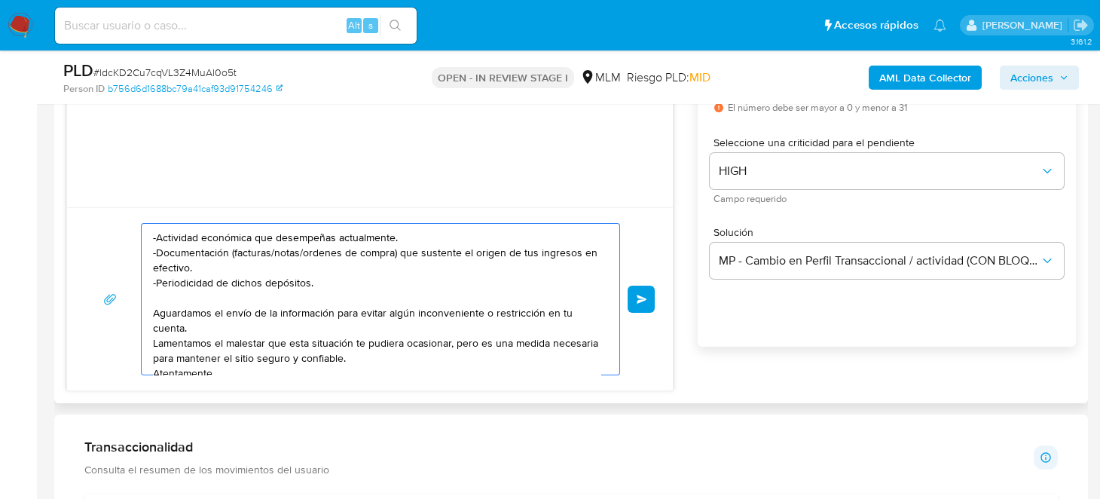
click at [337, 285] on textarea "Estimado Cliente, Te comunicamos que de acuerdo con las políticas de control de…" at bounding box center [376, 299] width 447 height 151
click at [218, 283] on textarea "Estimado Cliente, Te comunicamos que de acuerdo con las políticas de control de…" at bounding box center [376, 299] width 447 height 151
type textarea "Estimado Cliente, Te comunicamos que de acuerdo con las políticas de control de…"
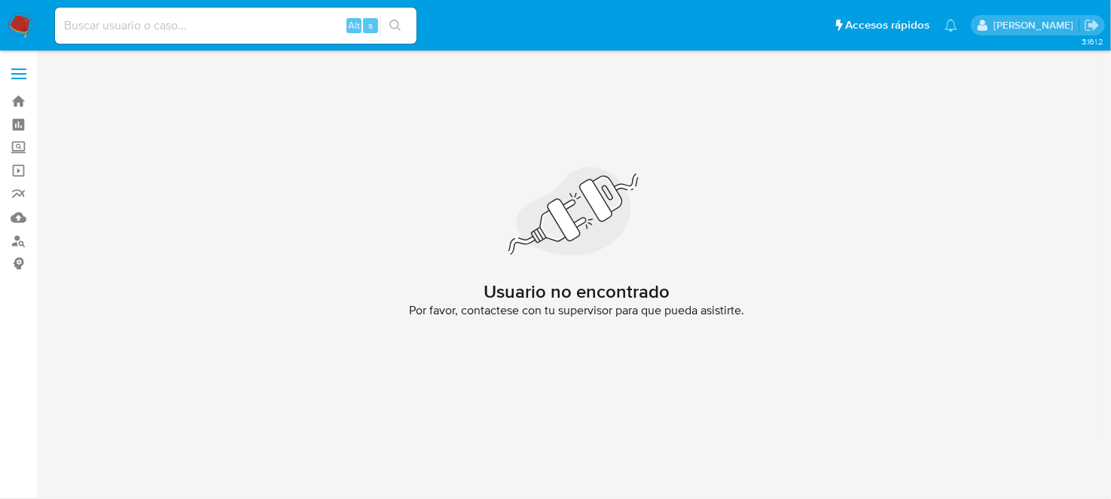
click at [0, 23] on nav "Pausado Ver notificaciones Alt s Accesos rápidos Presiona las siguientes teclas…" at bounding box center [555, 25] width 1111 height 50
click at [7, 20] on nav "Pausado Ver notificaciones Alt s Accesos rápidos Presiona las siguientes teclas…" at bounding box center [555, 25] width 1111 height 50
click at [16, 18] on img at bounding box center [21, 26] width 26 height 26
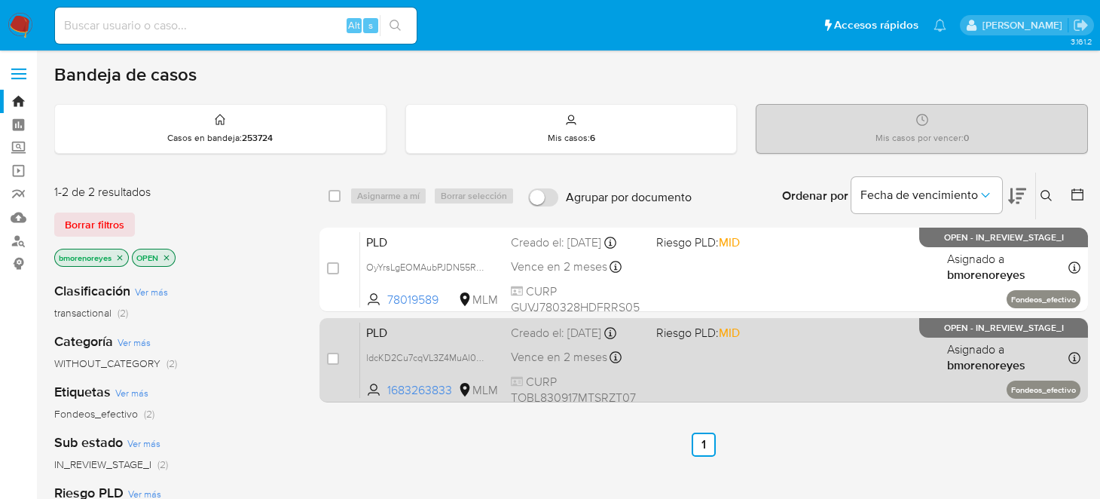
click at [765, 372] on div "PLD ldcKD2Cu7cqVL3Z4MuAl0o5t 1683263833 MLM Riesgo PLD: MID Creado el: 12/09/20…" at bounding box center [720, 360] width 720 height 76
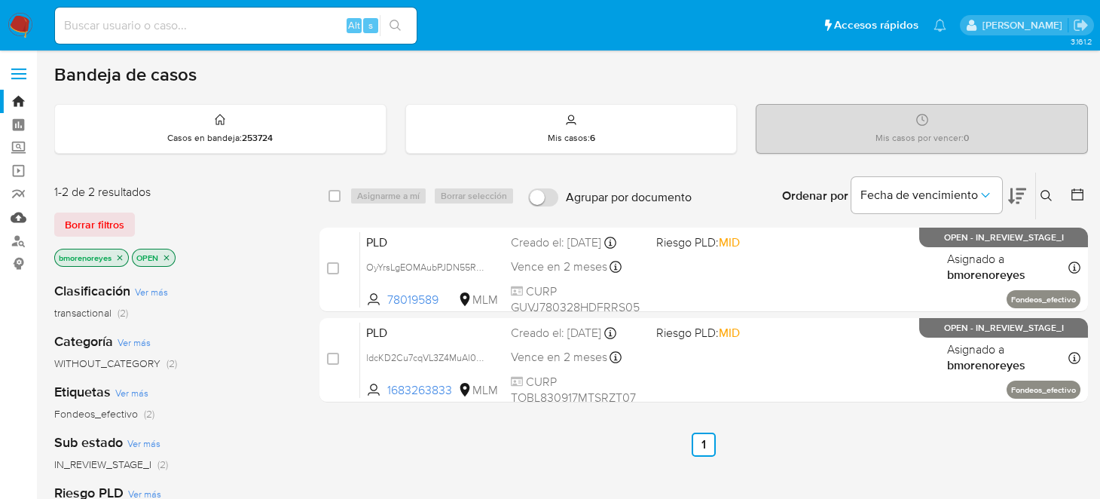
click at [24, 212] on link "Mulan" at bounding box center [89, 217] width 179 height 23
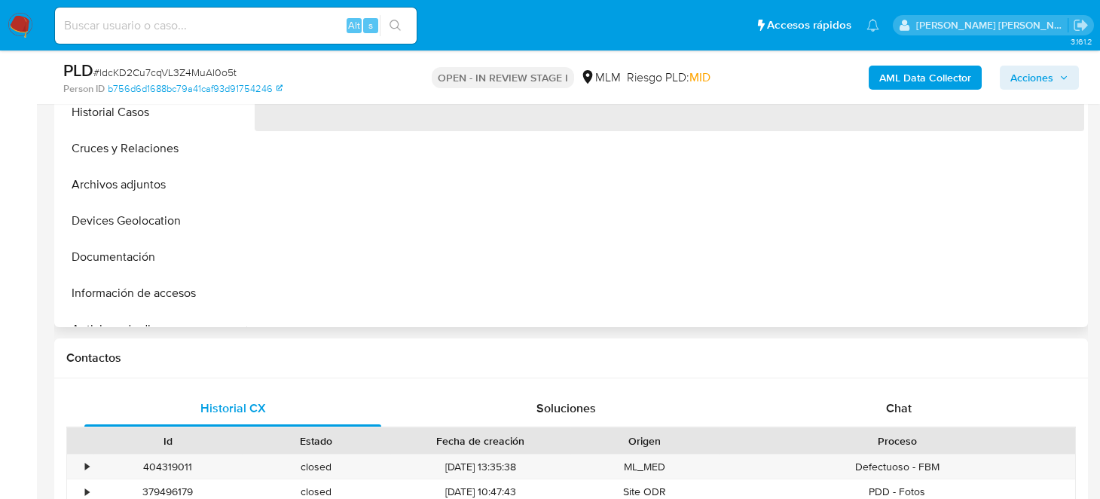
scroll to position [451, 0]
select select "10"
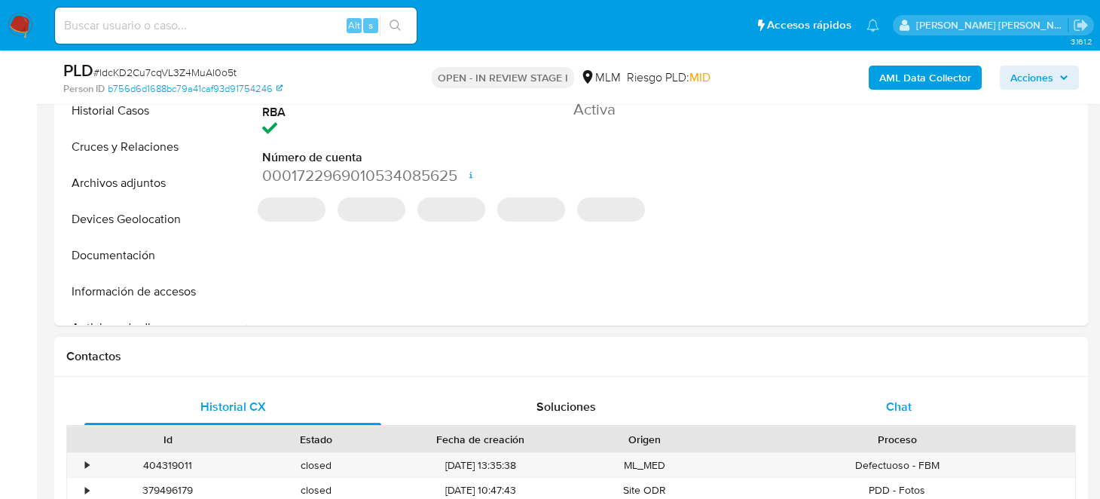
click at [883, 404] on div "Chat" at bounding box center [898, 407] width 297 height 36
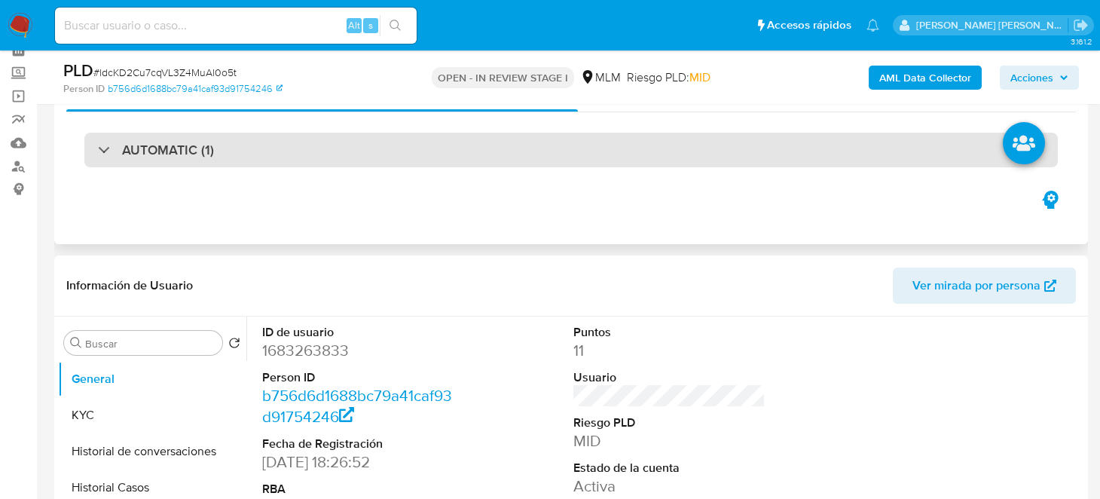
scroll to position [0, 0]
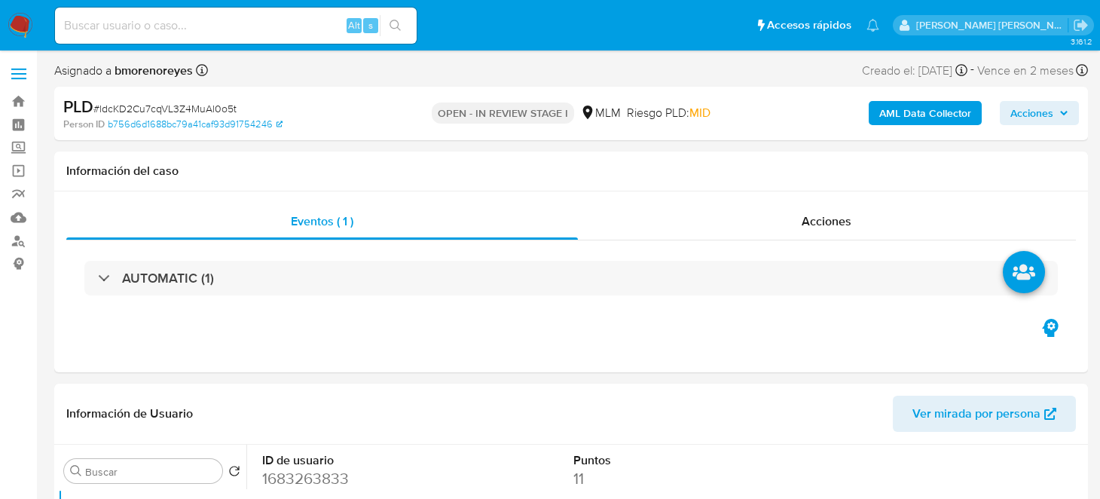
click at [38, 32] on nav "Pausado Ver notificaciones Alt s Accesos rápidos Presiona las siguientes teclas…" at bounding box center [550, 25] width 1100 height 50
click at [14, 31] on img at bounding box center [21, 26] width 26 height 26
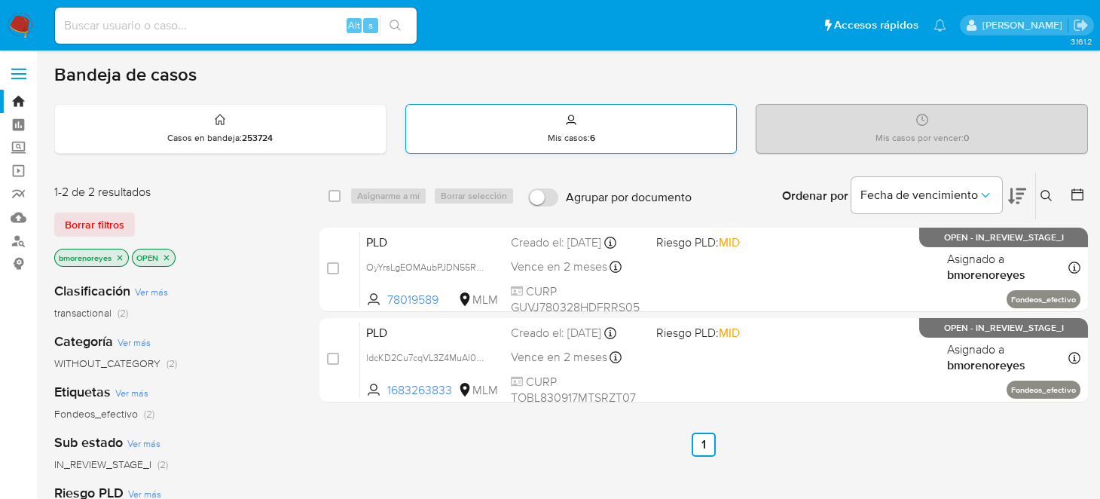
click at [568, 143] on p "Mis casos : 6" at bounding box center [571, 138] width 47 height 12
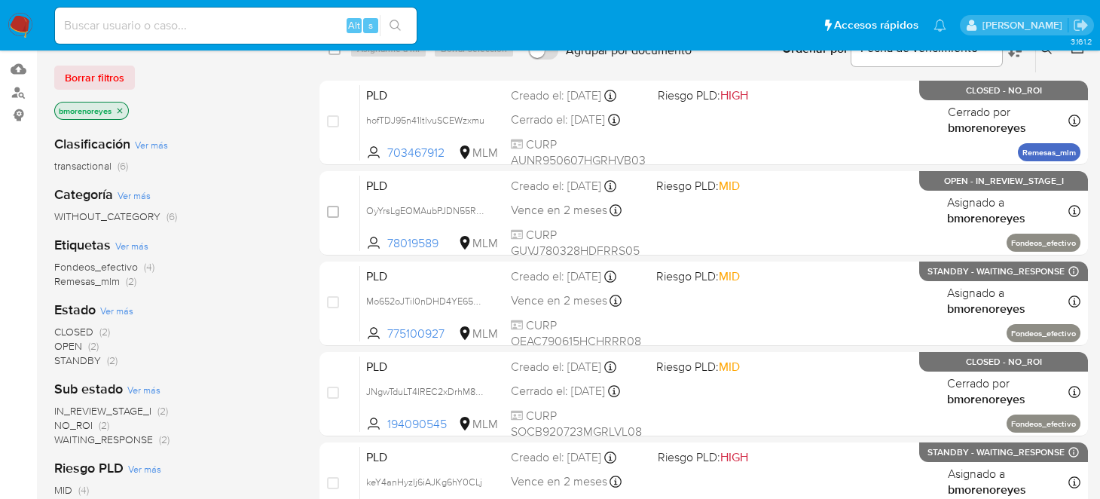
scroll to position [150, 0]
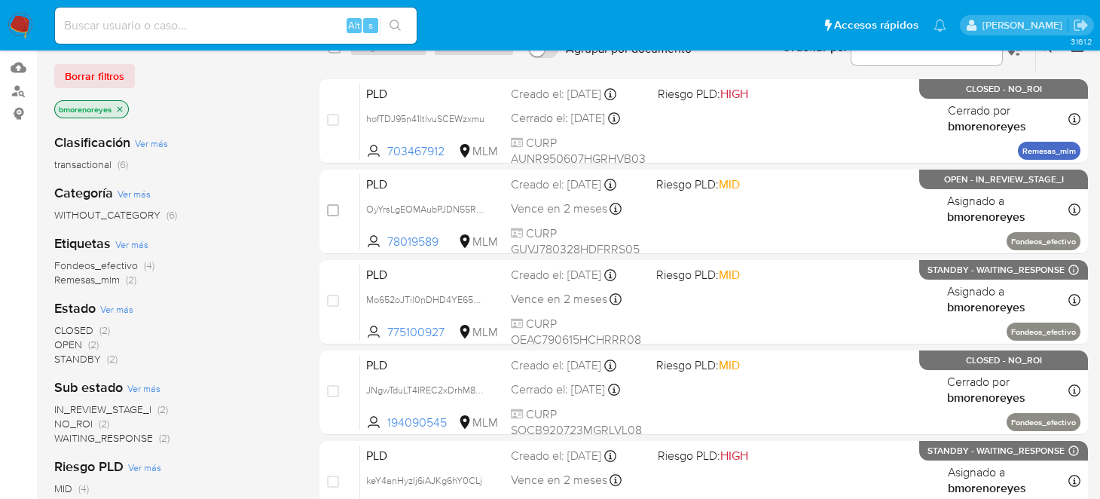
click at [90, 275] on span "Remesas_mlm" at bounding box center [87, 279] width 66 height 15
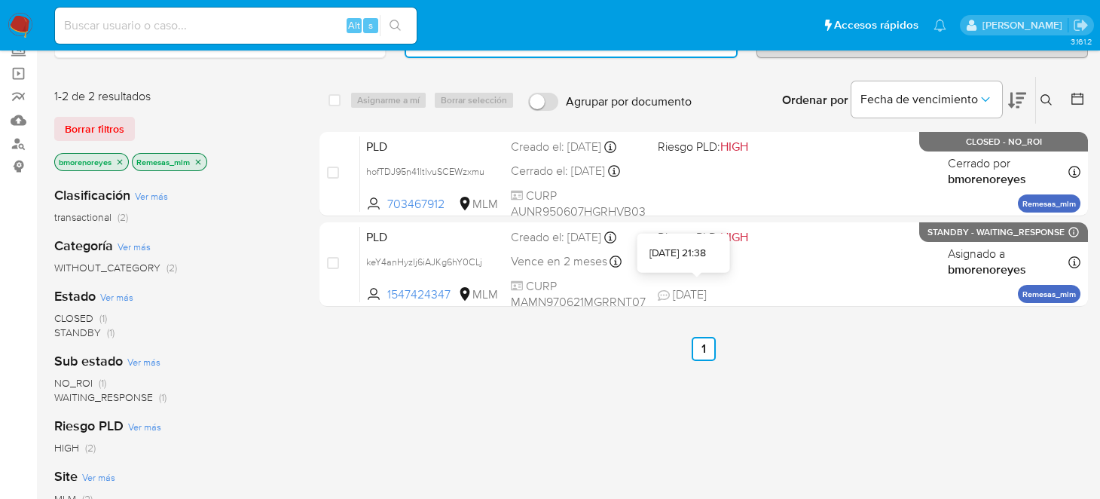
scroll to position [75, 0]
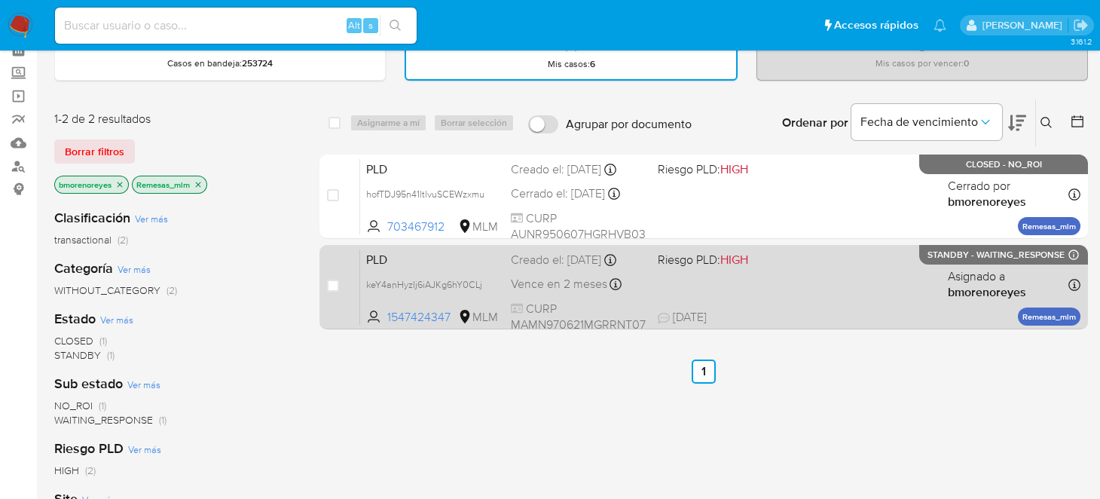
click at [825, 282] on div "PLD keY4anHyzIj6iAJKg6hY0CLj 1547424347 MLM Riesgo PLD: HIGH Creado el: 12/09/2…" at bounding box center [720, 287] width 720 height 76
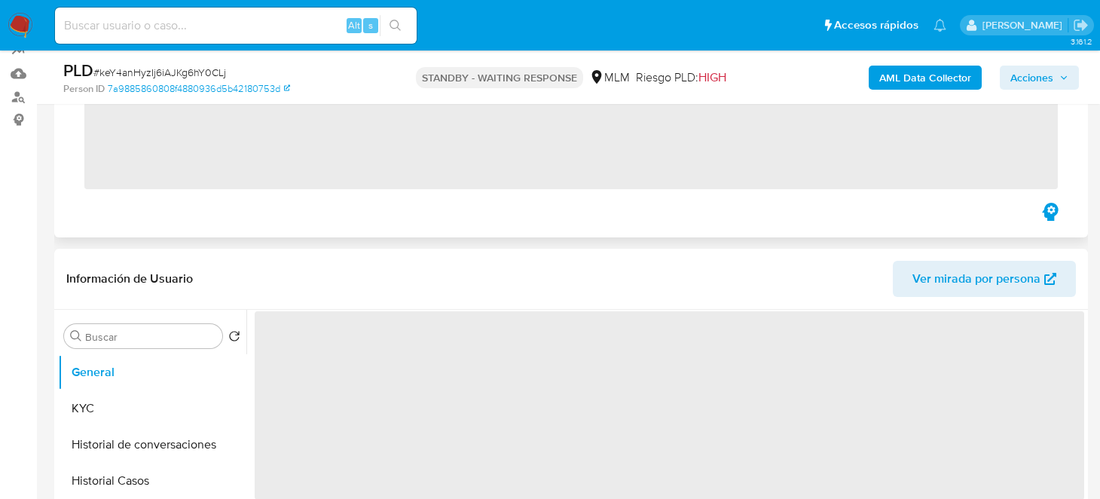
scroll to position [150, 0]
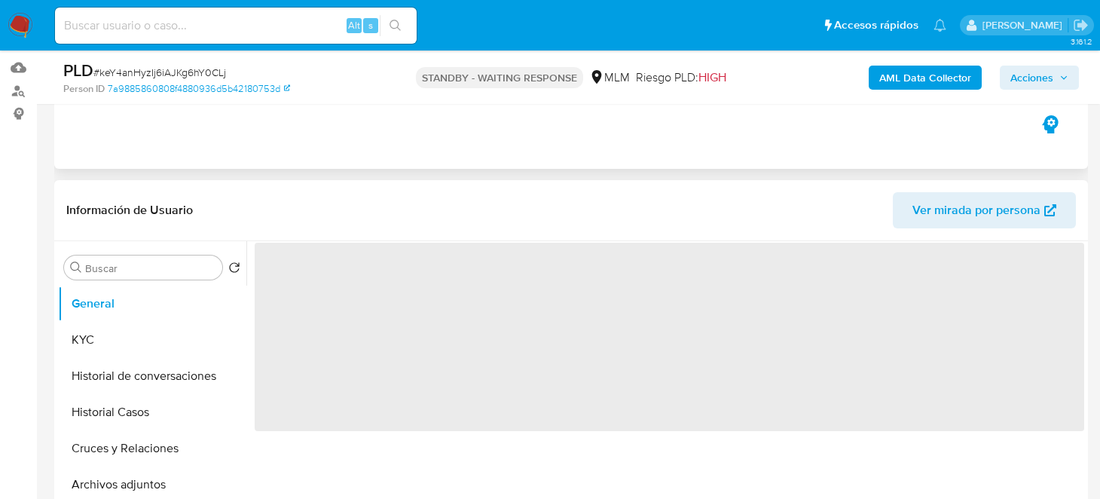
select select "10"
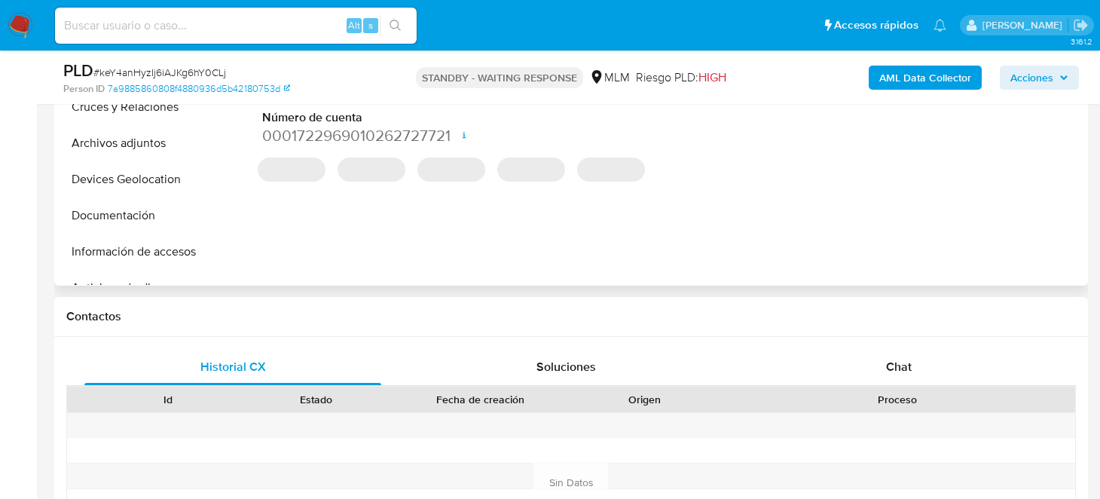
scroll to position [526, 0]
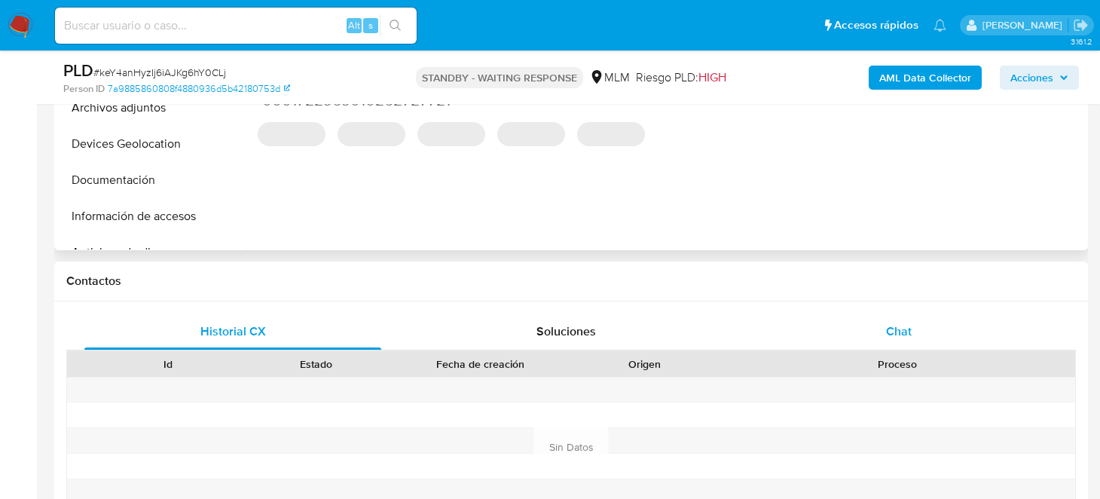
click at [892, 332] on span "Chat" at bounding box center [899, 330] width 26 height 17
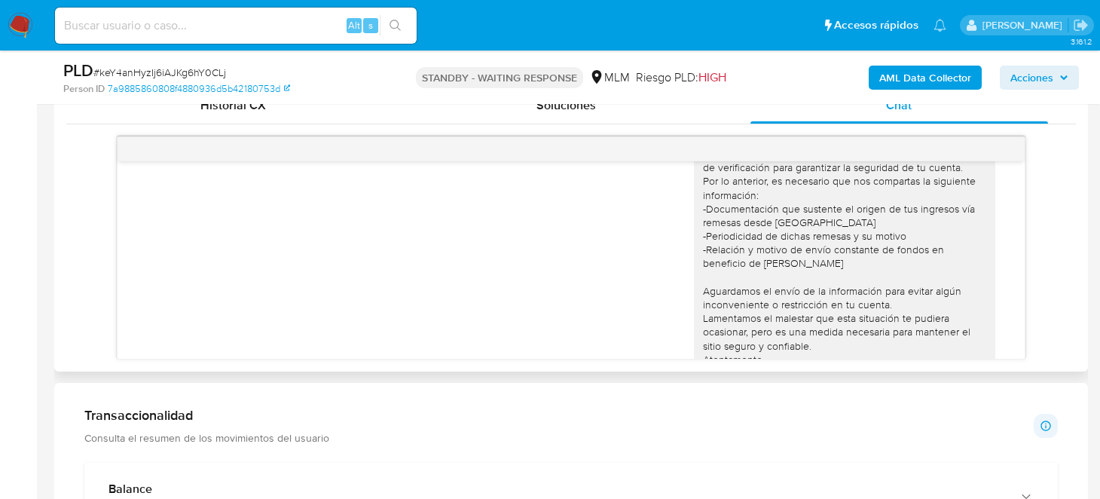
scroll to position [0, 0]
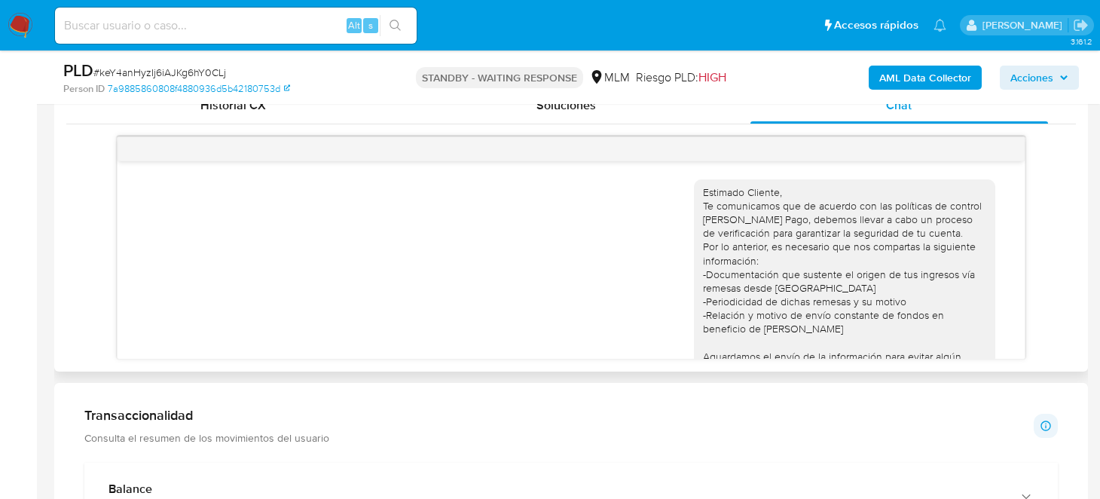
drag, startPoint x: 762, startPoint y: 317, endPoint x: 679, endPoint y: 188, distance: 153.1
click at [679, 188] on div "Estimado Cliente, Te comunicamos que de acuerdo con las políticas de control [P…" at bounding box center [570, 321] width 869 height 304
copy div "Estimado Cliente, Te comunicamos que de acuerdo con las políticas de control de…"
click at [490, 277] on div "Estimado Cliente, Te comunicamos que de acuerdo con las políticas de control de…" at bounding box center [570, 321] width 869 height 304
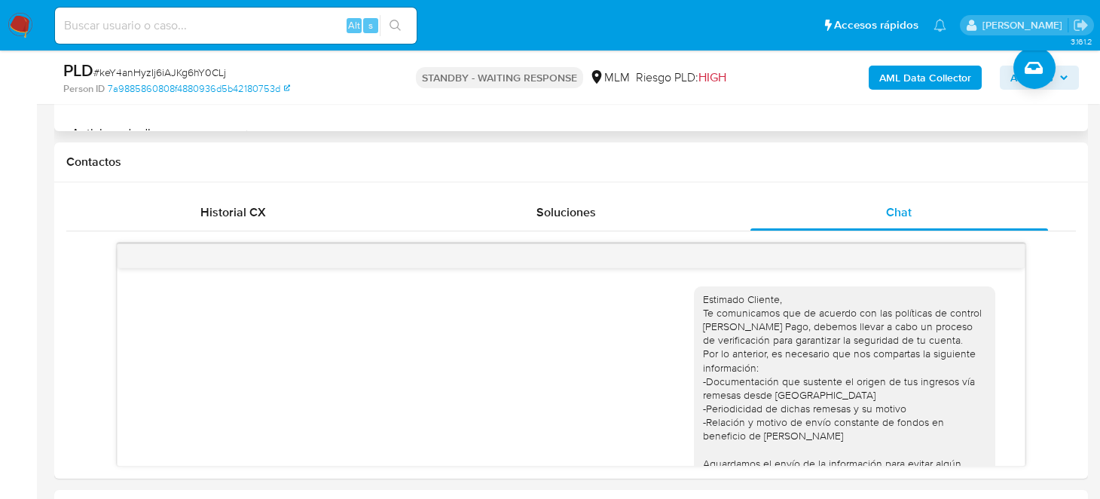
scroll to position [526, 0]
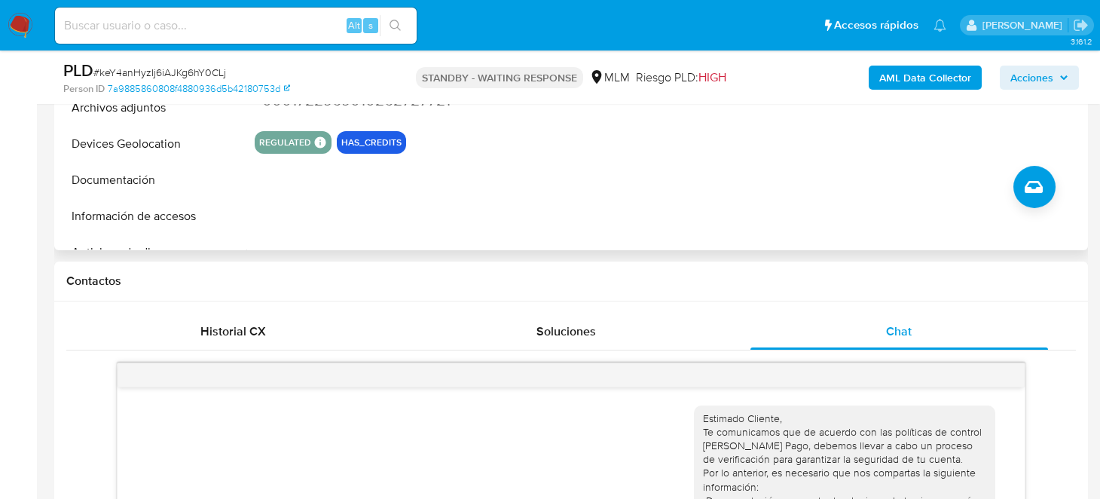
click at [12, 16] on img at bounding box center [21, 26] width 26 height 26
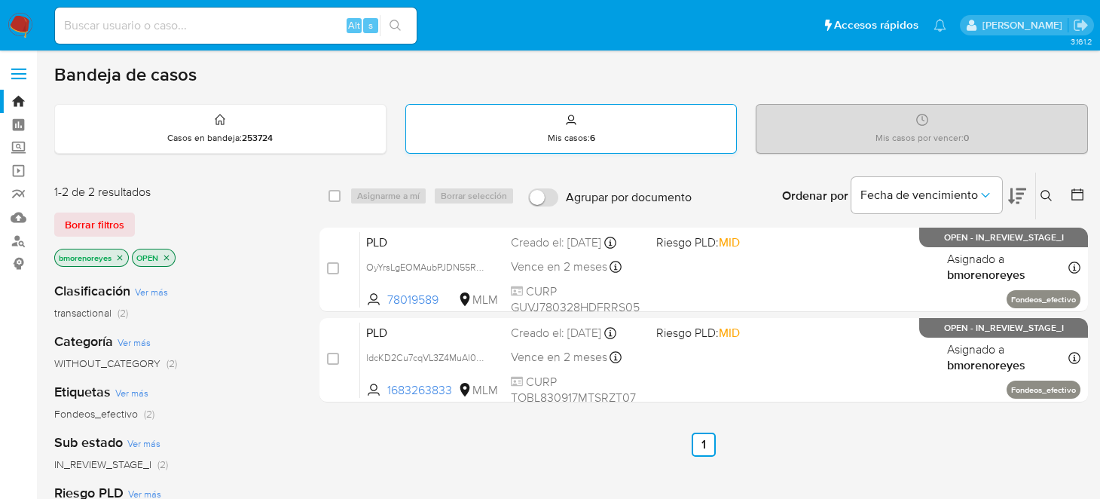
click at [560, 118] on div "Mis casos : 6" at bounding box center [571, 129] width 331 height 48
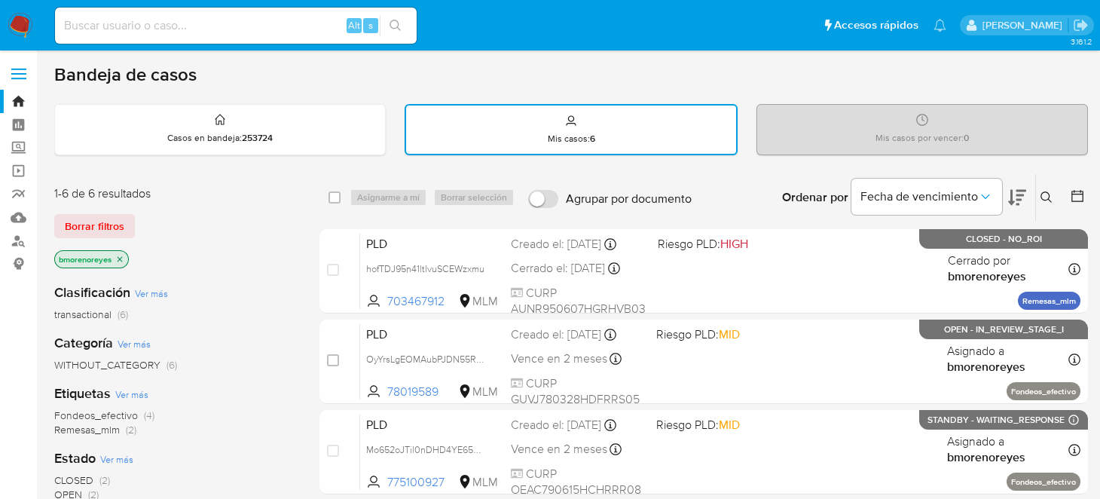
click at [82, 416] on span "Fondeos_efectivo" at bounding box center [96, 414] width 84 height 15
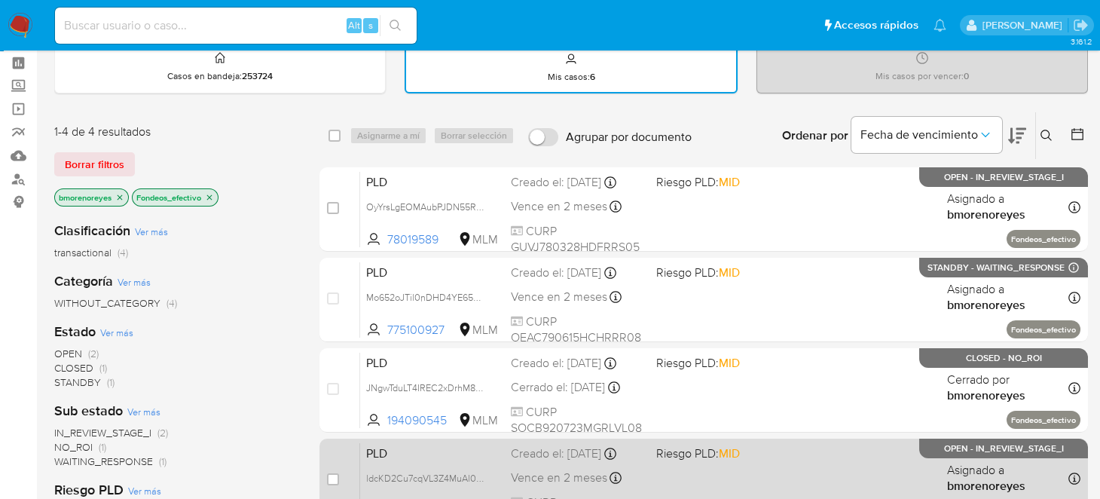
scroll to position [150, 0]
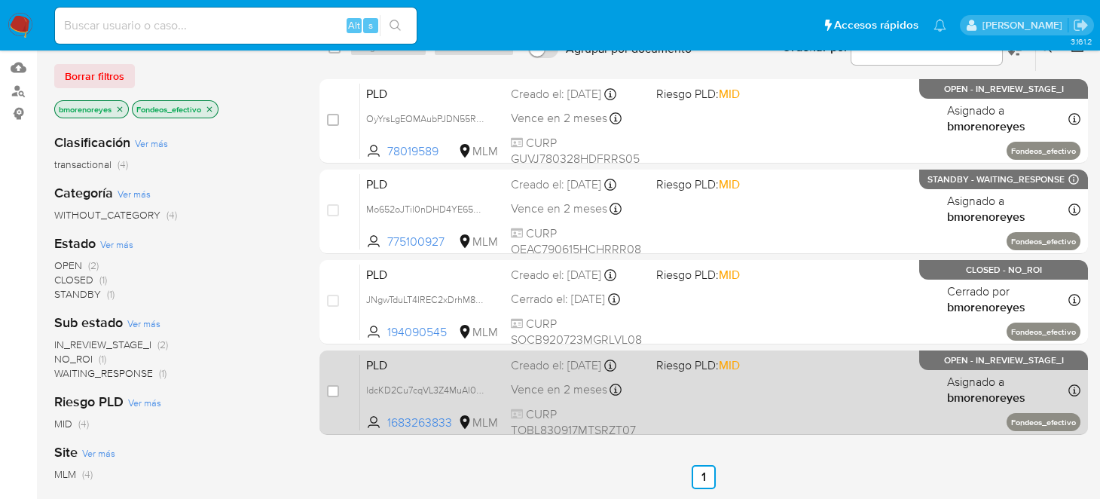
click at [870, 379] on div "PLD ldcKD2Cu7cqVL3Z4MuAl0o5t 1683263833 MLM Riesgo PLD: MID Creado el: [DATE] C…" at bounding box center [720, 392] width 720 height 76
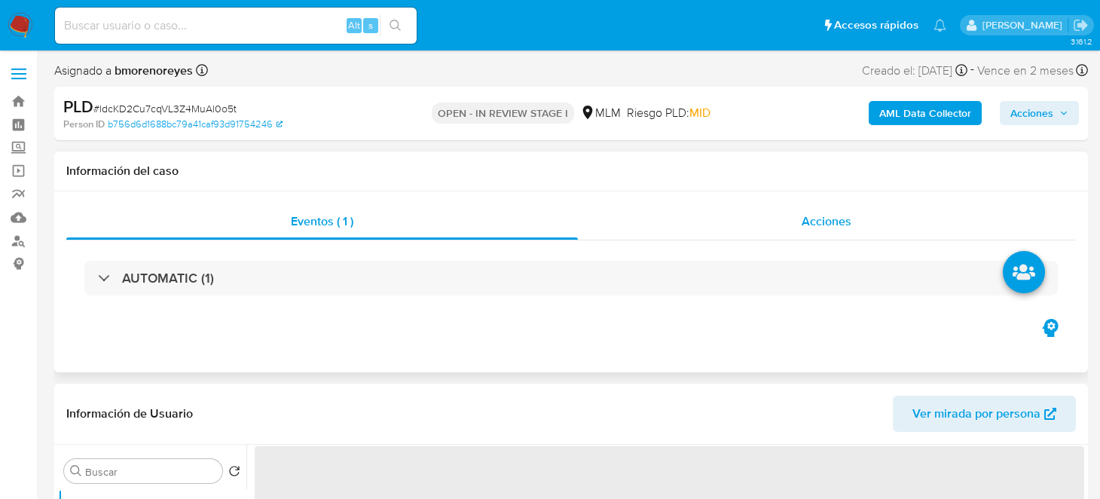
select select "10"
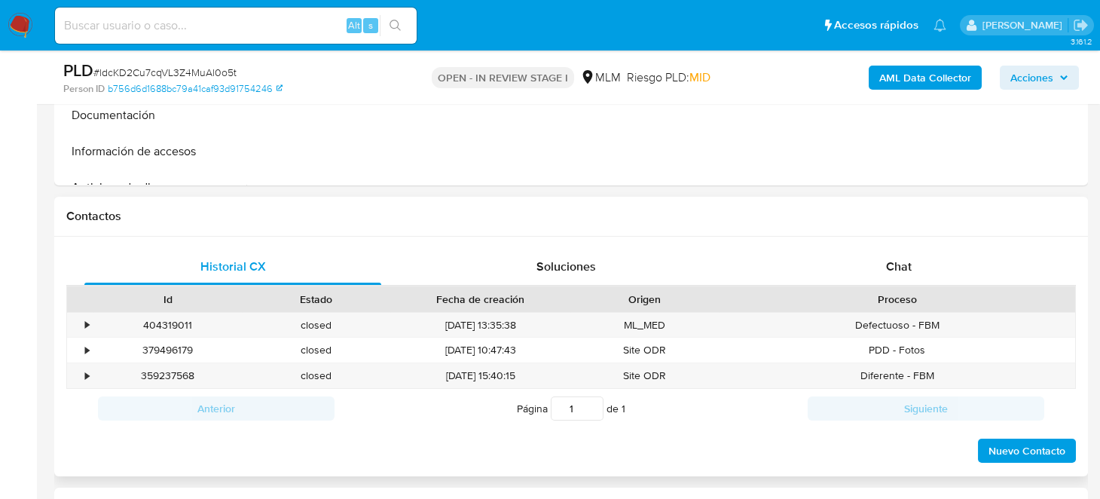
scroll to position [678, 0]
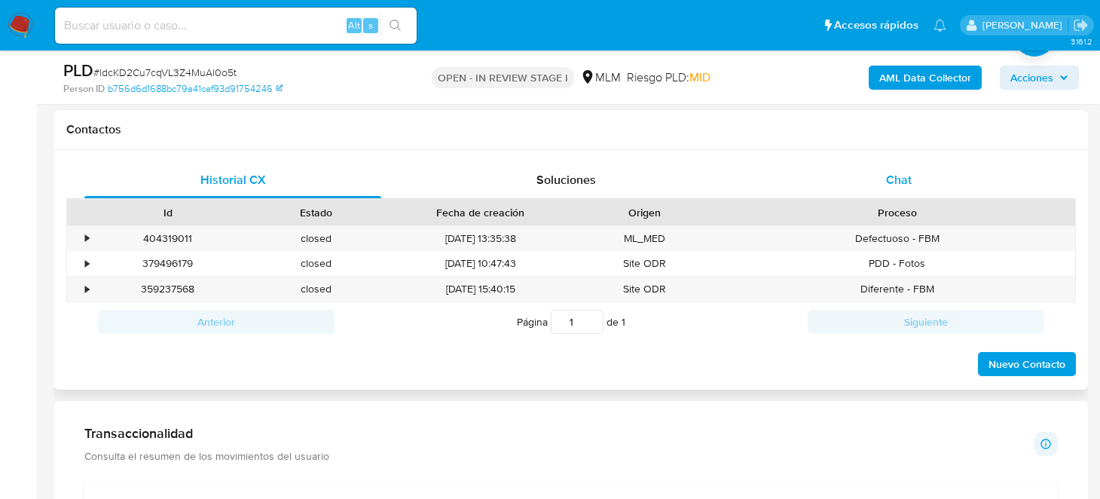
click at [887, 173] on span "Chat" at bounding box center [899, 179] width 26 height 17
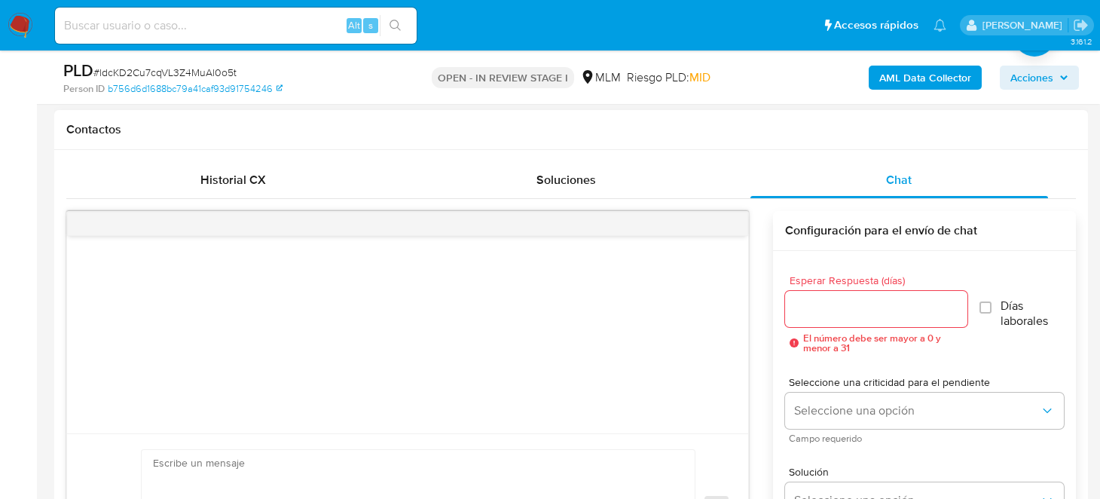
click at [810, 328] on div "Esperar Respuesta (días) El número debe ser mayor a 0 y menor a 31" at bounding box center [876, 314] width 183 height 78
click at [823, 320] on div at bounding box center [876, 309] width 183 height 36
click at [828, 313] on input "Esperar Respuesta (días)" at bounding box center [876, 309] width 183 height 20
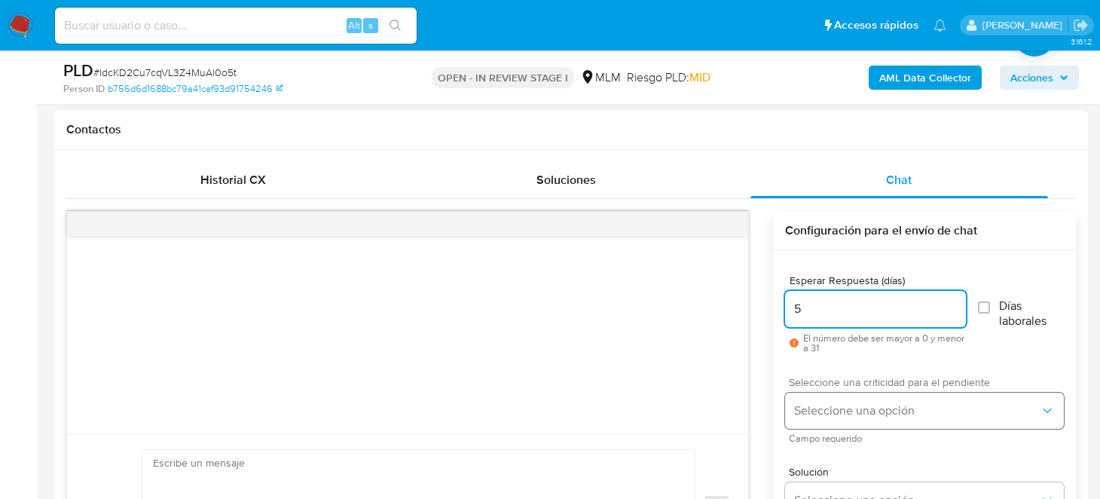
type input "5"
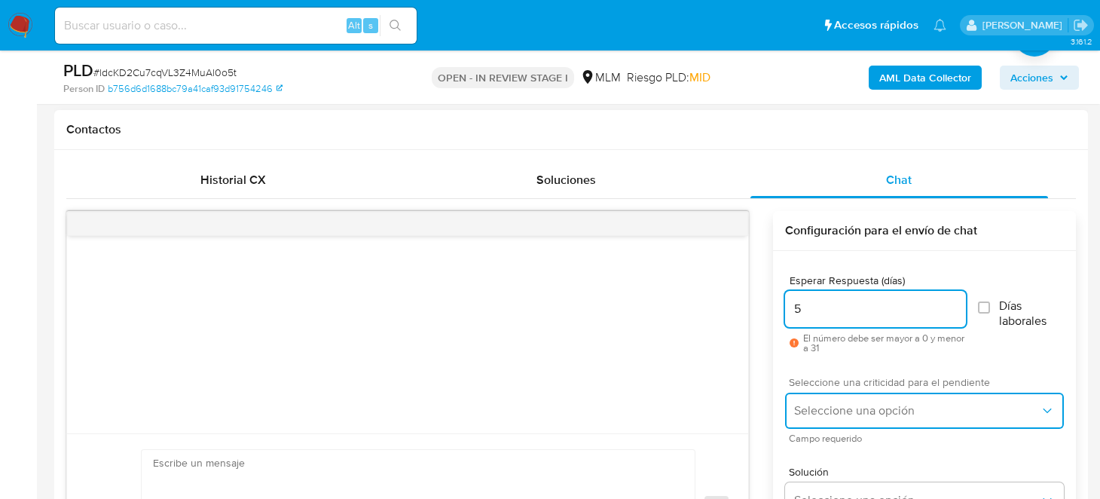
click at [855, 400] on button "Seleccione una opción" at bounding box center [924, 410] width 279 height 36
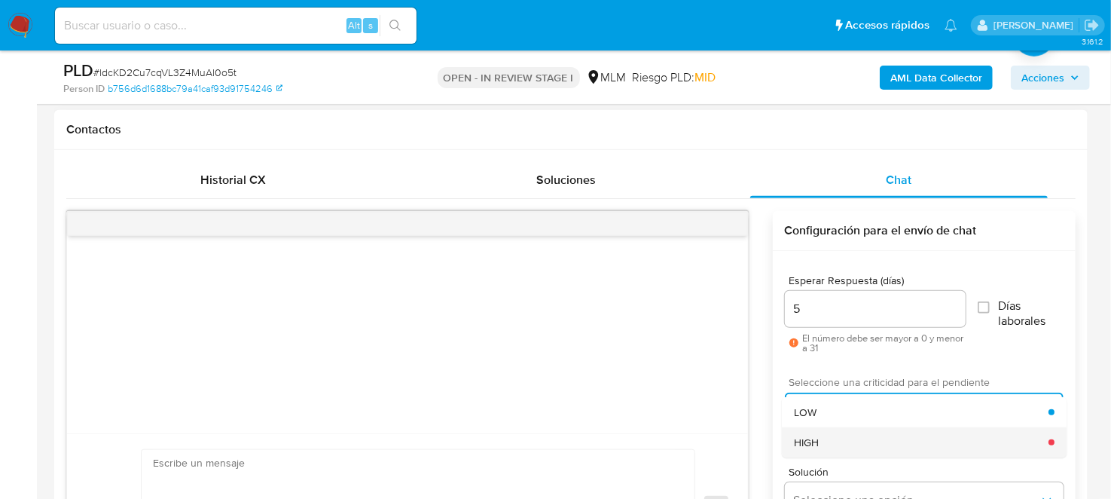
click at [842, 437] on div "HIGH" at bounding box center [921, 442] width 255 height 30
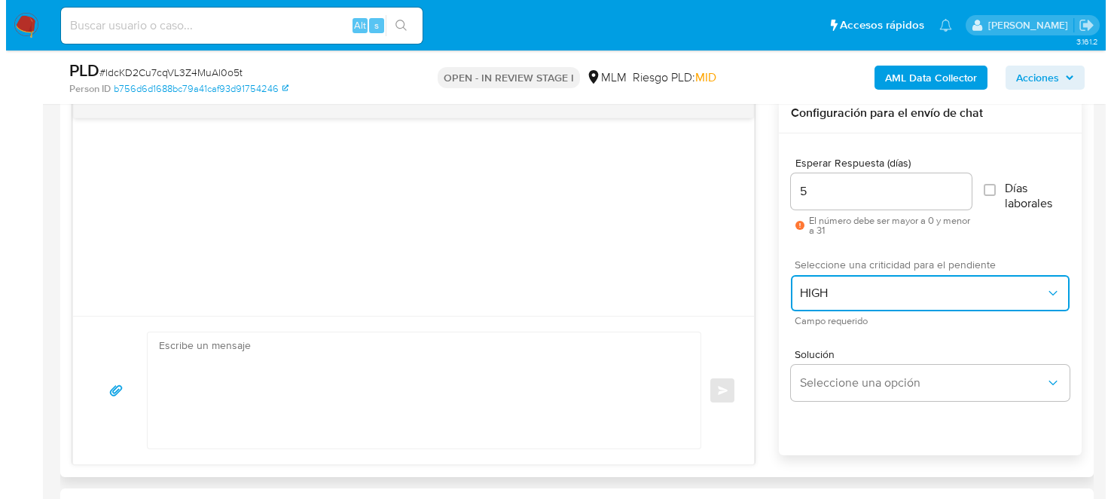
scroll to position [904, 0]
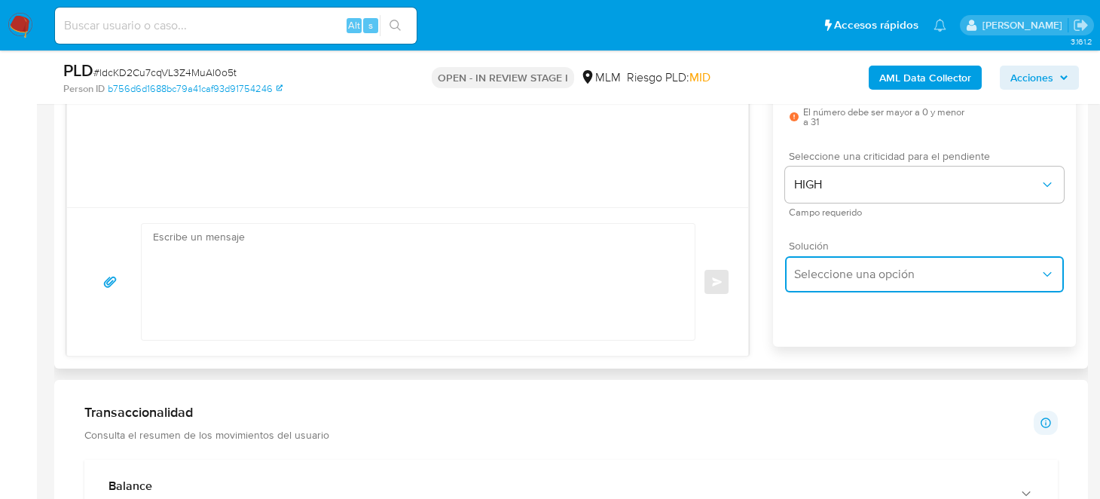
click at [831, 259] on button "Seleccione una opción" at bounding box center [924, 274] width 279 height 36
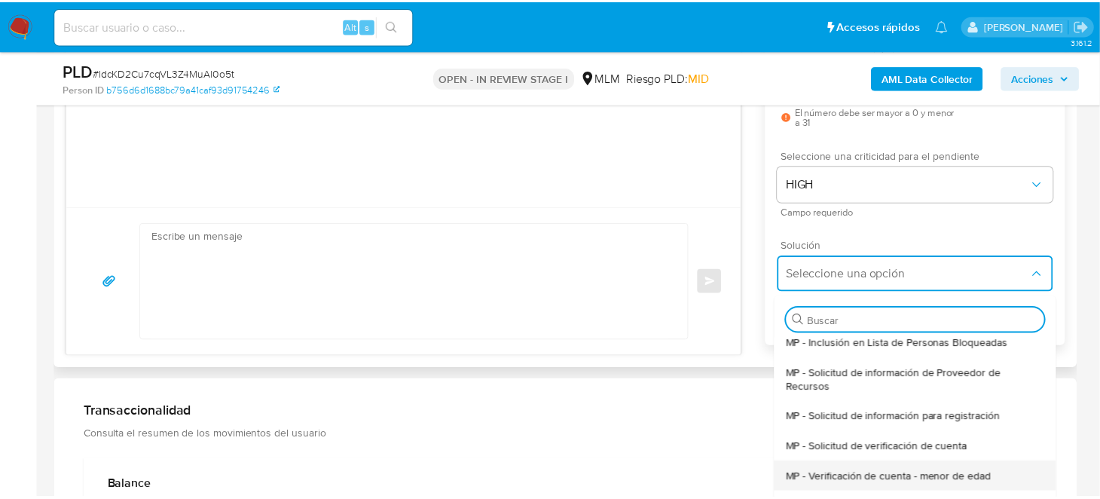
scroll to position [94, 0]
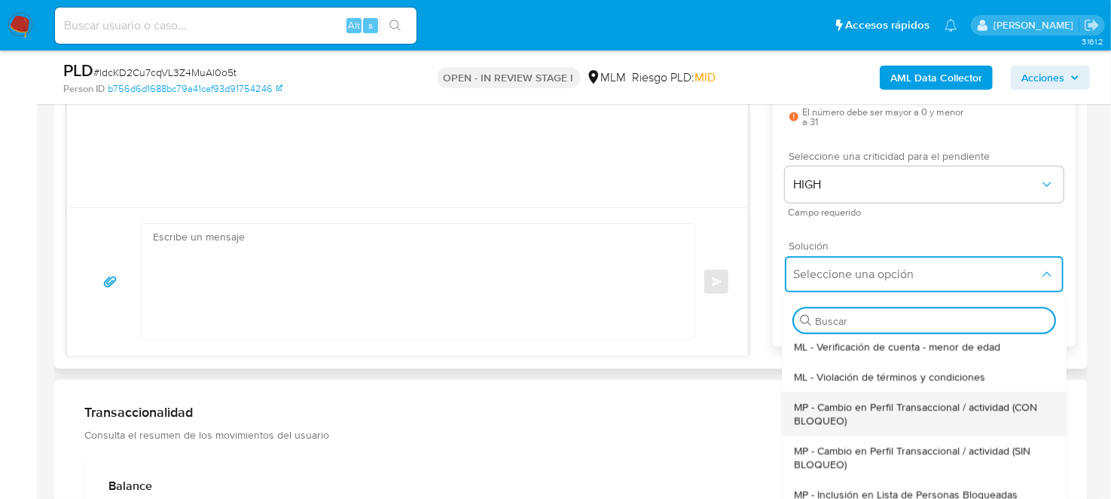
click at [890, 412] on span "MP - Cambio en Perfil Transaccional / actividad (CON BLOQUEO)" at bounding box center [924, 413] width 261 height 27
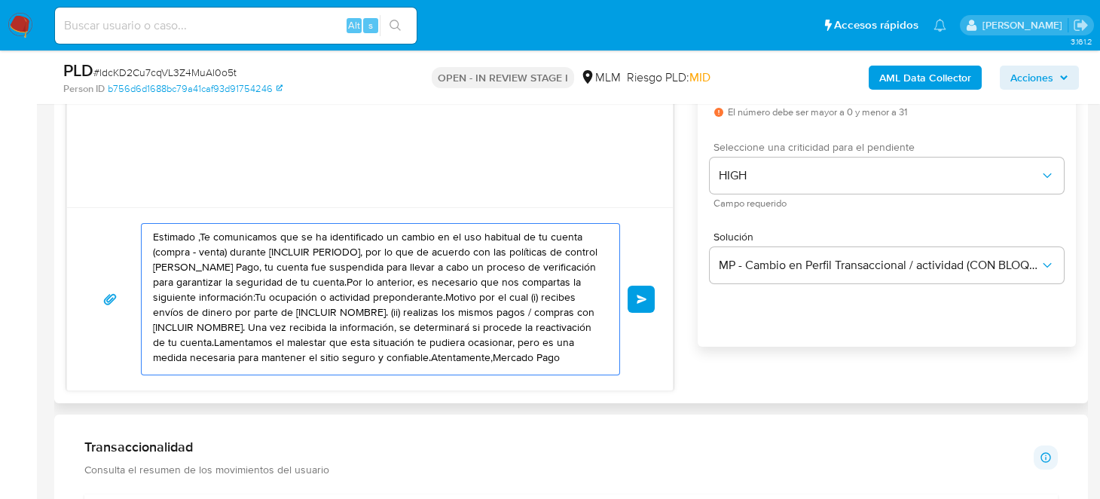
scroll to position [0, 0]
drag, startPoint x: 193, startPoint y: 359, endPoint x: 100, endPoint y: 195, distance: 188.5
click at [100, 195] on div "Estimado ,Te comunicamos que se ha identificado un cambio en el uso habitual de…" at bounding box center [369, 188] width 607 height 406
paste textarea "Cliente, Te comunicamos que de acuerdo con las políticas de control de Mercado …"
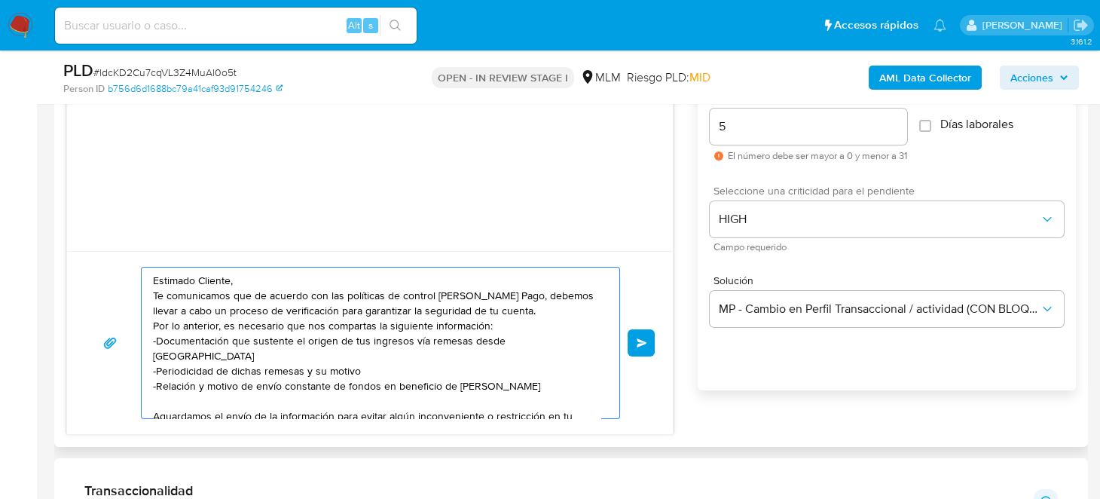
scroll to position [828, 0]
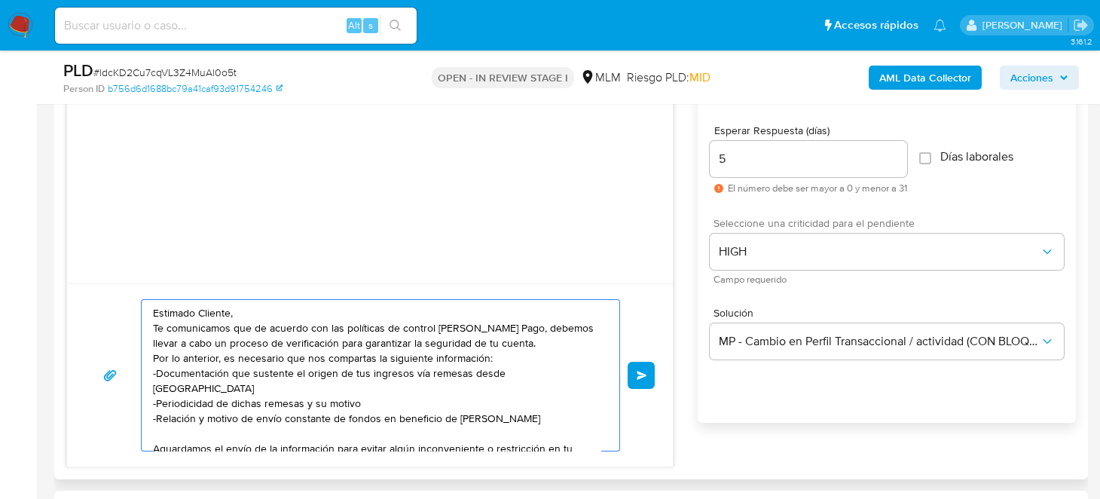
click at [517, 364] on textarea "Estimado Cliente, Te comunicamos que de acuerdo con las políticas de control de…" at bounding box center [376, 375] width 447 height 151
click at [516, 361] on textarea "Estimado Cliente, Te comunicamos que de acuerdo con las políticas de control de…" at bounding box center [376, 375] width 447 height 151
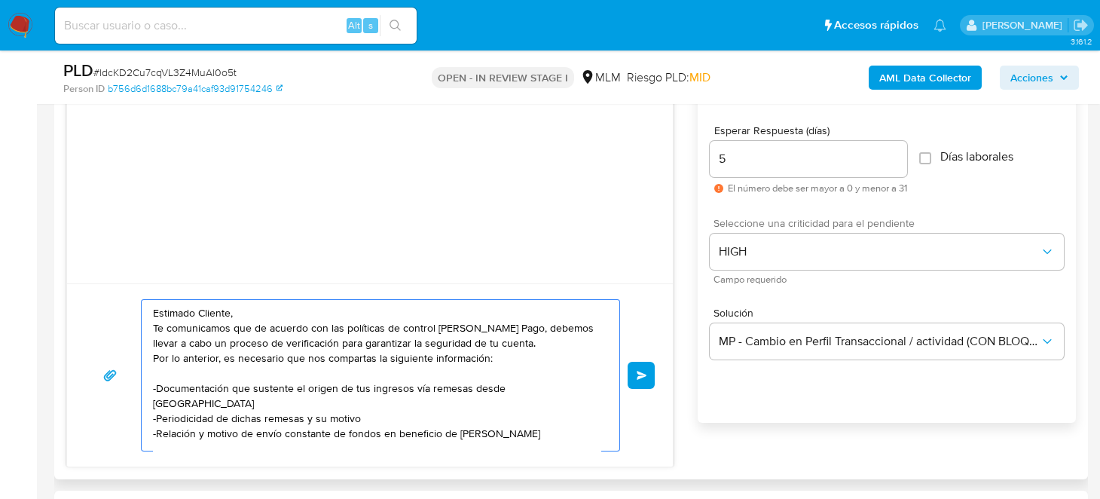
click at [364, 402] on textarea "Estimado Cliente, Te comunicamos que de acuerdo con las políticas de control de…" at bounding box center [376, 375] width 447 height 151
click at [244, 377] on textarea "Estimado Cliente, Te comunicamos que de acuerdo con las políticas de control de…" at bounding box center [376, 375] width 447 height 151
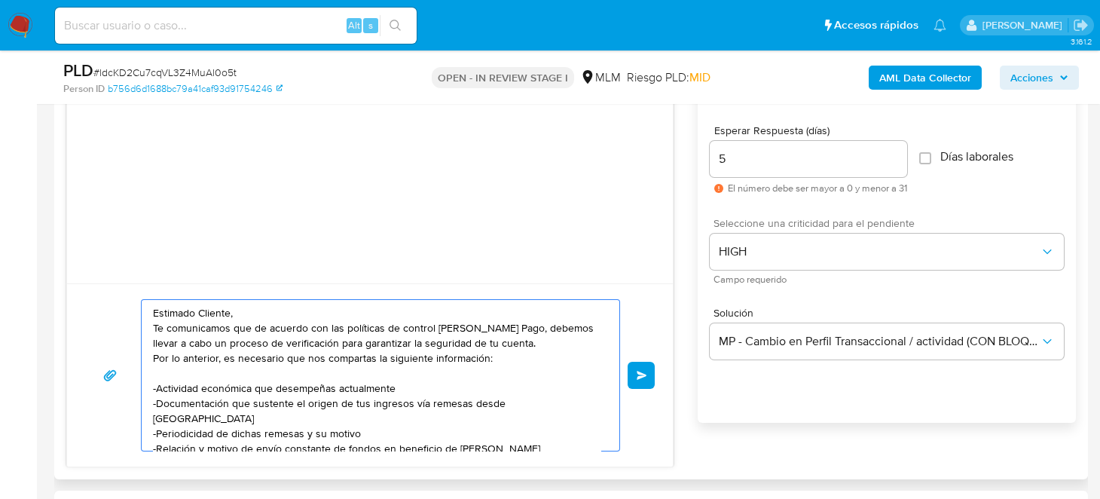
click at [227, 391] on textarea "Estimado Cliente, Te comunicamos que de acuerdo con las políticas de control de…" at bounding box center [376, 375] width 447 height 151
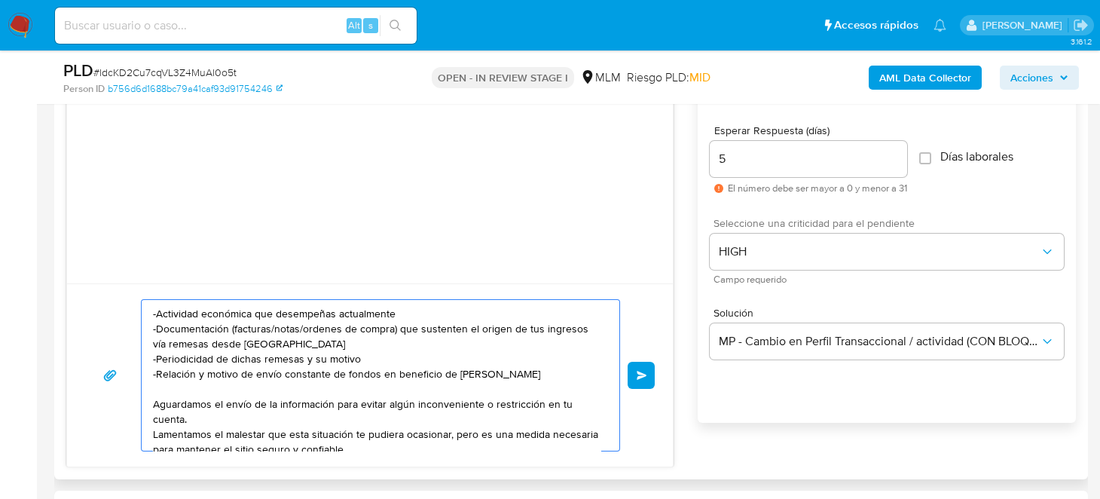
drag, startPoint x: 154, startPoint y: 341, endPoint x: 338, endPoint y: 336, distance: 183.8
click at [338, 336] on textarea "Estimado Cliente, Te comunicamos que de acuerdo con las políticas de control de…" at bounding box center [376, 375] width 447 height 151
drag, startPoint x: 371, startPoint y: 349, endPoint x: 278, endPoint y: 356, distance: 93.6
click at [278, 356] on textarea "Estimado Cliente, Te comunicamos que de acuerdo con las políticas de control de…" at bounding box center [376, 375] width 447 height 151
click at [342, 362] on textarea "Estimado Cliente, Te comunicamos que de acuerdo con las políticas de control de…" at bounding box center [376, 375] width 447 height 151
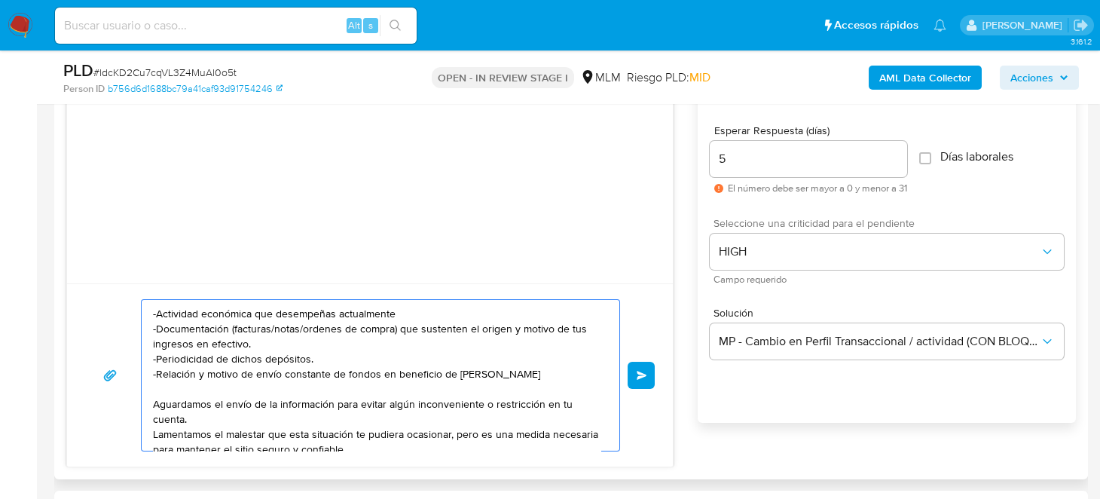
drag, startPoint x: 346, startPoint y: 352, endPoint x: 585, endPoint y: 372, distance: 239.6
click at [585, 372] on textarea "Estimado Cliente, Te comunicamos que de acuerdo con las políticas de control de…" at bounding box center [376, 375] width 447 height 151
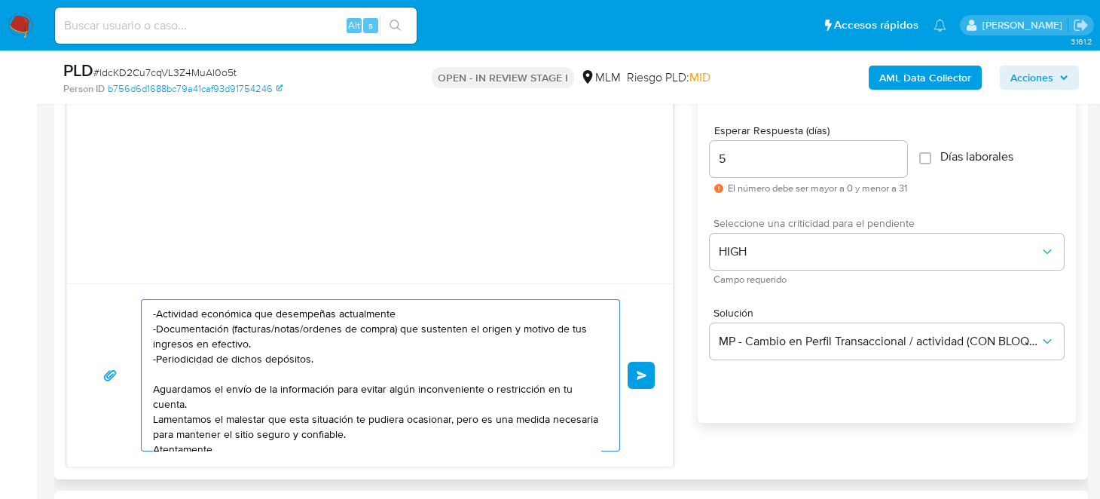
click at [402, 316] on textarea "Estimado Cliente, Te comunicamos que de acuerdo con las políticas de control de…" at bounding box center [376, 375] width 447 height 151
click at [162, 307] on textarea "Estimado Cliente, Te comunicamos que de acuerdo con las políticas de control de…" at bounding box center [376, 375] width 447 height 151
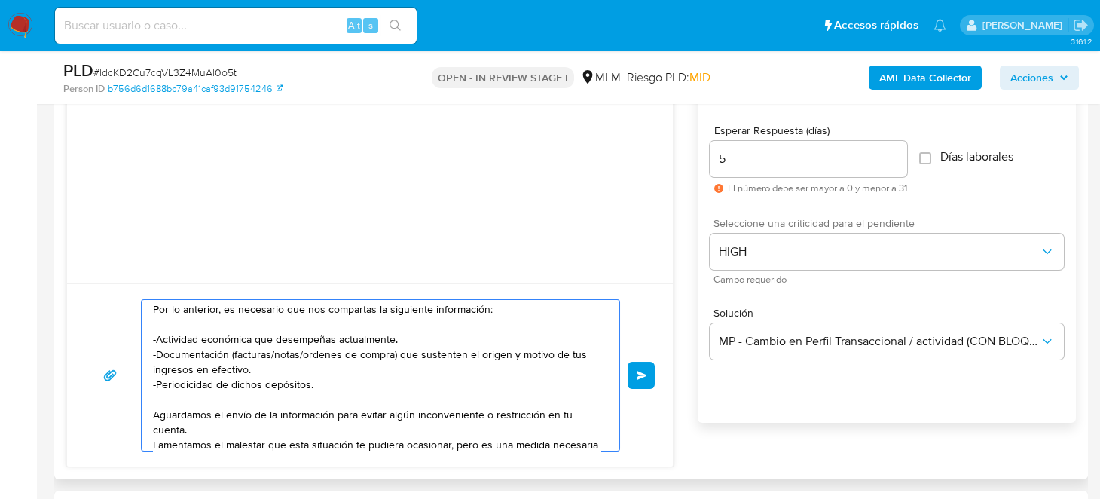
scroll to position [25, 0]
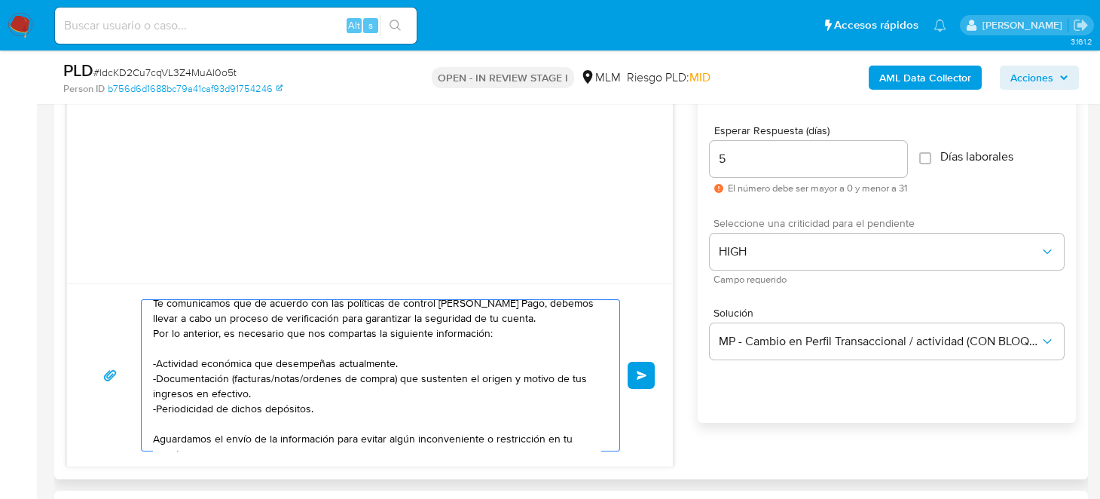
click at [496, 380] on textarea "Estimado Cliente, Te comunicamos que de acuerdo con las políticas de control de…" at bounding box center [376, 375] width 447 height 151
click at [399, 393] on textarea "Estimado Cliente, Te comunicamos que de acuerdo con las políticas de control de…" at bounding box center [376, 375] width 447 height 151
click at [328, 407] on textarea "Estimado Cliente, Te comunicamos que de acuerdo con las políticas de control de…" at bounding box center [376, 375] width 447 height 151
click at [216, 402] on textarea "Estimado Cliente, Te comunicamos que de acuerdo con las políticas de control de…" at bounding box center [376, 375] width 447 height 151
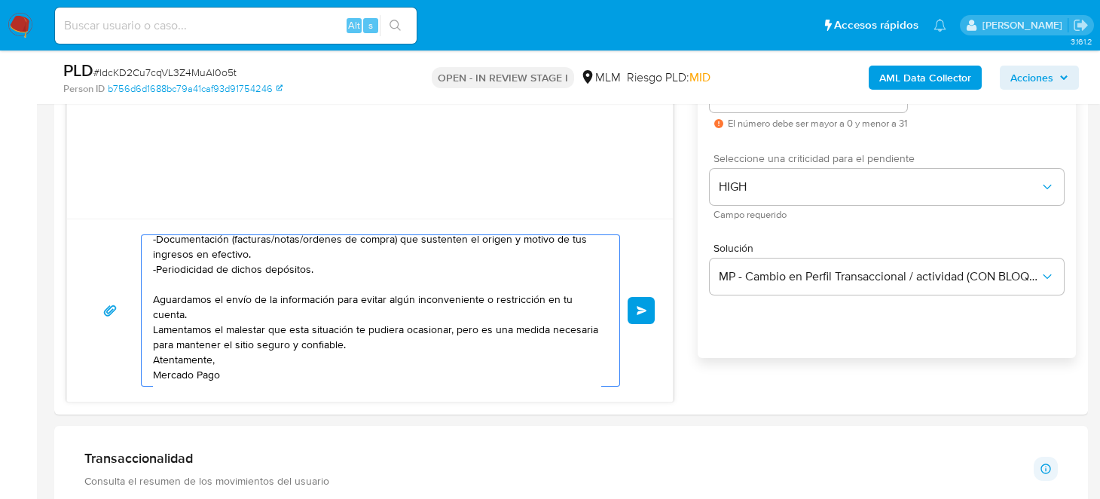
scroll to position [979, 0]
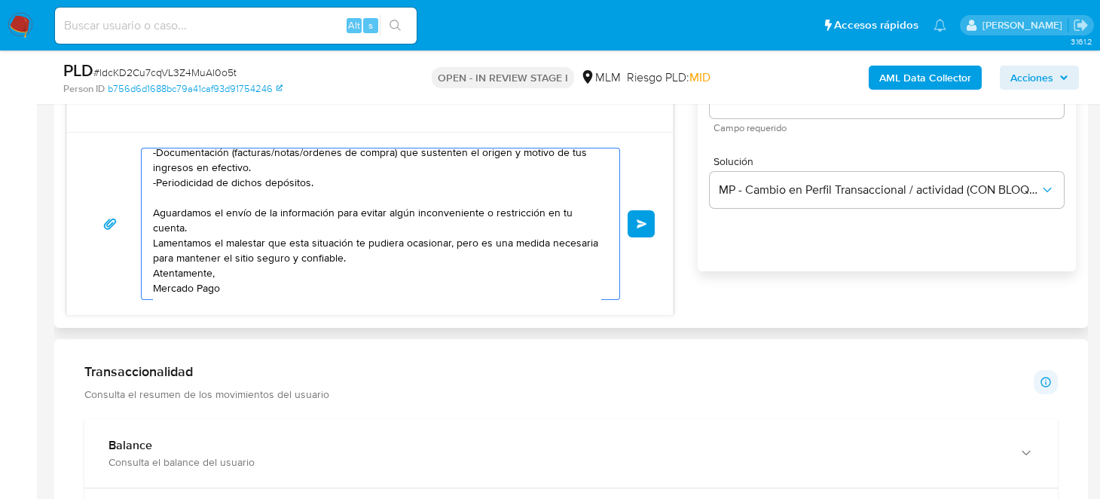
click at [400, 263] on textarea "Estimado Cliente, Te comunicamos que de acuerdo con las políticas de control de…" at bounding box center [376, 223] width 447 height 151
click at [410, 258] on textarea "Estimado Cliente, Te comunicamos que de acuerdo con las políticas de control de…" at bounding box center [376, 223] width 447 height 151
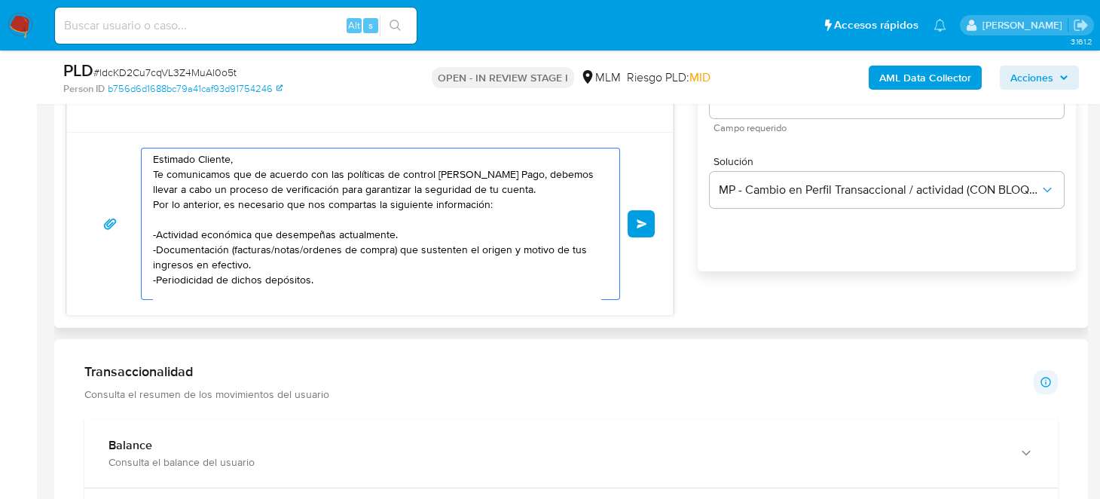
scroll to position [0, 0]
type textarea "Estimado Cliente, Te comunicamos que de acuerdo con las políticas de control de…"
click at [636, 219] on span "Enviar" at bounding box center [641, 223] width 11 height 9
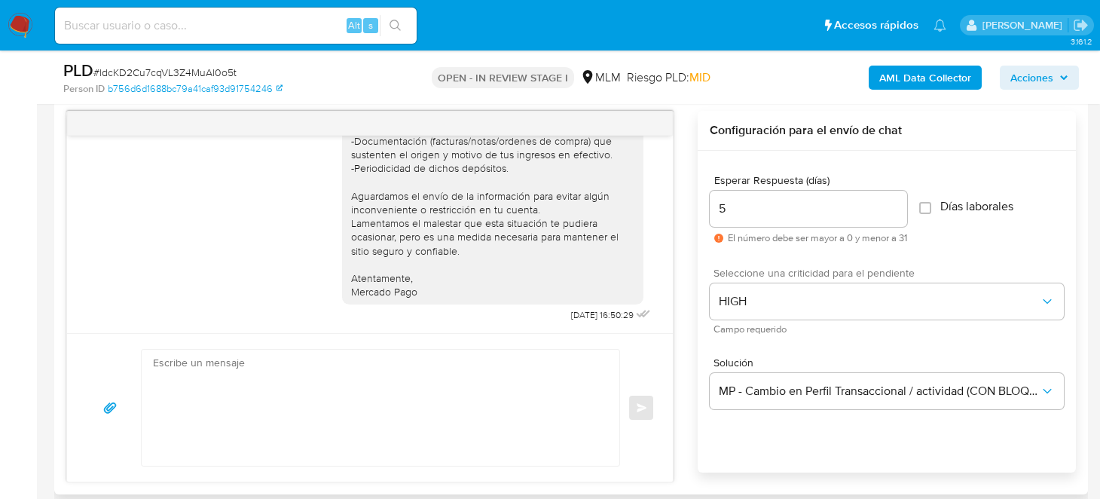
scroll to position [752, 0]
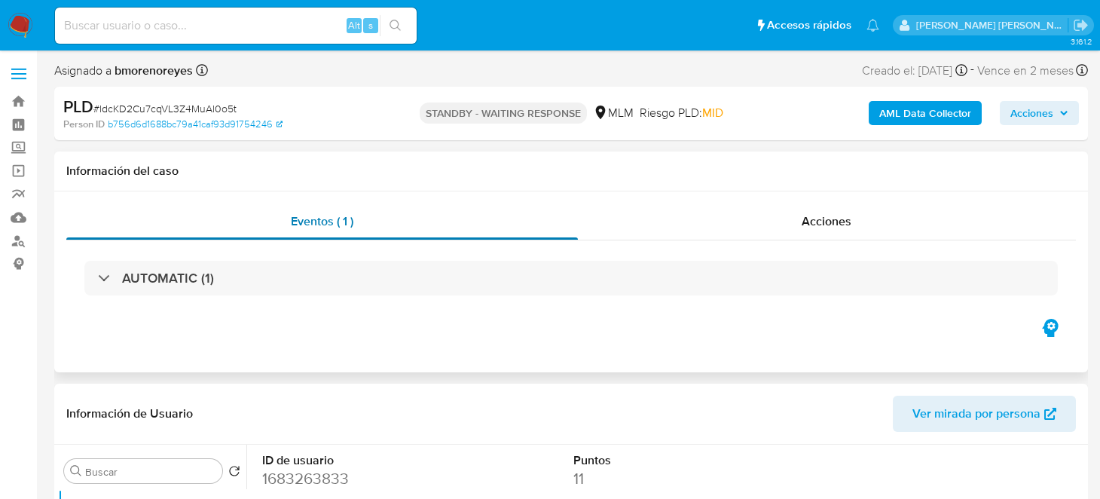
select select "10"
click at [8, 29] on img at bounding box center [21, 26] width 26 height 26
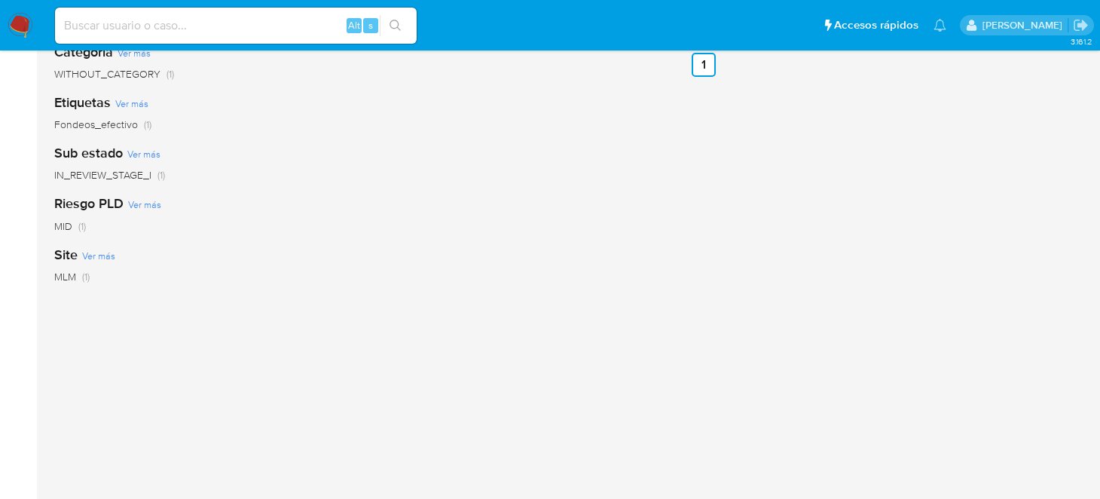
scroll to position [301, 0]
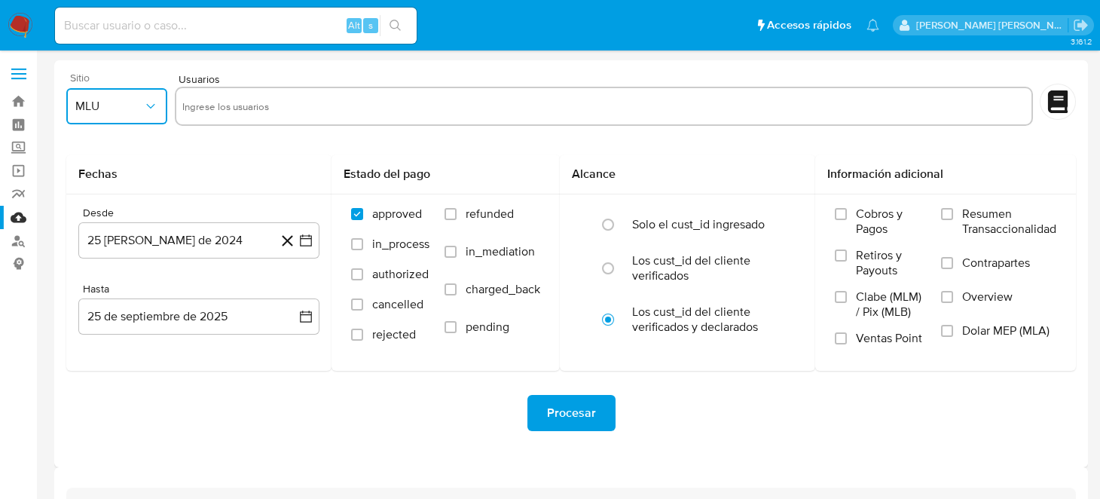
click at [147, 102] on icon "button" at bounding box center [150, 106] width 15 height 15
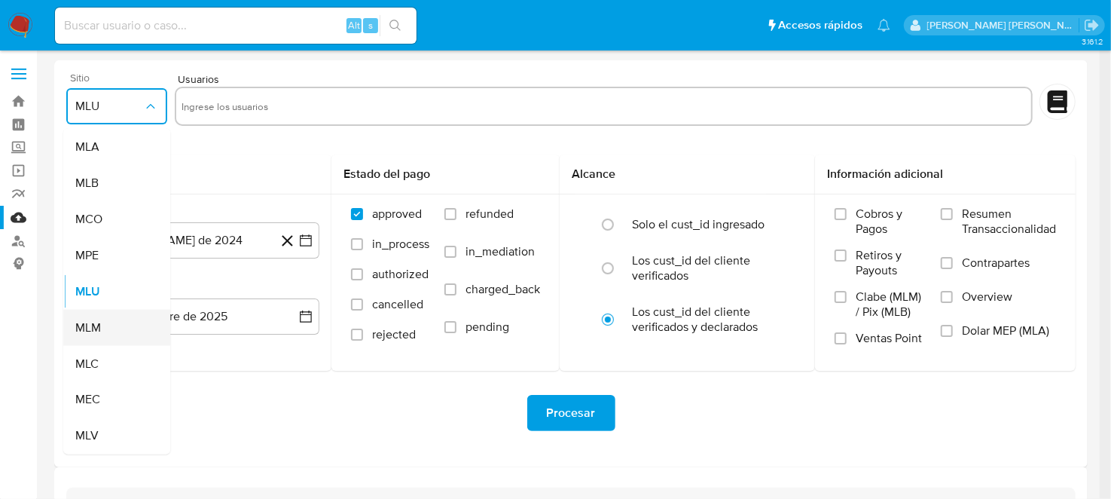
click at [90, 325] on span "MLM" at bounding box center [88, 327] width 26 height 15
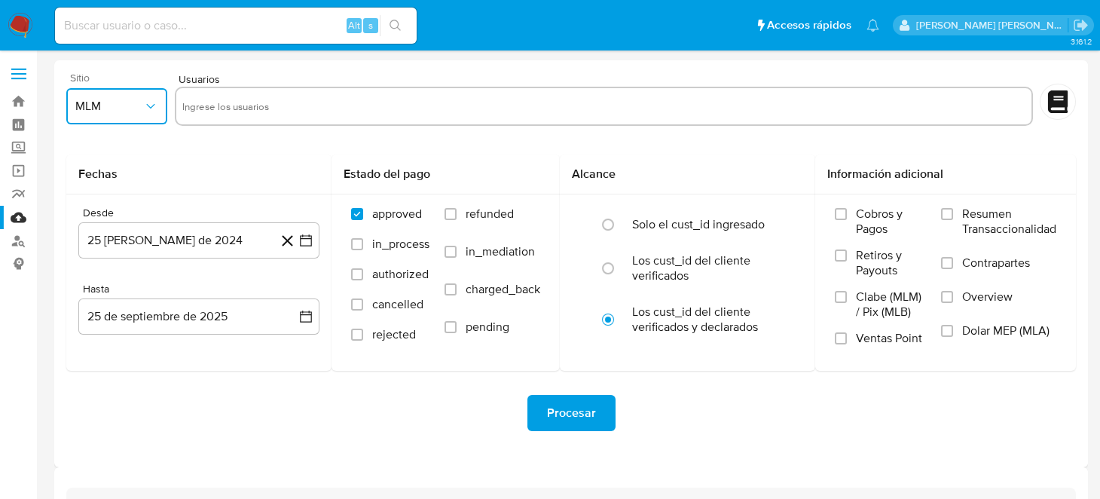
click at [288, 108] on input "text" at bounding box center [603, 106] width 843 height 24
type input "1400473419"
click at [310, 235] on icon "button" at bounding box center [306, 240] width 12 height 12
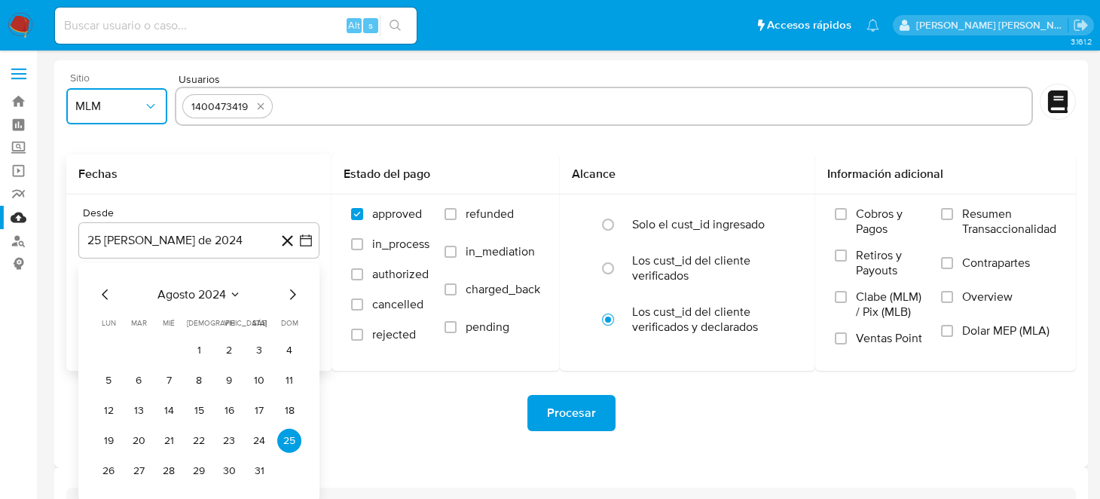
click at [101, 291] on icon "Mes anterior" at bounding box center [105, 294] width 18 height 18
click at [287, 302] on icon "Mes siguiente" at bounding box center [292, 294] width 18 height 18
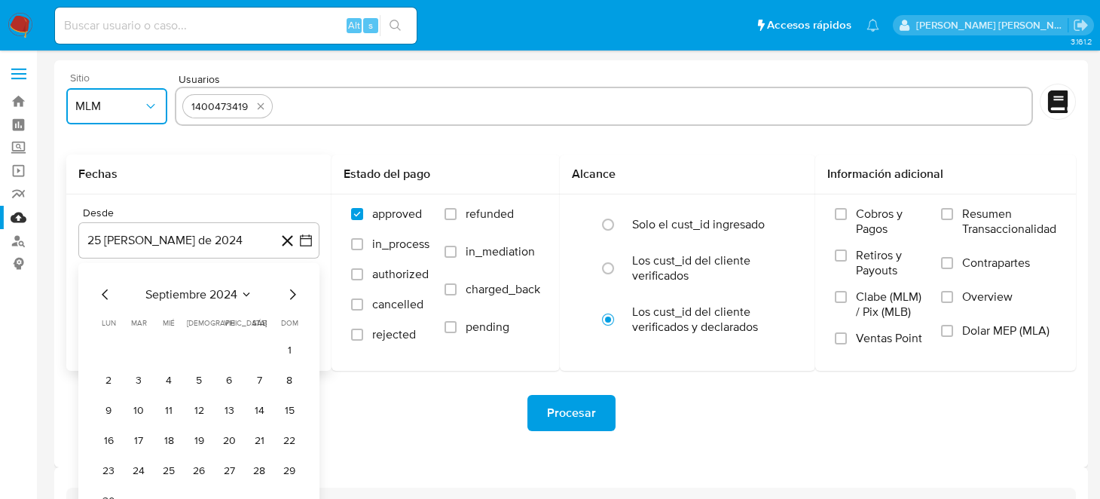
click at [287, 302] on icon "Mes siguiente" at bounding box center [292, 294] width 18 height 18
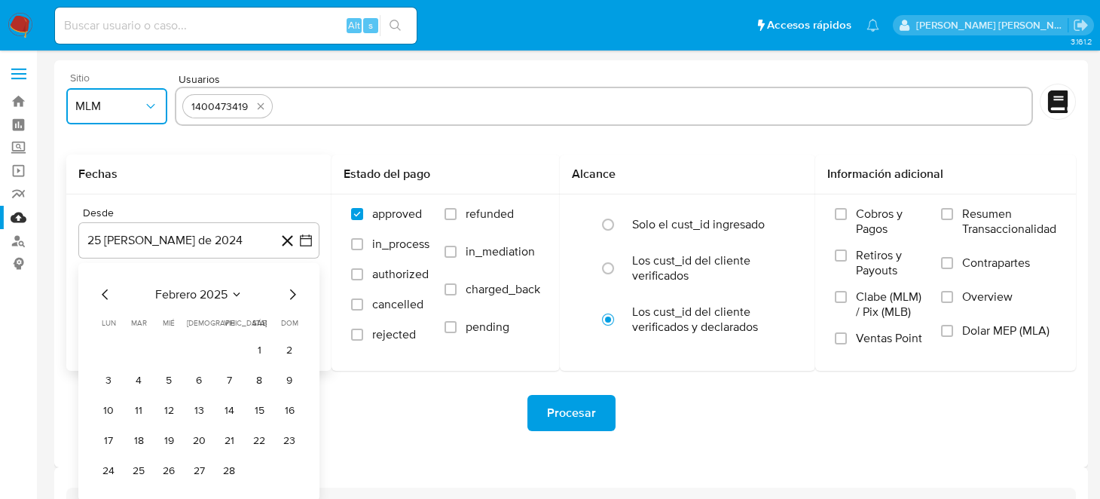
click at [287, 302] on icon "Mes siguiente" at bounding box center [292, 294] width 18 height 18
click at [199, 347] on button "1" at bounding box center [199, 350] width 24 height 24
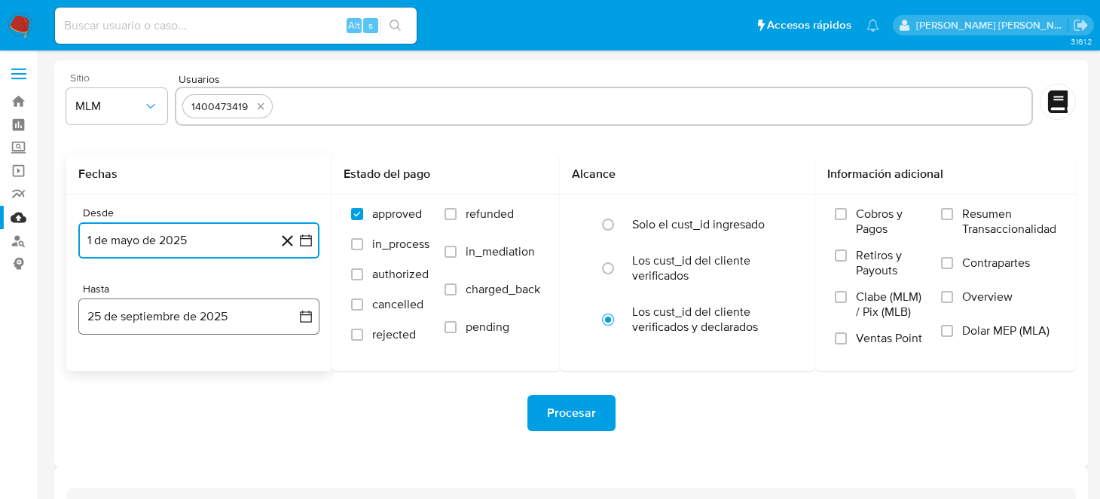
click at [299, 320] on icon "button" at bounding box center [305, 316] width 15 height 15
click at [107, 363] on icon "Mes anterior" at bounding box center [105, 370] width 18 height 18
click at [289, 371] on icon "Mes siguiente" at bounding box center [292, 370] width 18 height 18
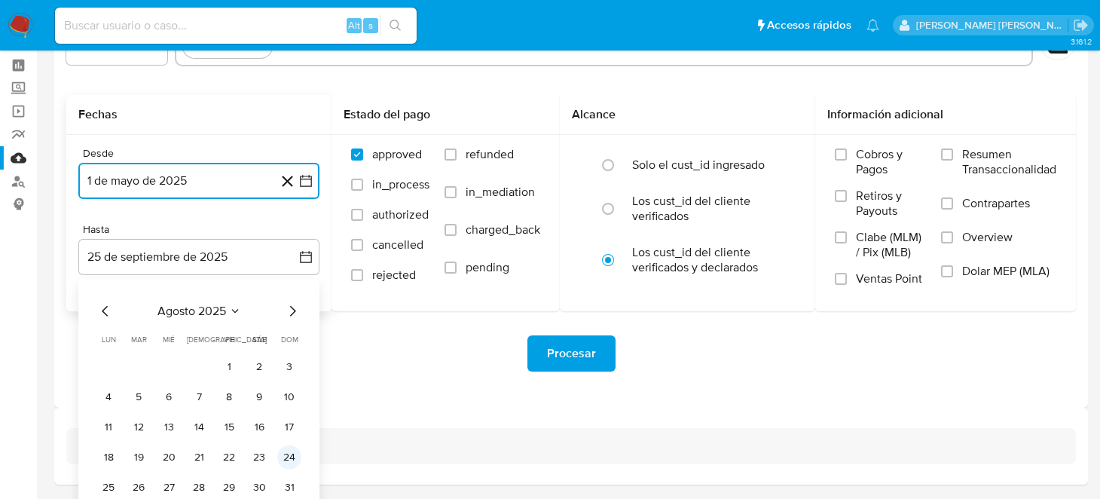
scroll to position [108, 0]
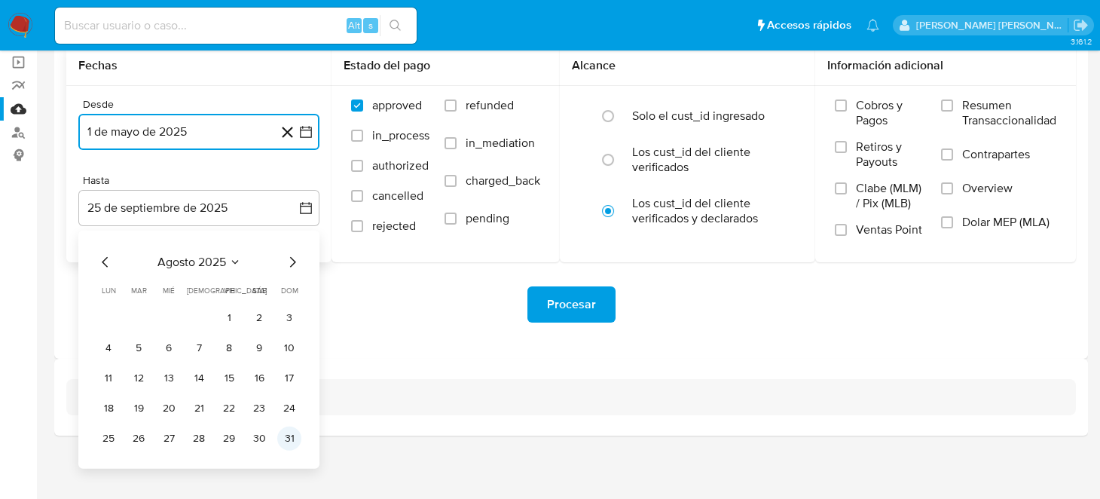
click at [294, 435] on button "31" at bounding box center [289, 438] width 24 height 24
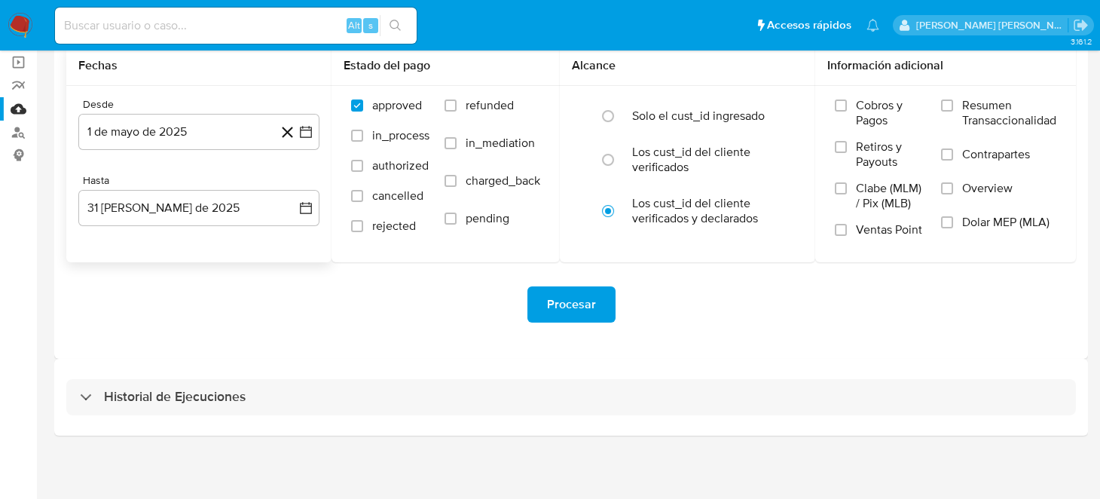
click at [383, 374] on div "Historial de Ejecuciones" at bounding box center [570, 396] width 1033 height 77
click at [557, 299] on span "Procesar" at bounding box center [571, 304] width 49 height 33
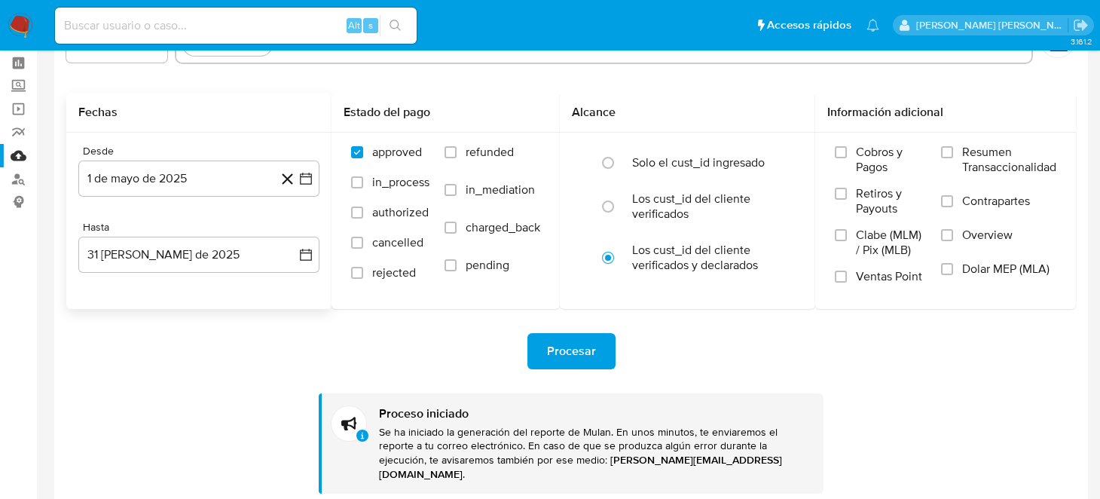
scroll to position [150, 0]
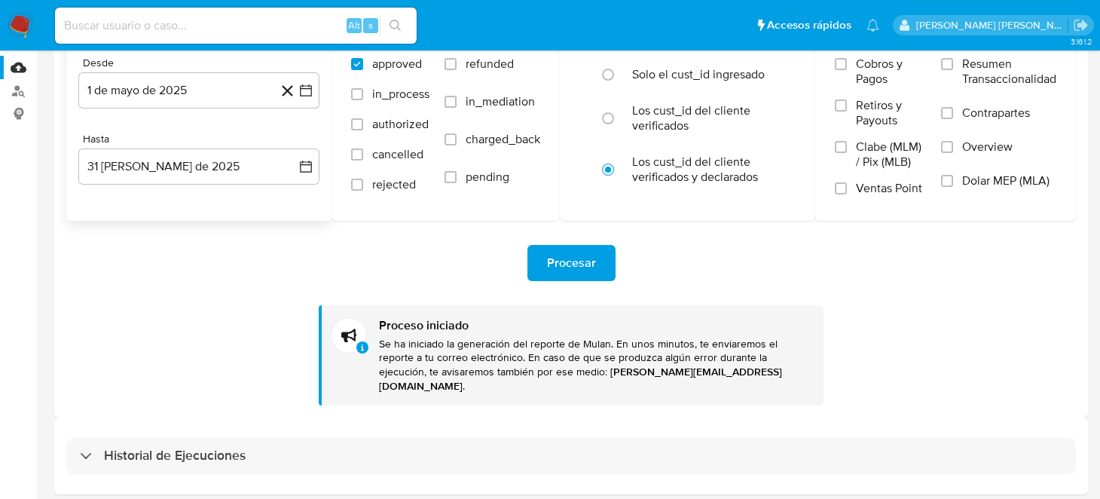
click at [16, 26] on img at bounding box center [21, 26] width 26 height 26
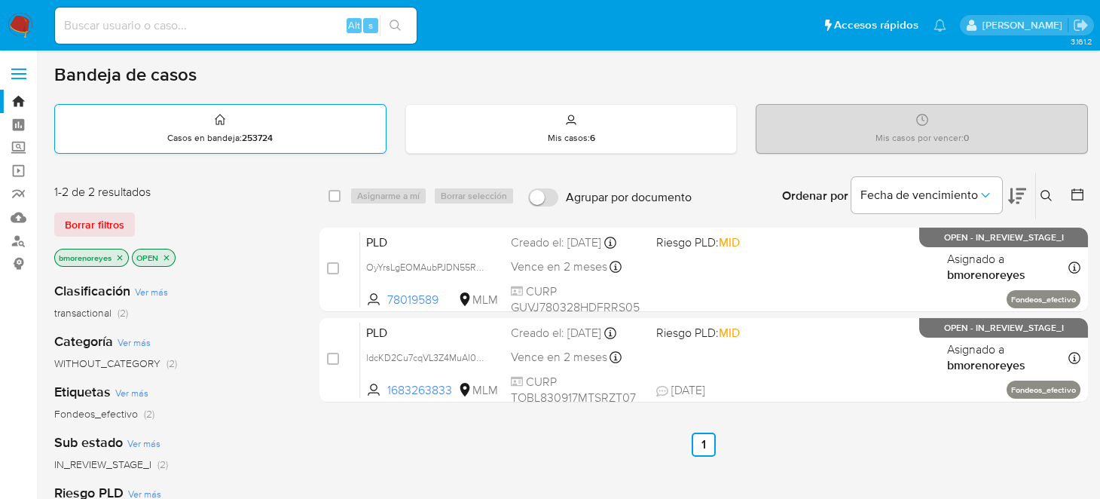
click at [152, 134] on div "Casos en bandeja : 253724" at bounding box center [220, 129] width 331 height 48
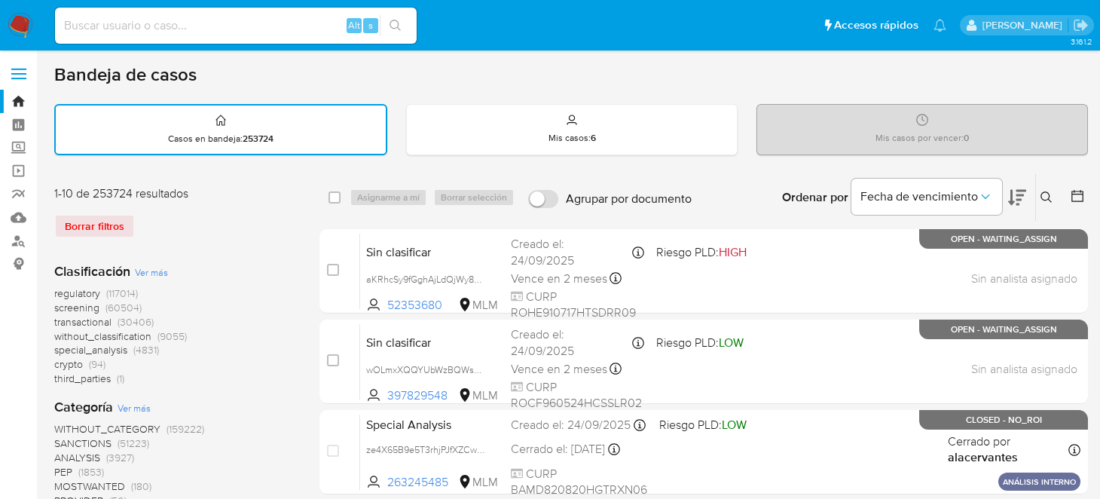
click at [1039, 193] on button at bounding box center [1048, 197] width 25 height 18
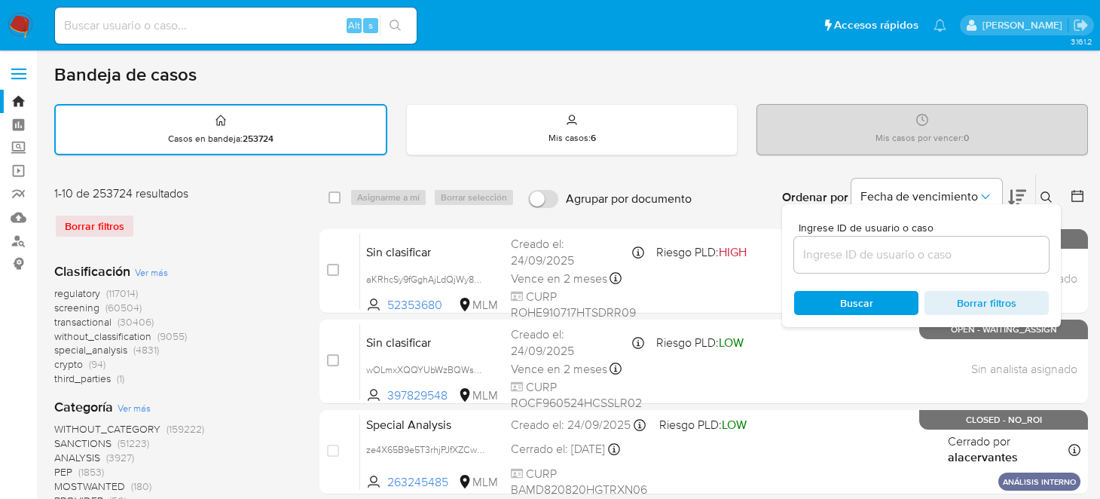
click at [850, 245] on input at bounding box center [921, 255] width 255 height 20
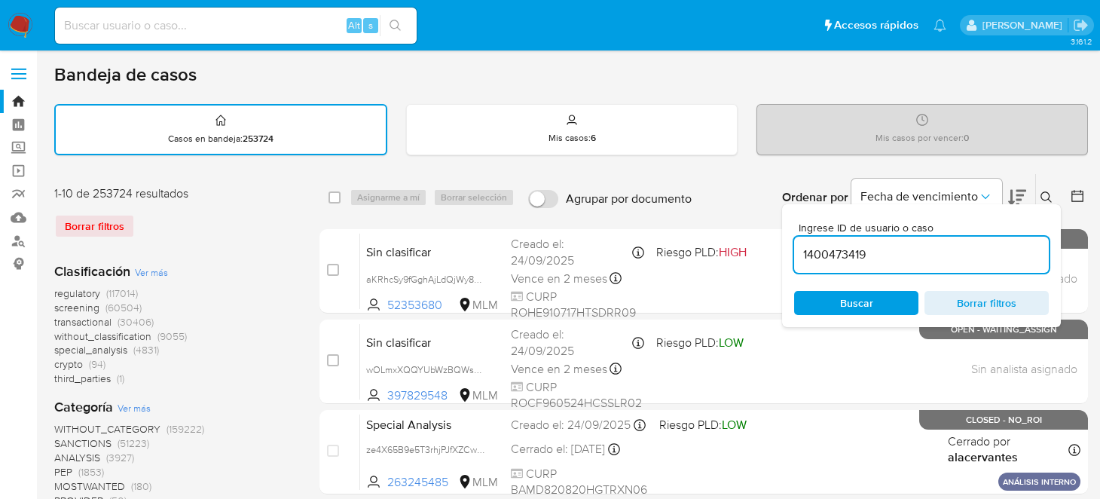
type input "1400473419"
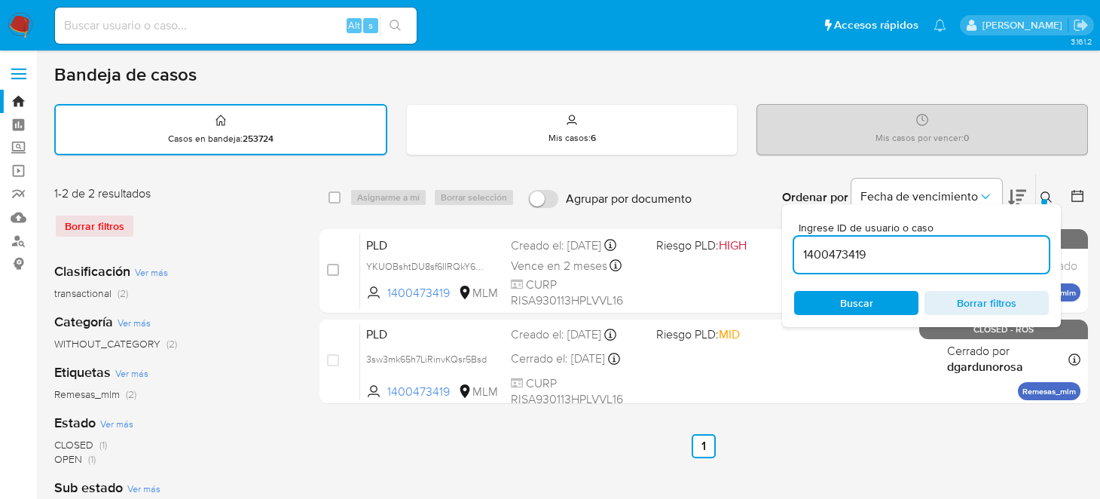
click at [1045, 194] on icon at bounding box center [1046, 197] width 12 height 12
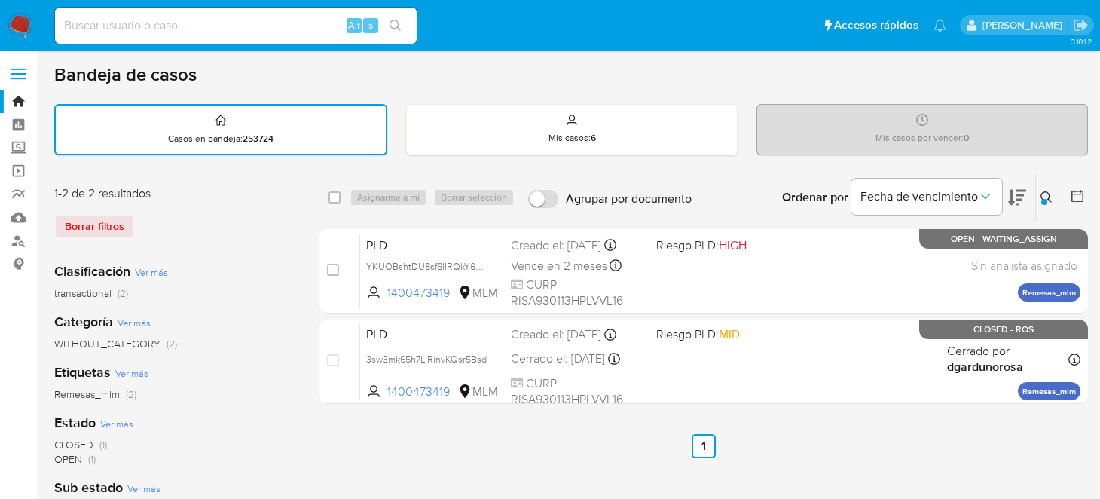
click at [808, 437] on ul "Anterior 1 Siguiente" at bounding box center [703, 446] width 768 height 24
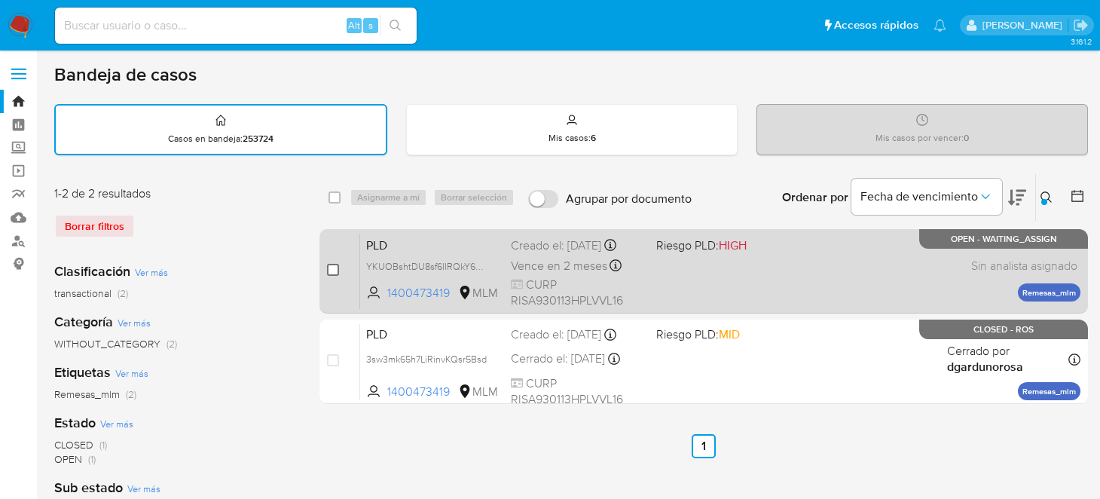
click at [336, 268] on input "checkbox" at bounding box center [333, 270] width 12 height 12
checkbox input "true"
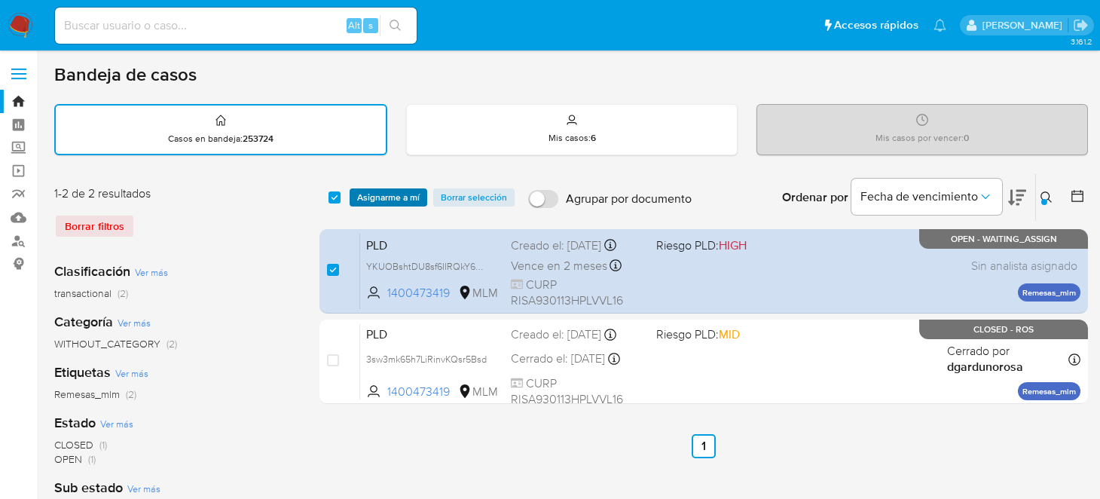
click at [422, 193] on button "Asignarme a mí" at bounding box center [388, 197] width 78 height 18
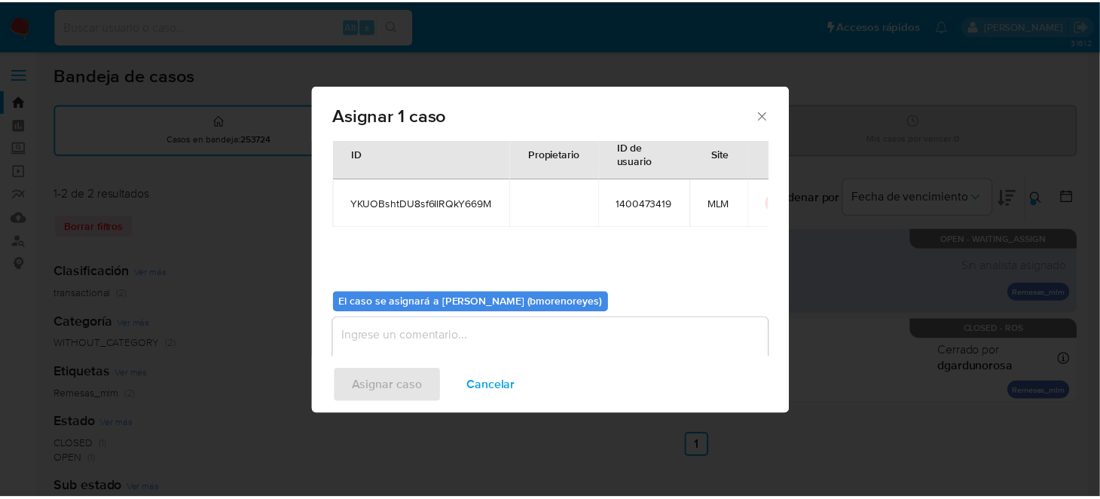
scroll to position [77, 0]
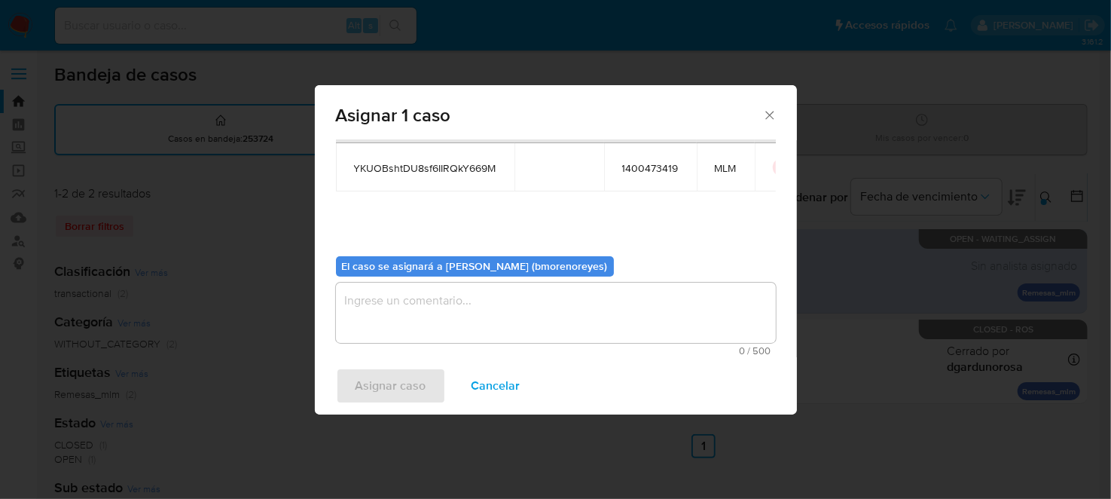
click at [454, 308] on textarea "assign-modal" at bounding box center [556, 312] width 440 height 60
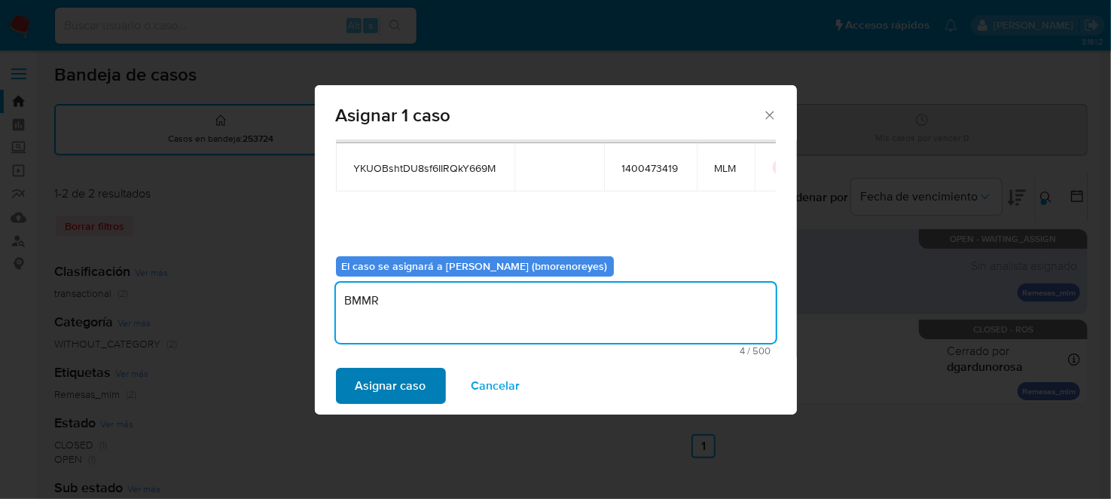
type textarea "BMMR"
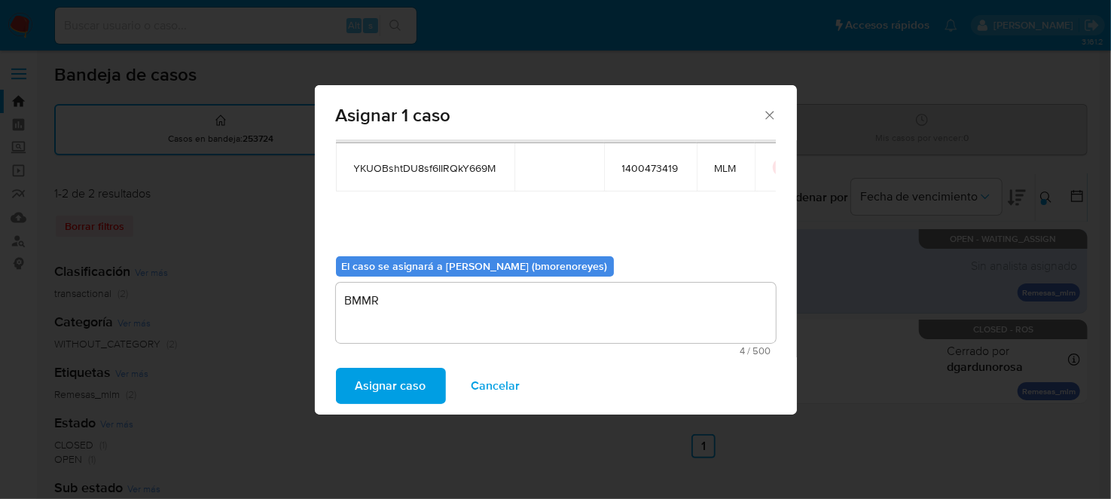
click at [355, 394] on span "Asignar caso" at bounding box center [390, 385] width 71 height 33
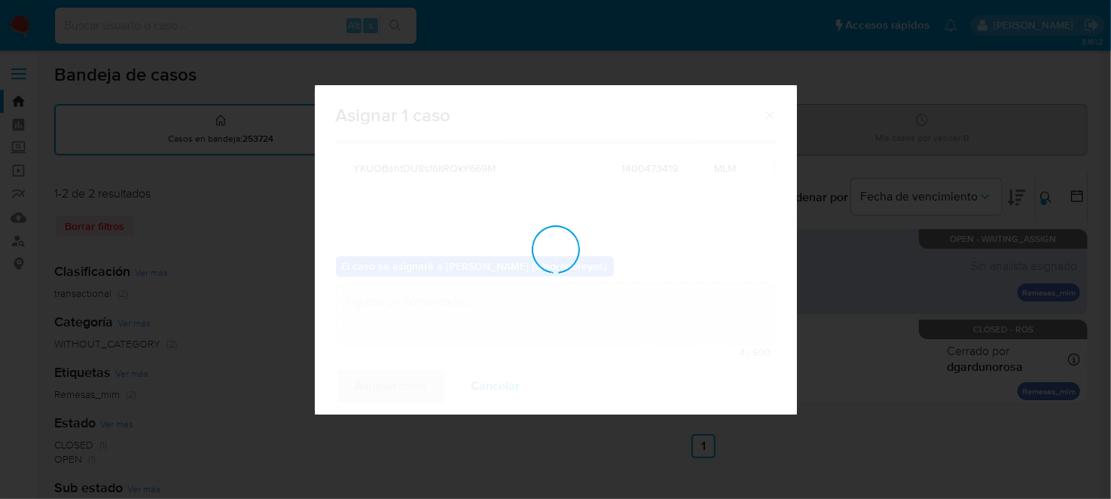
checkbox input "false"
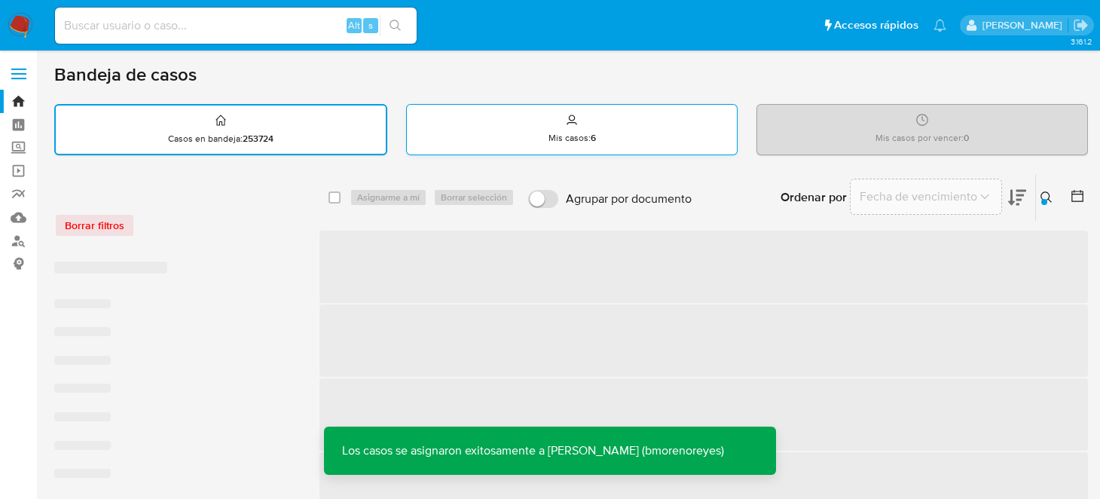
click at [563, 104] on div "Mis casos : 6" at bounding box center [571, 129] width 331 height 51
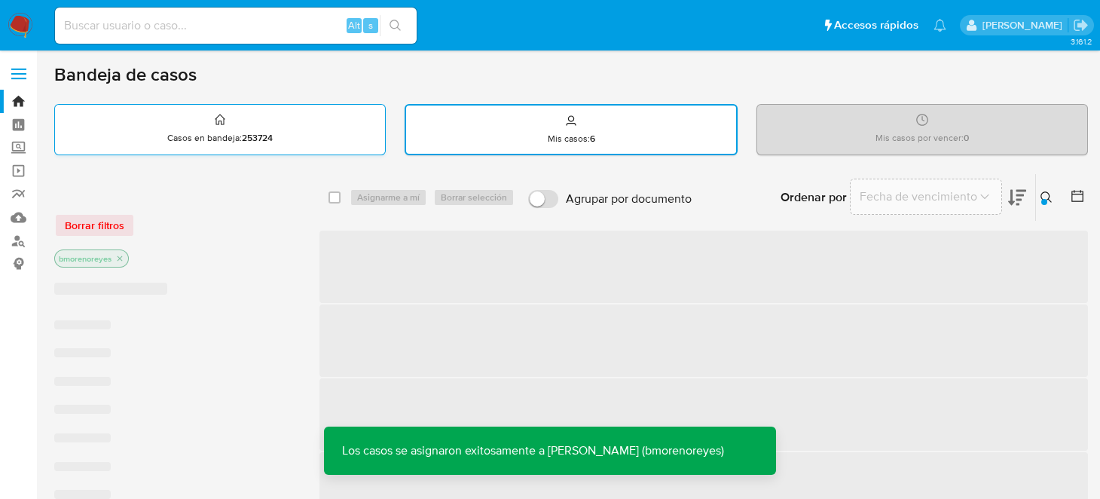
click at [310, 125] on div "Casos en bandeja : 253724" at bounding box center [220, 129] width 330 height 48
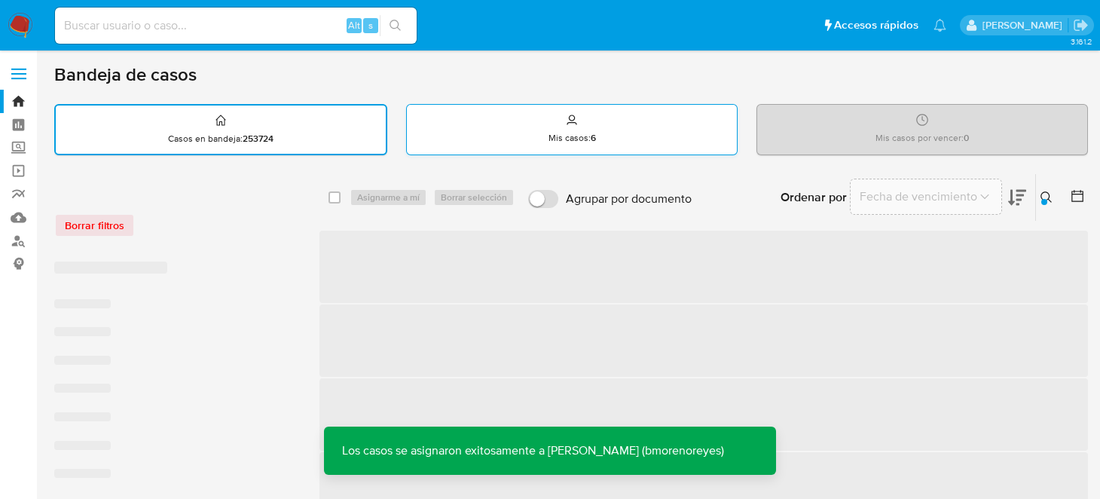
click at [466, 118] on div "Mis casos : 6" at bounding box center [572, 129] width 330 height 48
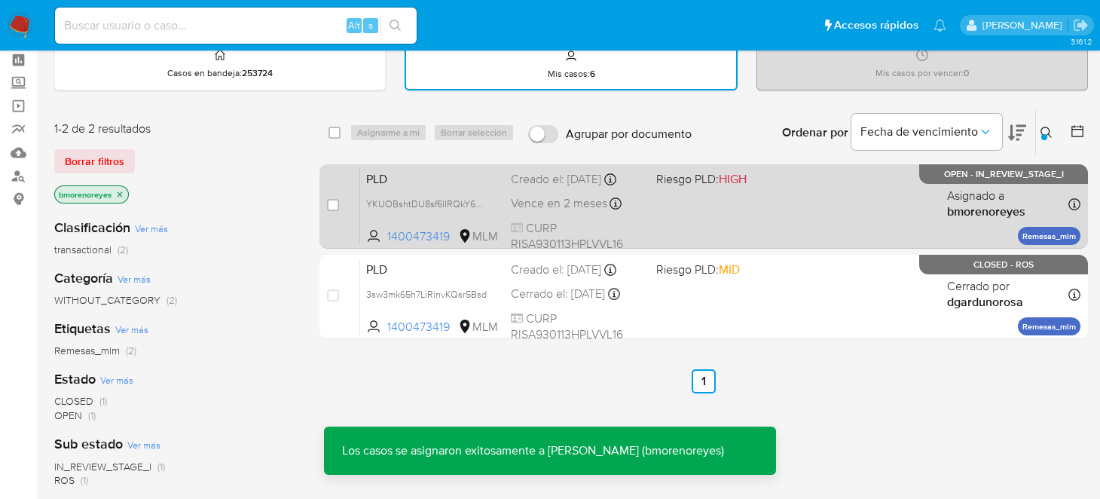
scroll to position [150, 0]
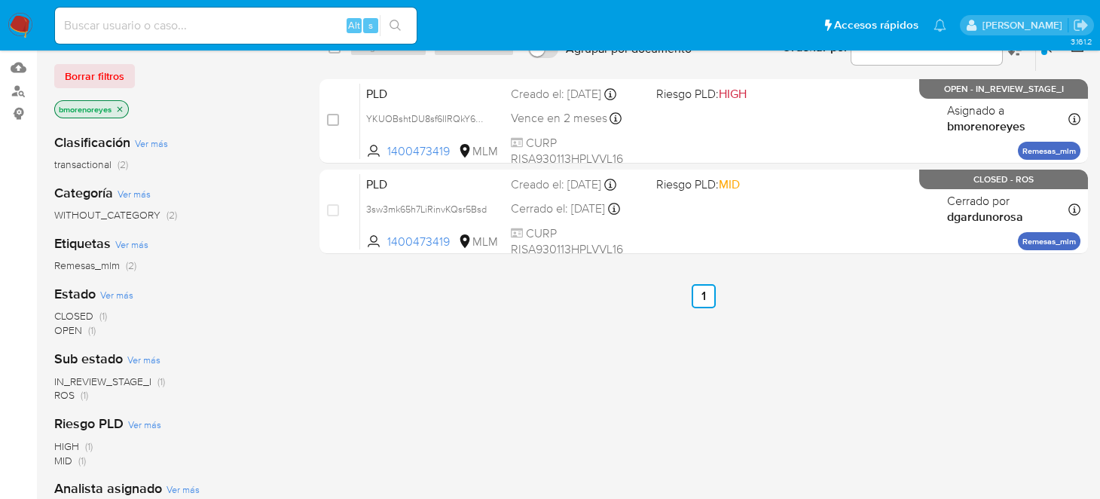
click at [107, 268] on span "Remesas_mlm" at bounding box center [87, 265] width 66 height 15
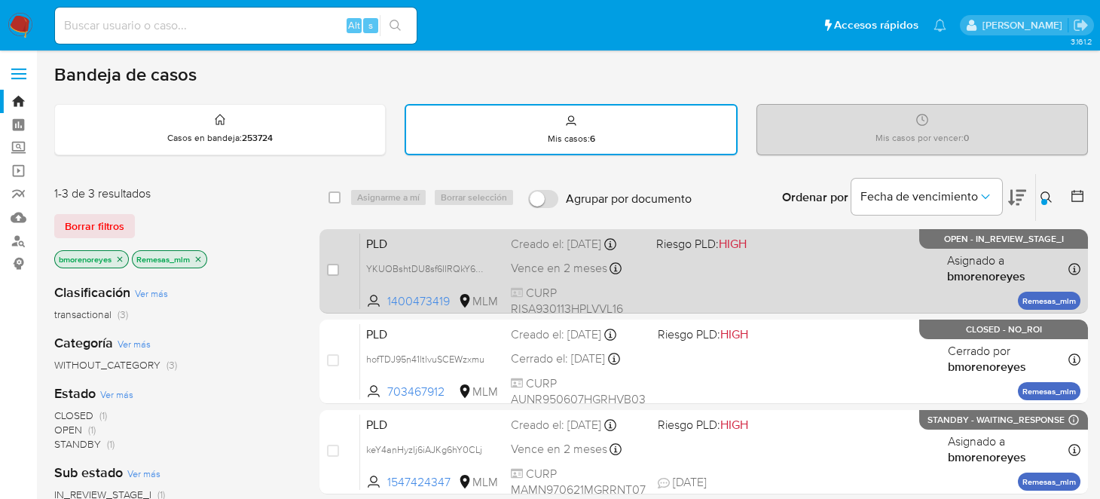
scroll to position [75, 0]
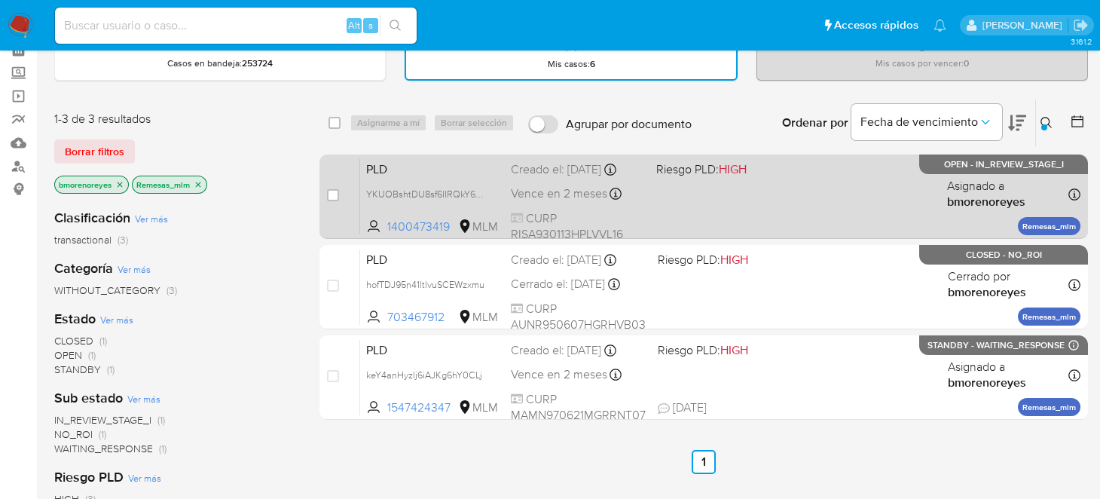
click at [760, 201] on div "PLD YKUOBshtDU8sf6IIRQkY669M 1400473419 MLM Riesgo PLD: HIGH Creado el: 12/09/2…" at bounding box center [720, 196] width 720 height 76
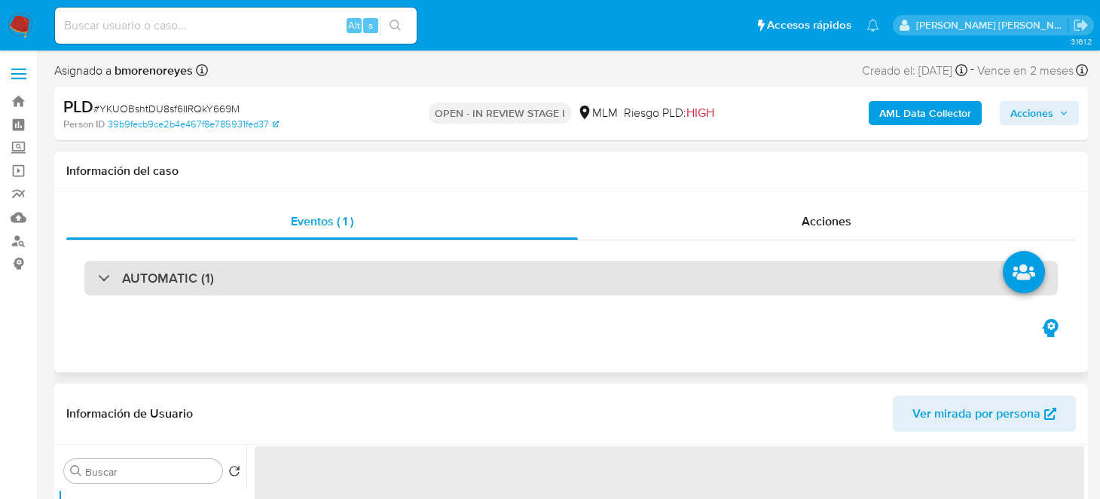
select select "10"
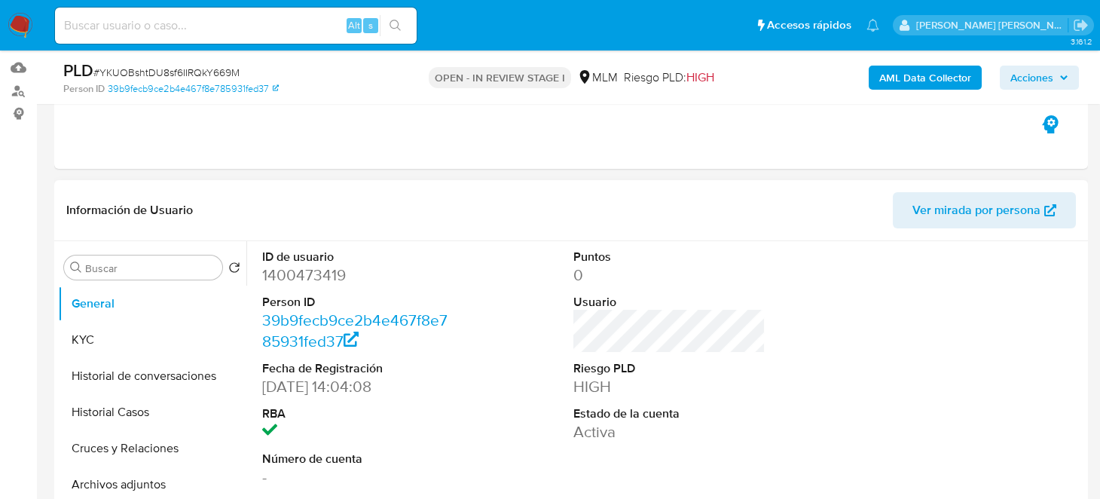
scroll to position [226, 0]
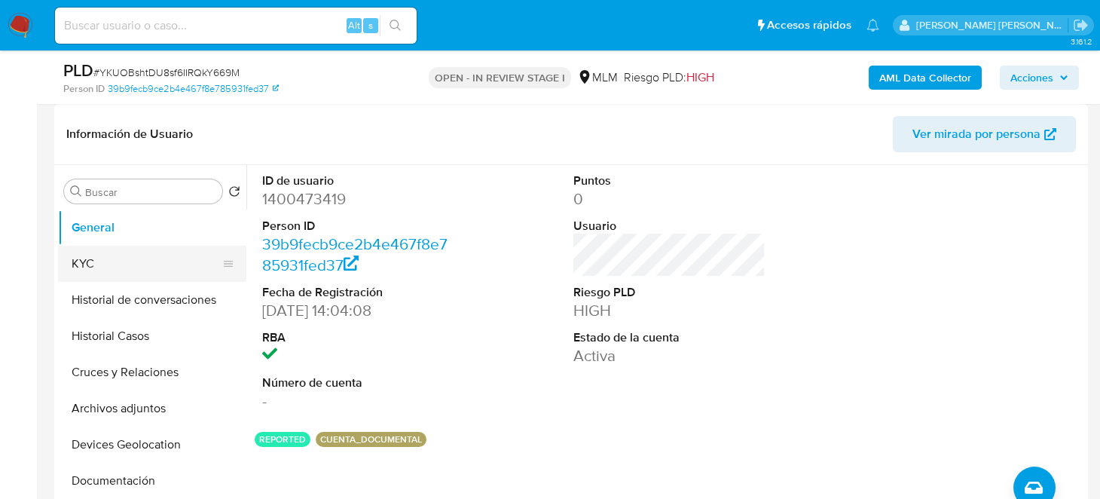
drag, startPoint x: 98, startPoint y: 258, endPoint x: 210, endPoint y: 275, distance: 113.5
click at [98, 258] on button "KYC" at bounding box center [146, 264] width 176 height 36
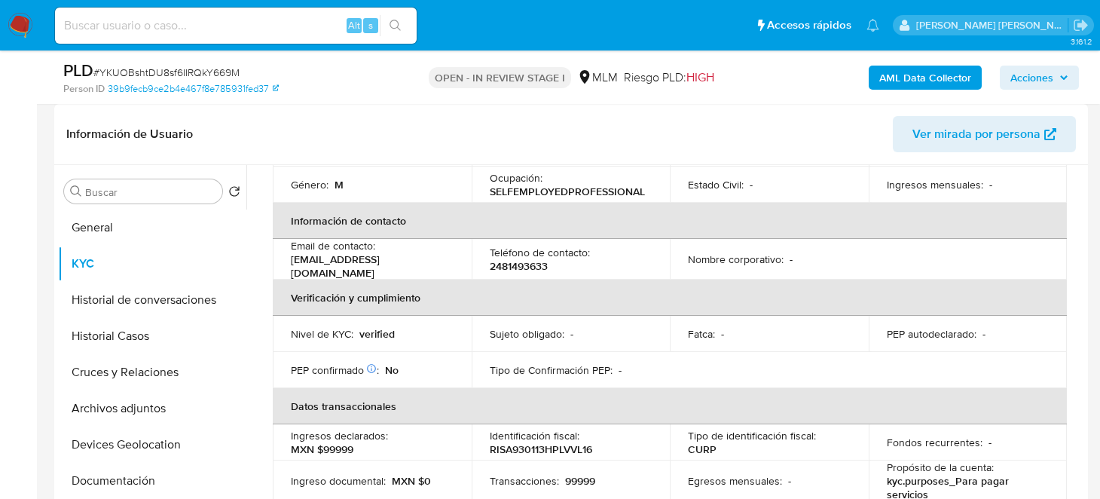
scroll to position [301, 0]
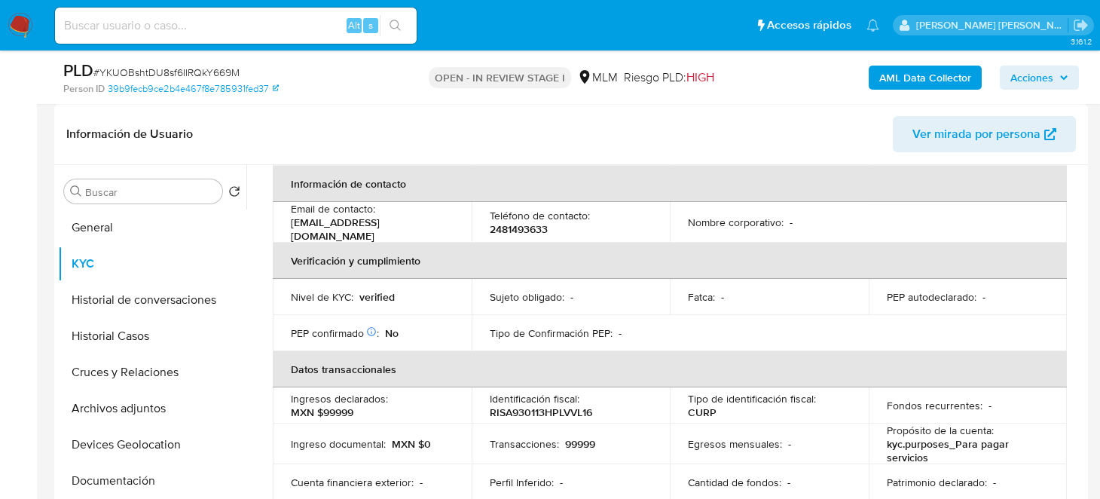
click at [401, 290] on td "Nivel de KYC : verified" at bounding box center [372, 297] width 199 height 36
drag, startPoint x: 300, startPoint y: 215, endPoint x: 411, endPoint y: 215, distance: 111.5
click at [409, 215] on td "Email de contacto : [EMAIL_ADDRESS][DOMAIN_NAME]" at bounding box center [372, 222] width 199 height 41
click at [459, 216] on td "Email de contacto : [EMAIL_ADDRESS][DOMAIN_NAME]" at bounding box center [372, 222] width 199 height 41
drag, startPoint x: 453, startPoint y: 215, endPoint x: 285, endPoint y: 220, distance: 168.8
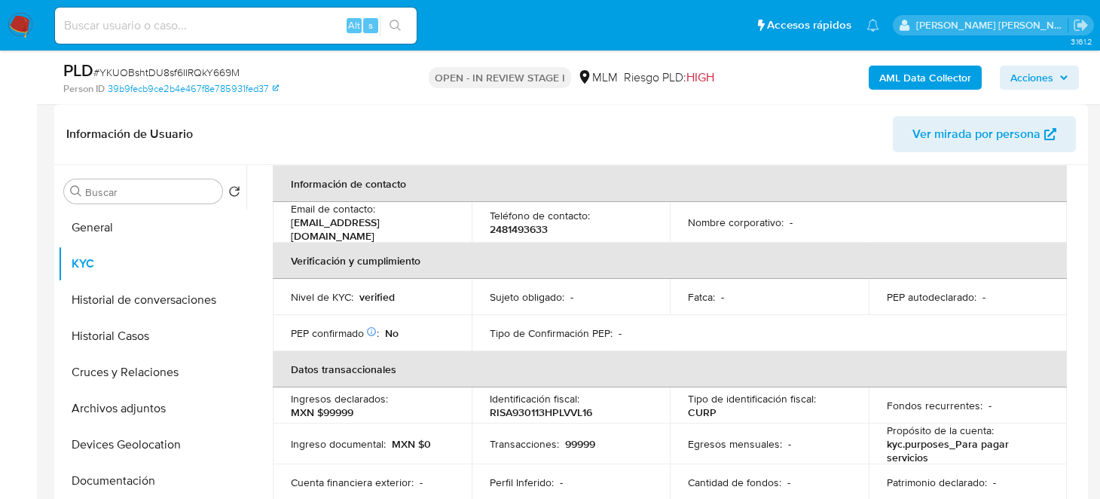
click at [285, 220] on td "Email de contacto : [EMAIL_ADDRESS][DOMAIN_NAME]" at bounding box center [372, 222] width 199 height 41
click at [531, 222] on p "2481493633" at bounding box center [519, 229] width 58 height 14
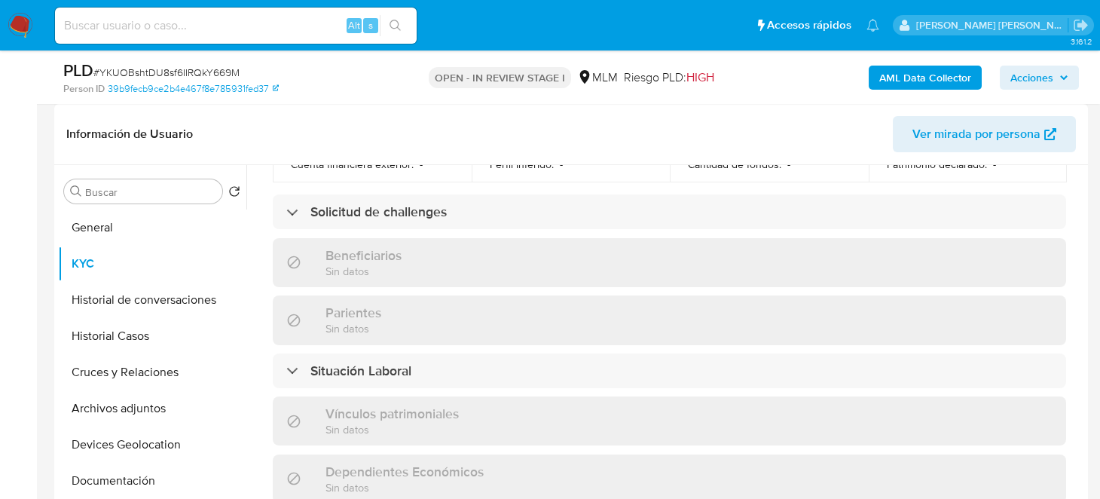
scroll to position [602, 0]
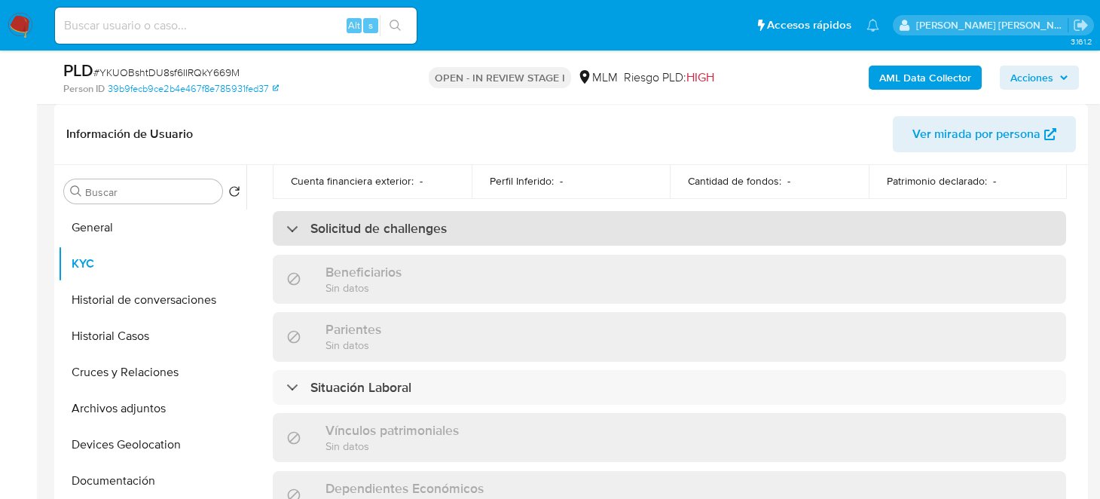
click at [441, 221] on h3 "Solicitud de challenges" at bounding box center [378, 228] width 136 height 17
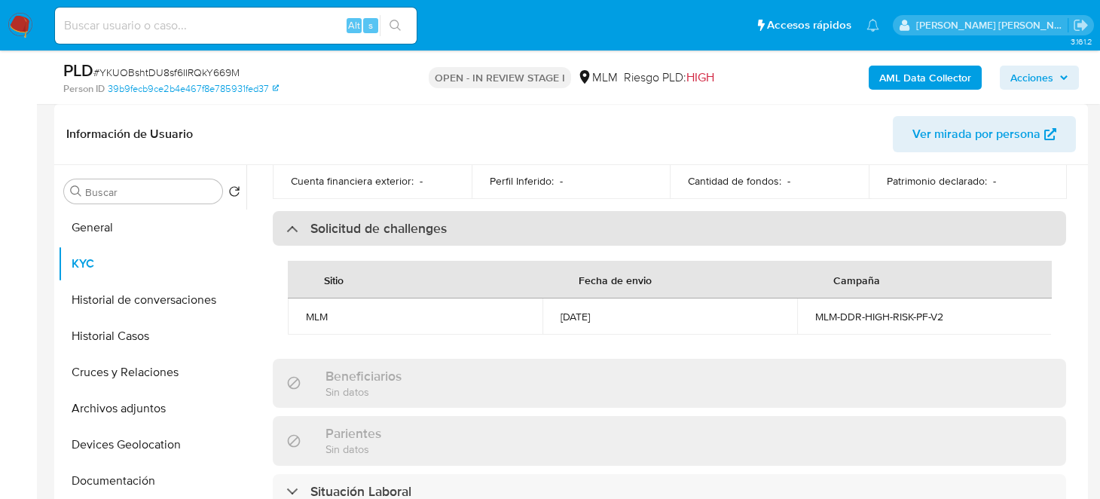
click at [441, 221] on h3 "Solicitud de challenges" at bounding box center [378, 228] width 136 height 17
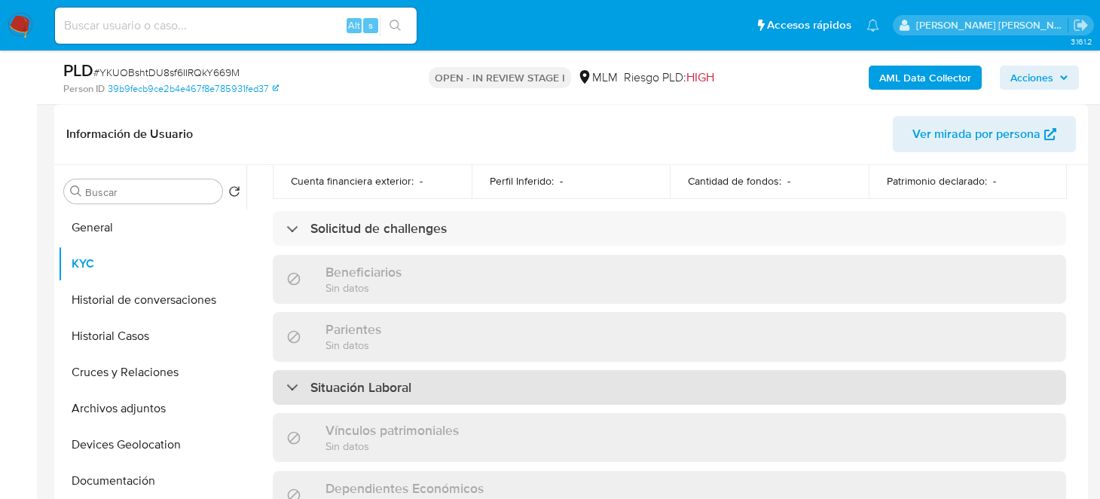
click at [423, 370] on div "Situación Laboral" at bounding box center [669, 387] width 793 height 35
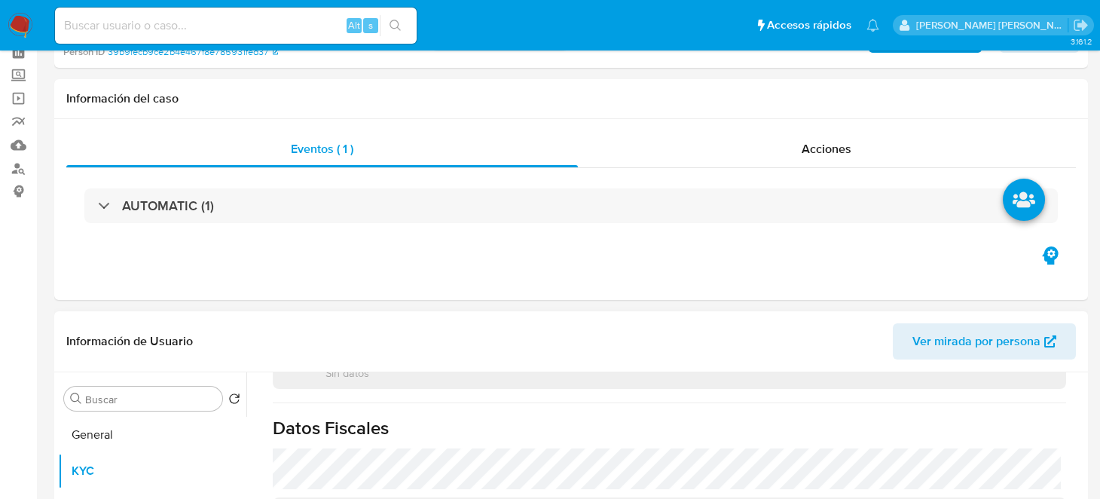
scroll to position [226, 0]
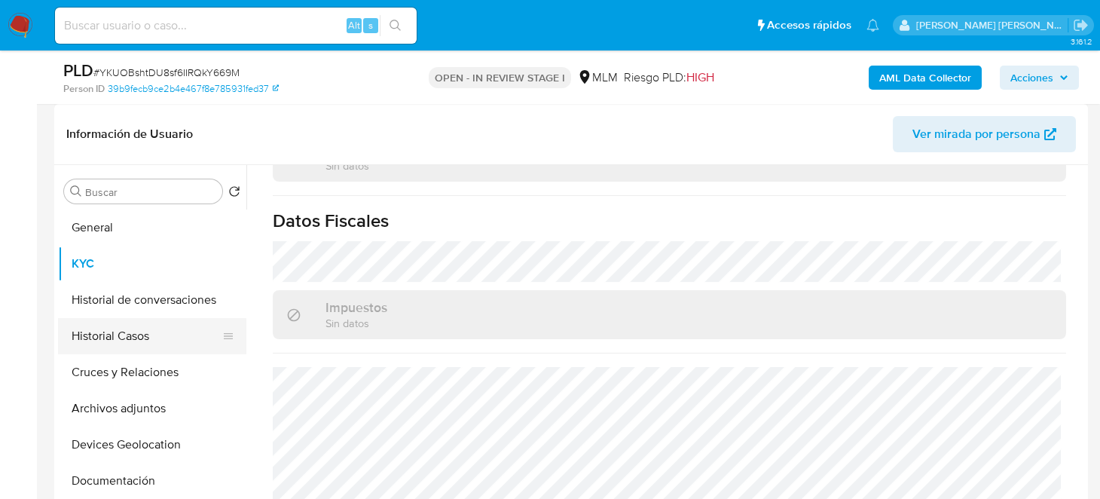
click at [148, 333] on button "Historial Casos" at bounding box center [146, 336] width 176 height 36
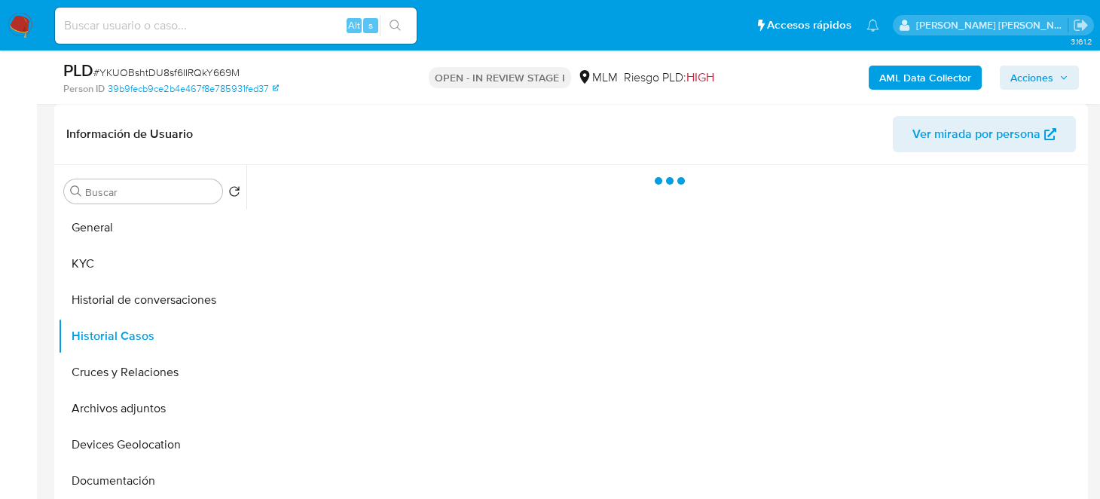
scroll to position [0, 0]
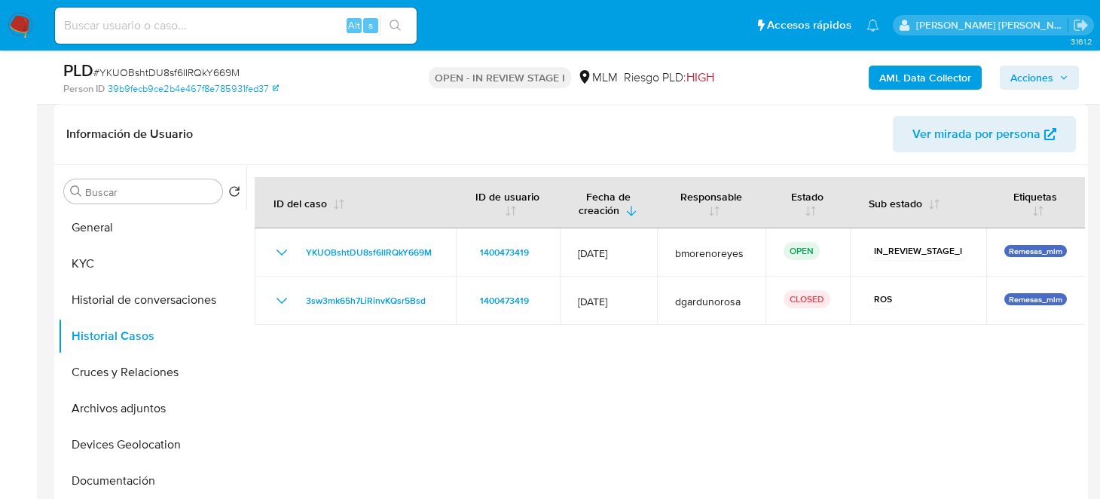
click at [616, 377] on div at bounding box center [664, 358] width 837 height 386
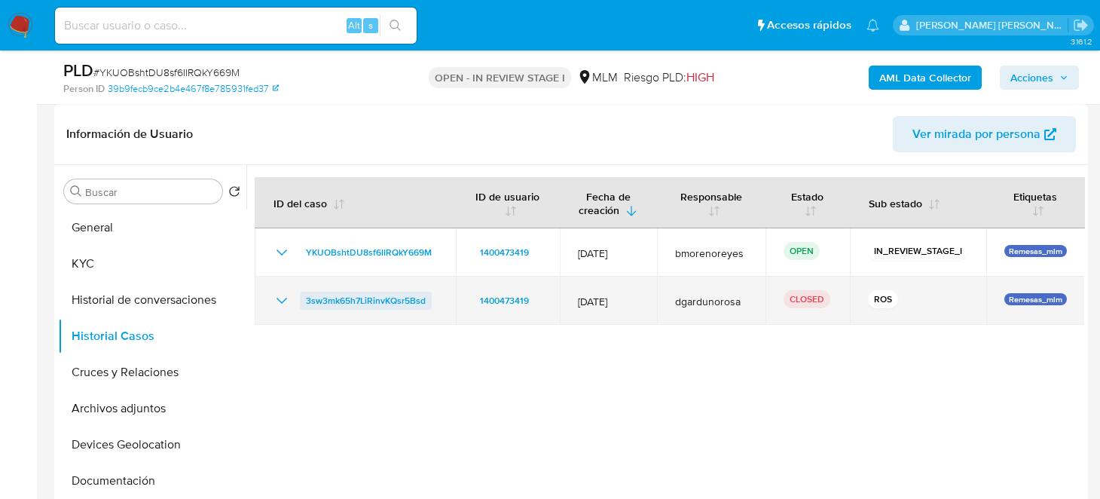
click at [397, 302] on span "3sw3mk65h7LiRinvKQsr5Bsd" at bounding box center [366, 300] width 120 height 18
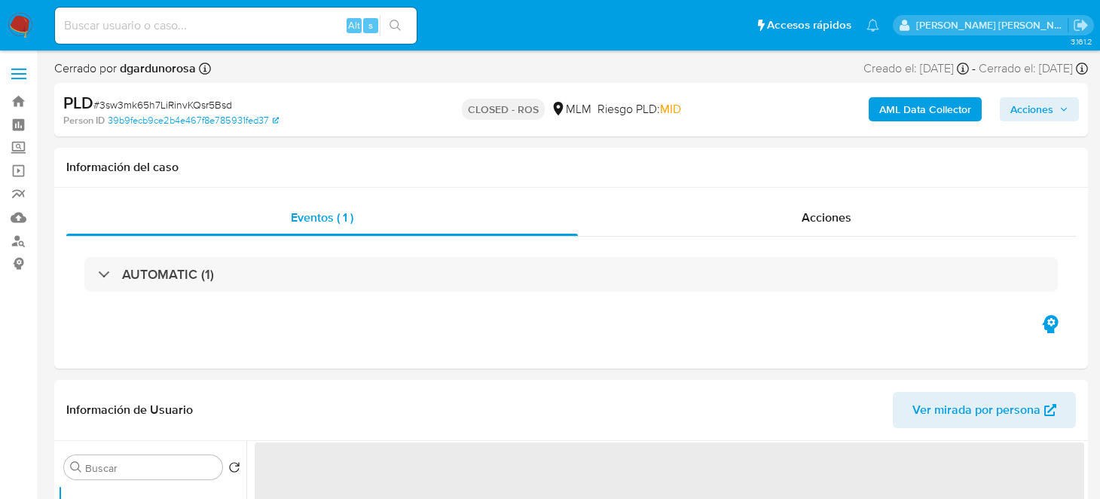
select select "10"
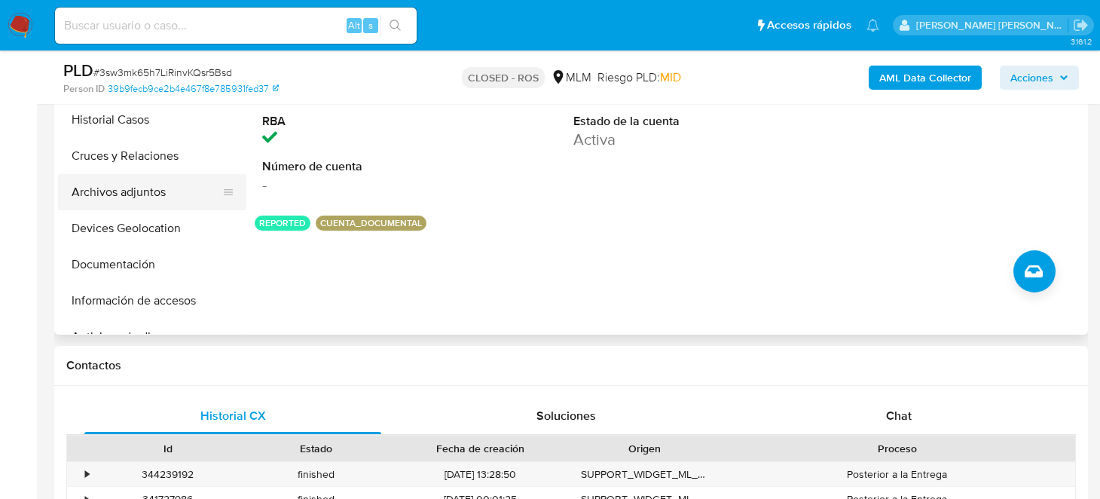
scroll to position [376, 0]
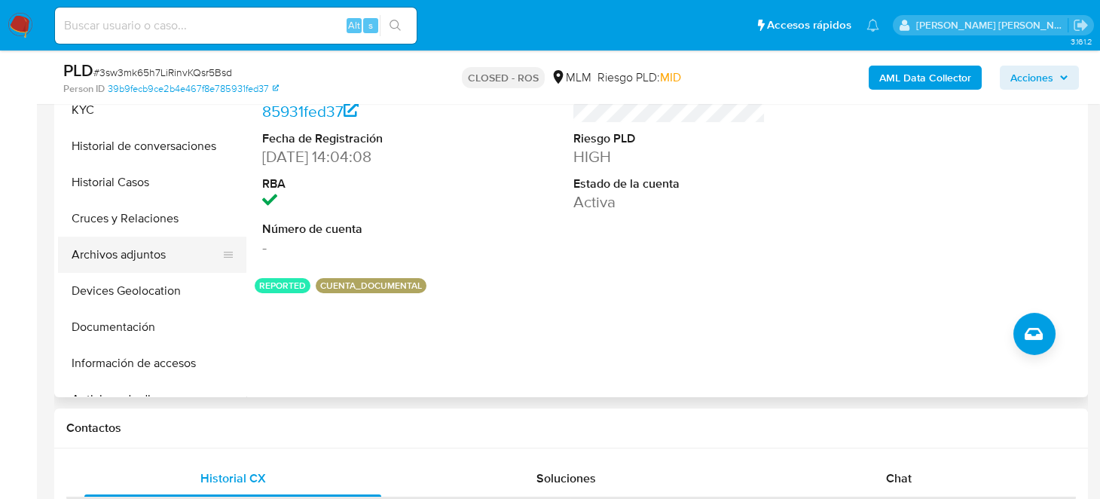
click at [139, 260] on button "Archivos adjuntos" at bounding box center [146, 254] width 176 height 36
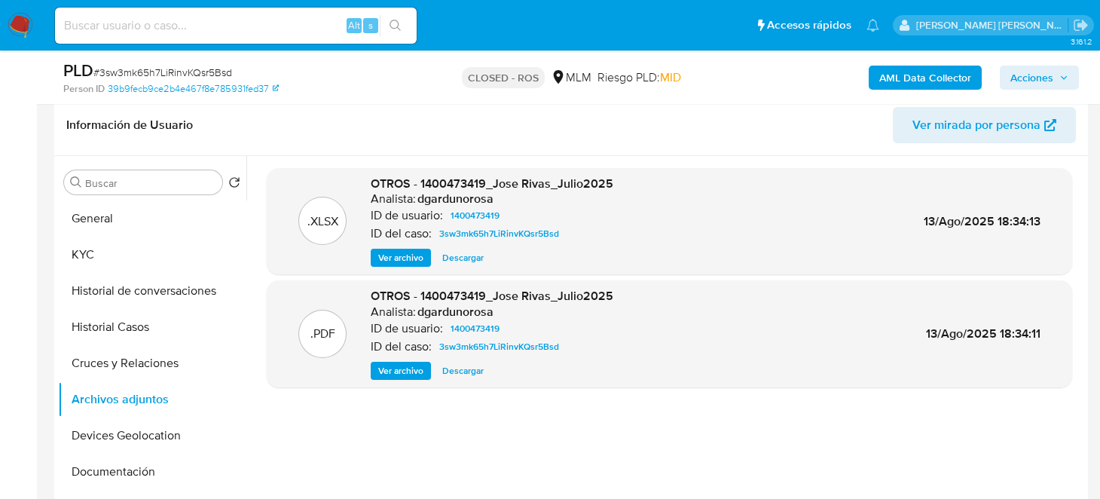
scroll to position [226, 0]
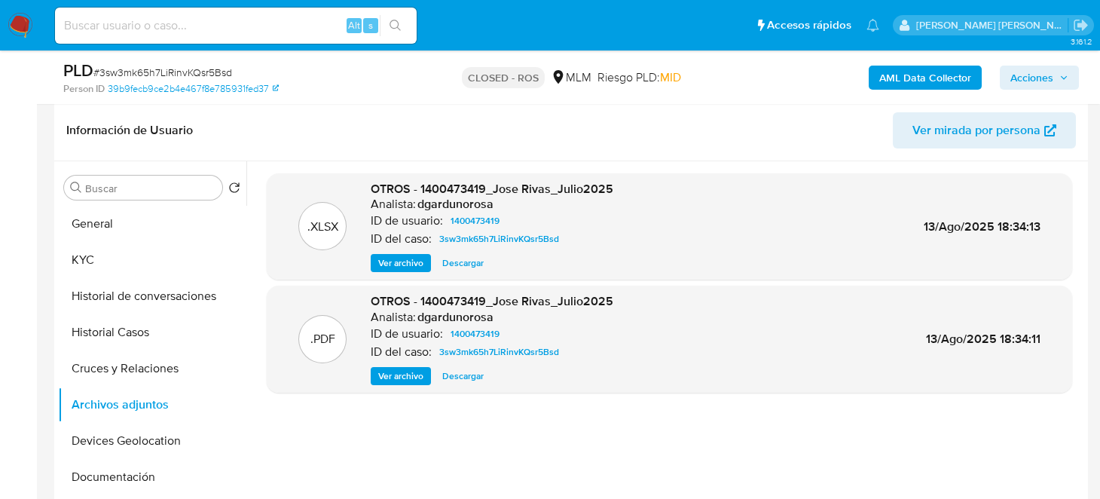
click at [444, 261] on span "Descargar" at bounding box center [462, 262] width 41 height 15
click at [459, 376] on span "Descargar" at bounding box center [462, 375] width 41 height 15
